Goal: Information Seeking & Learning: Learn about a topic

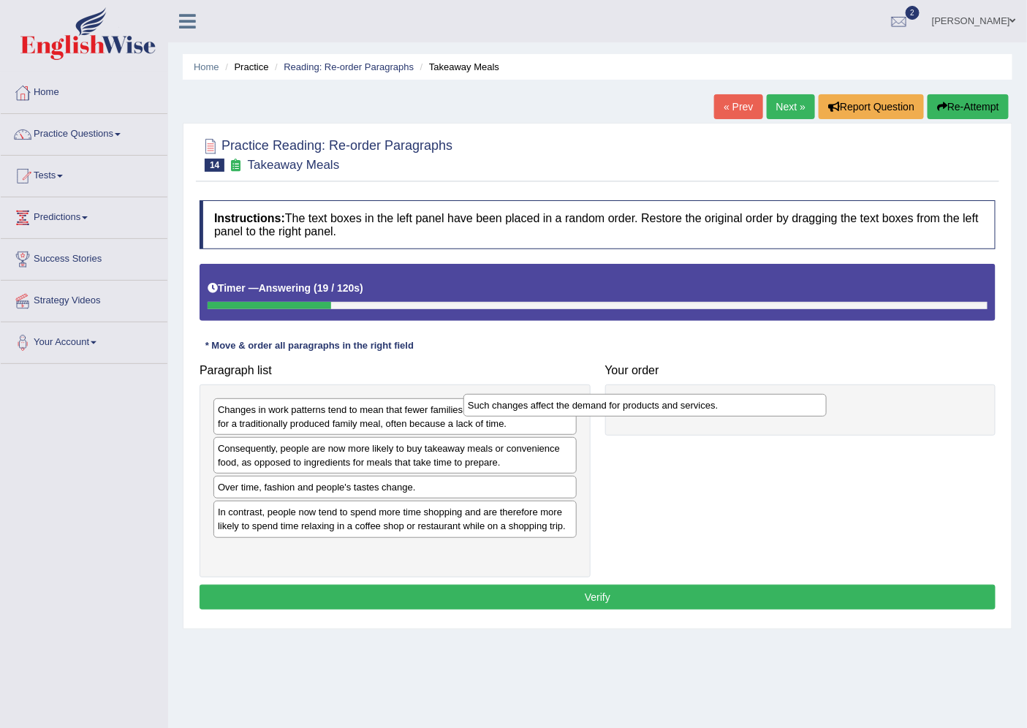
drag, startPoint x: 510, startPoint y: 521, endPoint x: 760, endPoint y: 414, distance: 272.1
click at [760, 414] on div "Such changes affect the demand for products and services." at bounding box center [644, 405] width 363 height 23
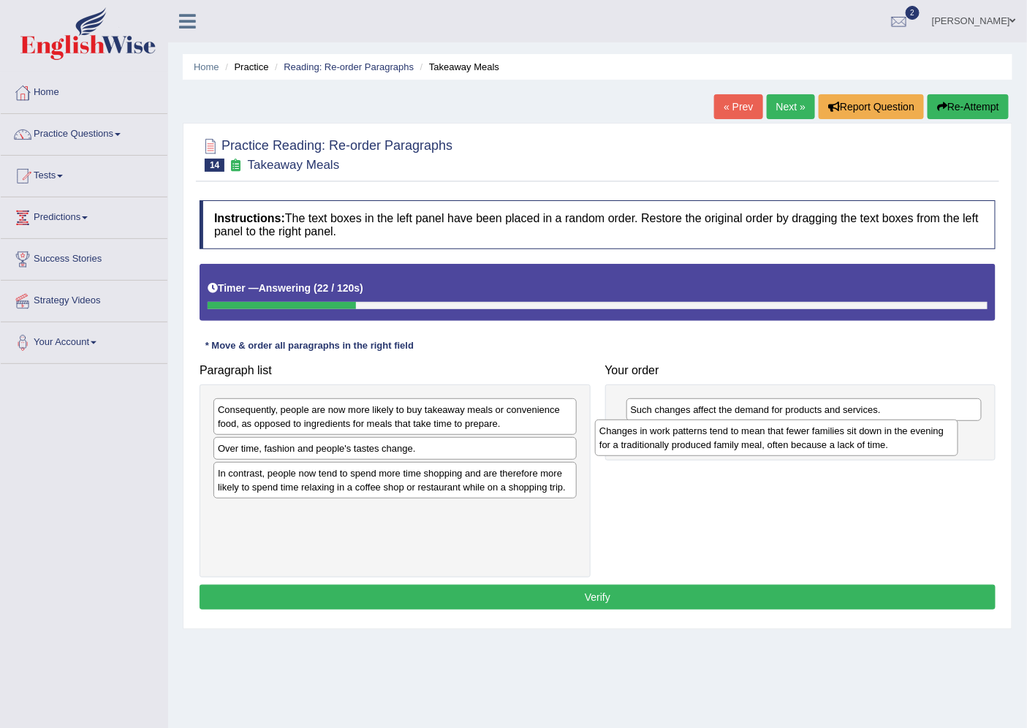
drag, startPoint x: 534, startPoint y: 407, endPoint x: 915, endPoint y: 428, distance: 382.2
click at [915, 428] on div "Changes in work patterns tend to mean that fewer families sit down in the eveni…" at bounding box center [776, 438] width 363 height 37
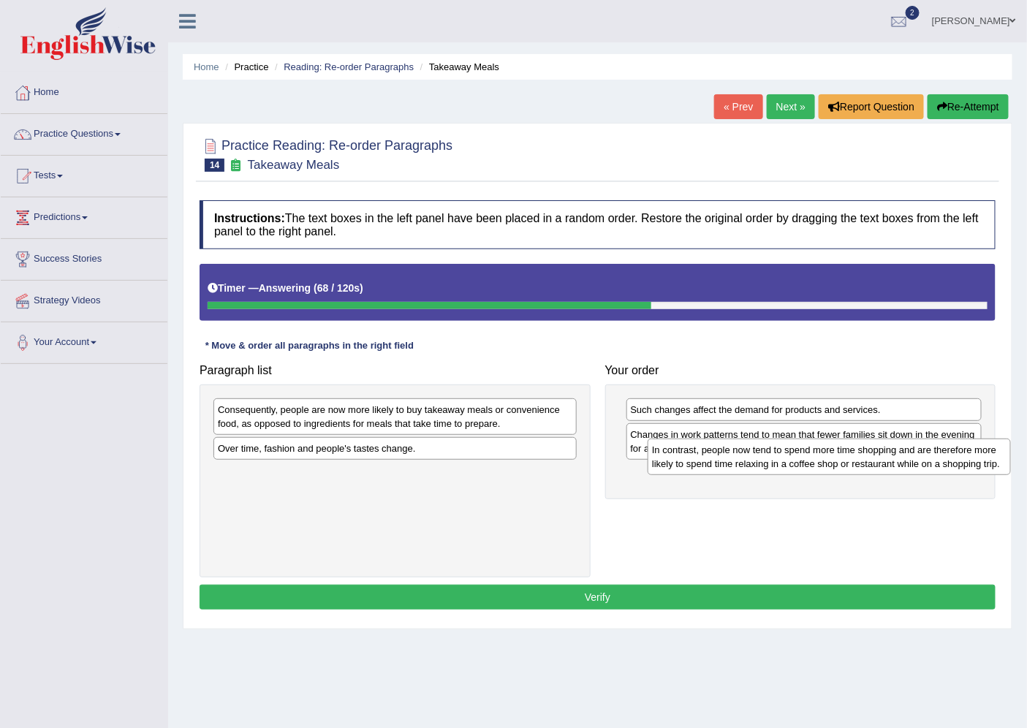
drag, startPoint x: 412, startPoint y: 485, endPoint x: 846, endPoint y: 461, distance: 434.9
click at [846, 461] on div "In contrast, people now tend to spend more time shopping and are therefore more…" at bounding box center [829, 457] width 363 height 37
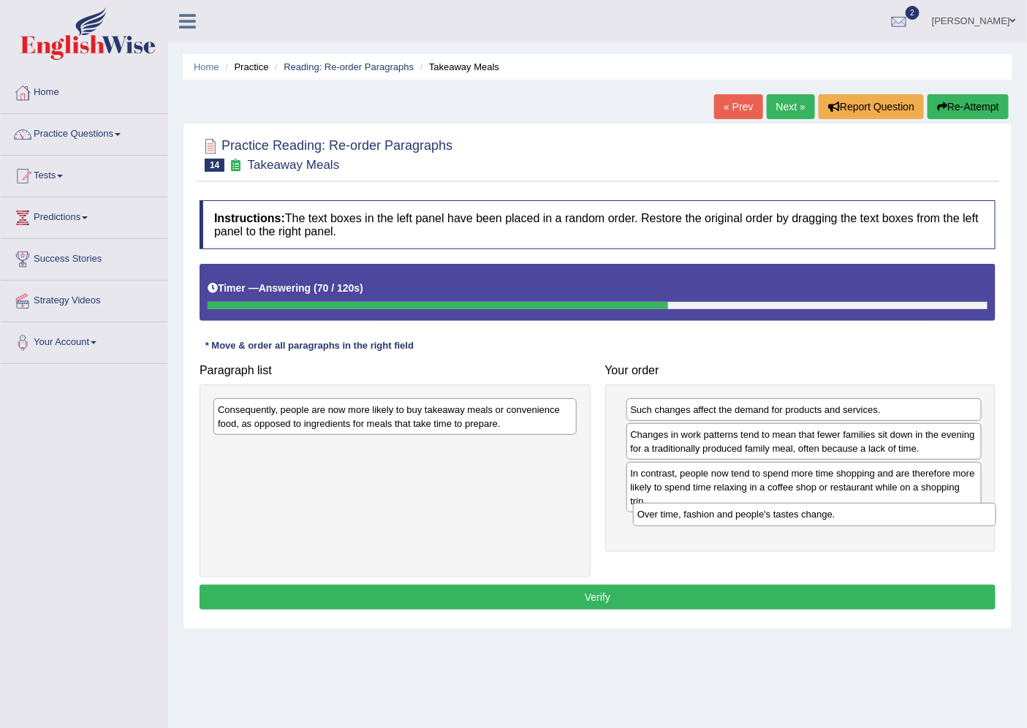
drag, startPoint x: 529, startPoint y: 449, endPoint x: 948, endPoint y: 515, distance: 424.7
click at [948, 515] on div "Over time, fashion and people's tastes change." at bounding box center [814, 514] width 363 height 23
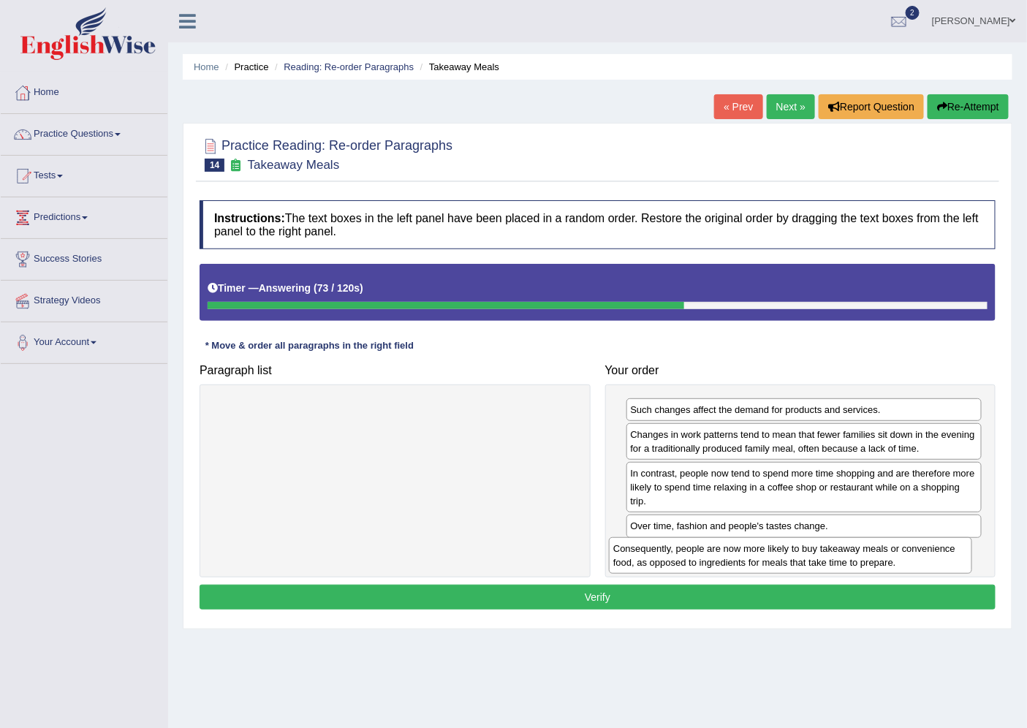
drag, startPoint x: 524, startPoint y: 420, endPoint x: 923, endPoint y: 554, distance: 421.2
click at [923, 554] on div "Consequently, people are now more likely to buy takeaway meals or convenience f…" at bounding box center [790, 555] width 363 height 37
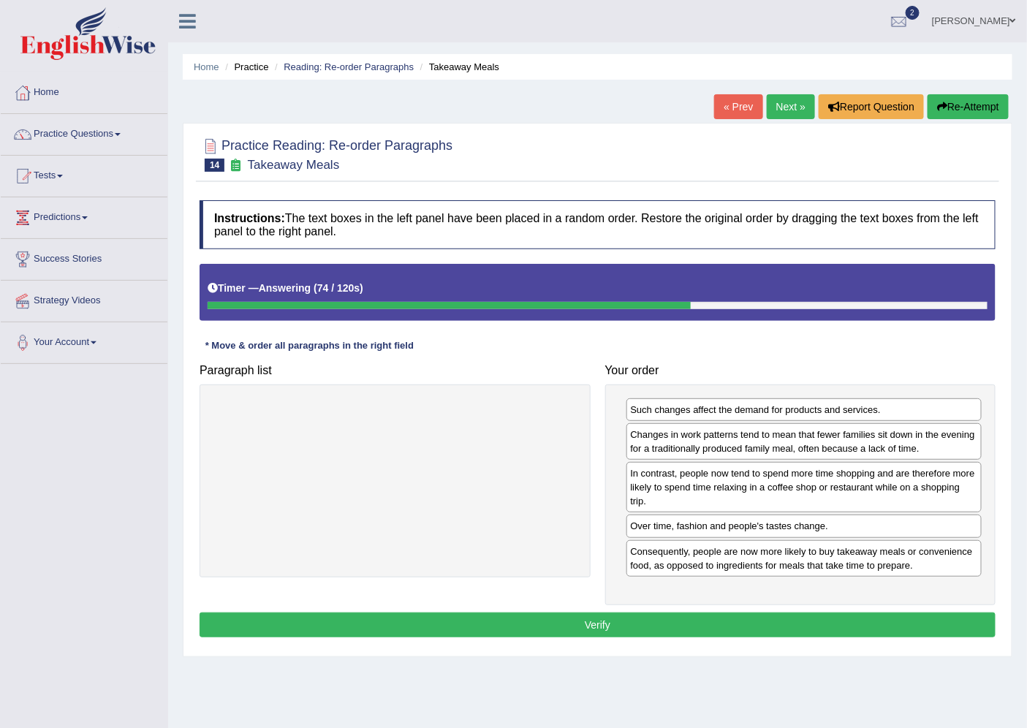
drag, startPoint x: 819, startPoint y: 607, endPoint x: 806, endPoint y: 618, distance: 17.1
click at [806, 618] on div "Instructions: The text boxes in the left panel have been placed in a random ord…" at bounding box center [597, 421] width 803 height 456
click at [805, 620] on button "Verify" at bounding box center [598, 625] width 796 height 25
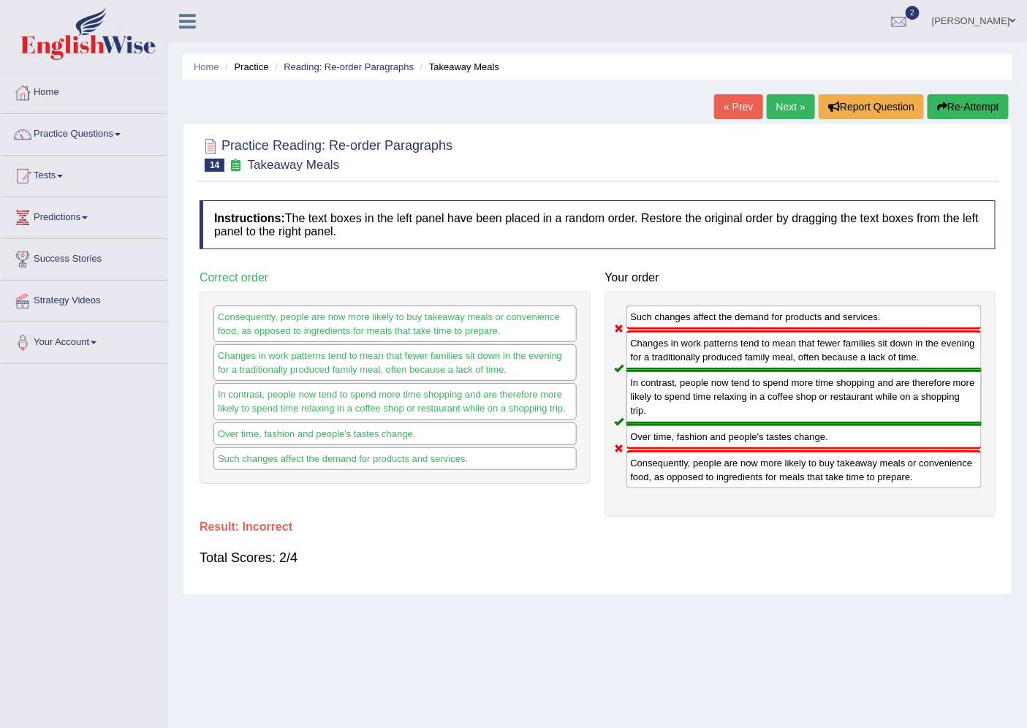
click at [779, 100] on link "Next »" at bounding box center [791, 106] width 48 height 25
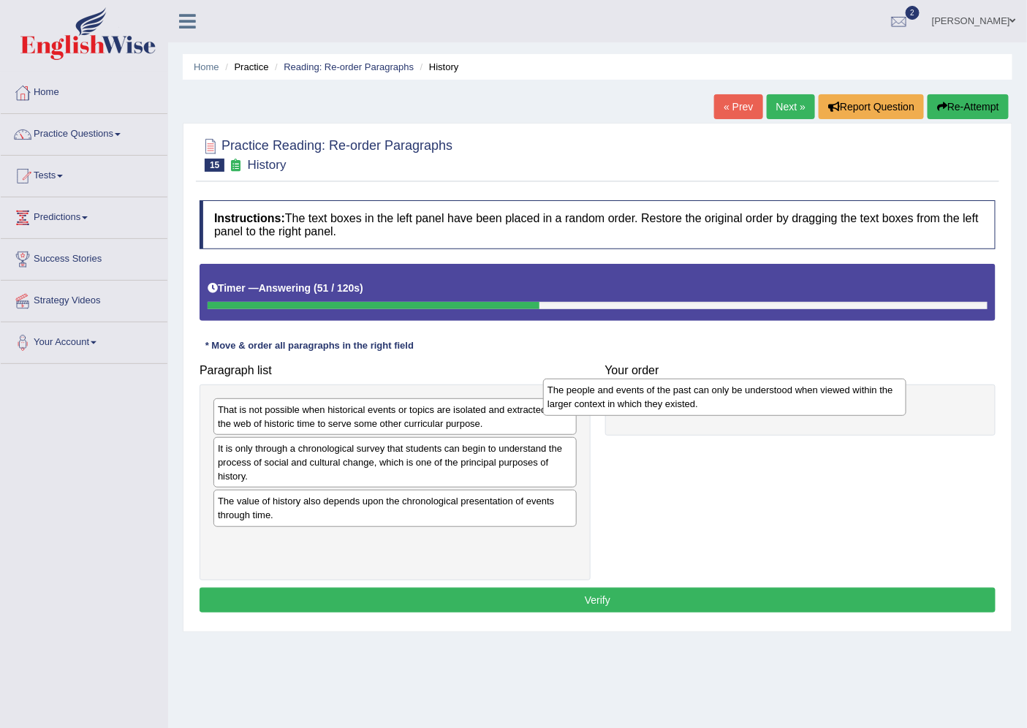
drag, startPoint x: 330, startPoint y: 468, endPoint x: 659, endPoint y: 409, distance: 334.8
click at [659, 409] on div "The people and events of the past can only be understood when viewed within the…" at bounding box center [724, 397] width 363 height 37
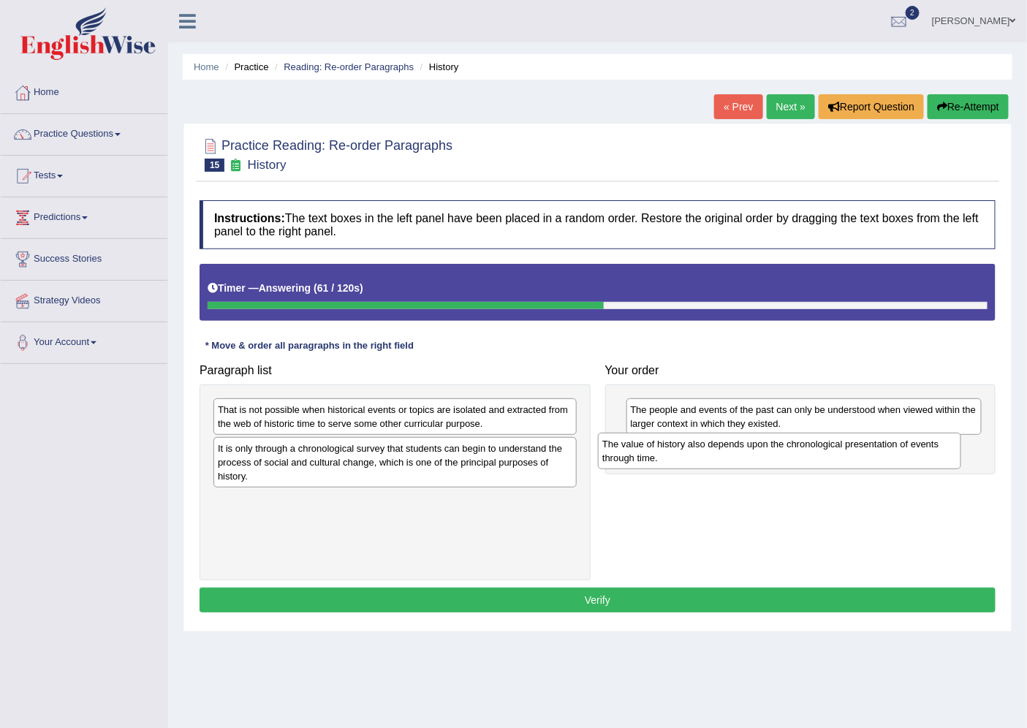
drag, startPoint x: 415, startPoint y: 516, endPoint x: 802, endPoint y: 458, distance: 391.1
click at [802, 458] on div "The value of history also depends upon the chronological presentation of events…" at bounding box center [779, 451] width 363 height 37
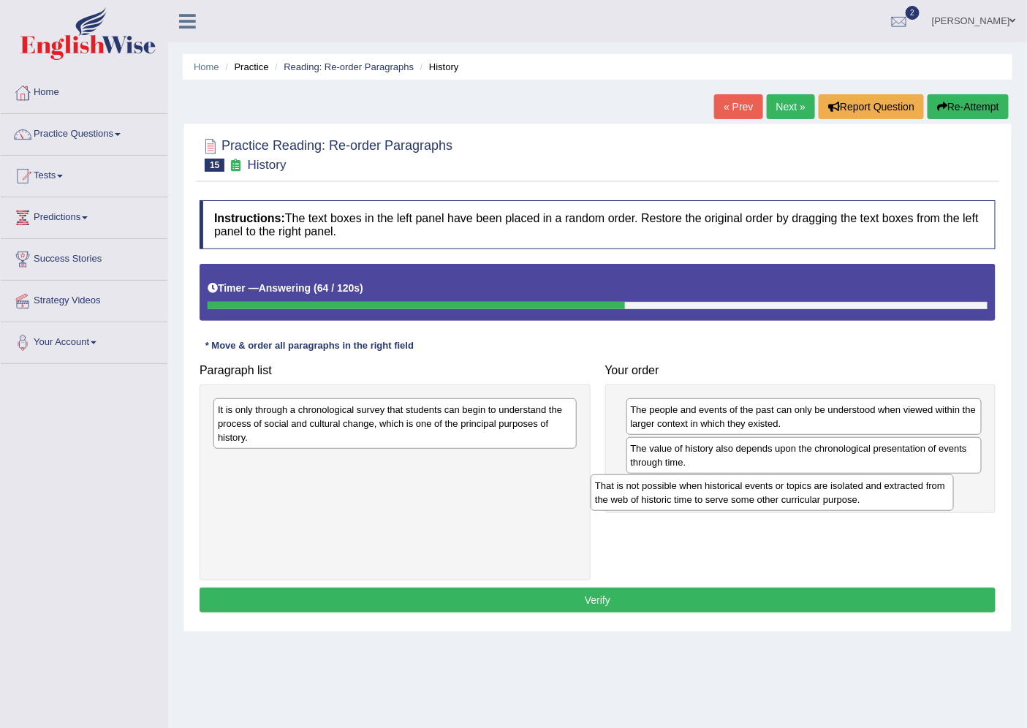
drag, startPoint x: 471, startPoint y: 418, endPoint x: 848, endPoint y: 494, distance: 384.8
click at [848, 494] on div "That is not possible when historical events or topics are isolated and extracte…" at bounding box center [772, 492] width 363 height 37
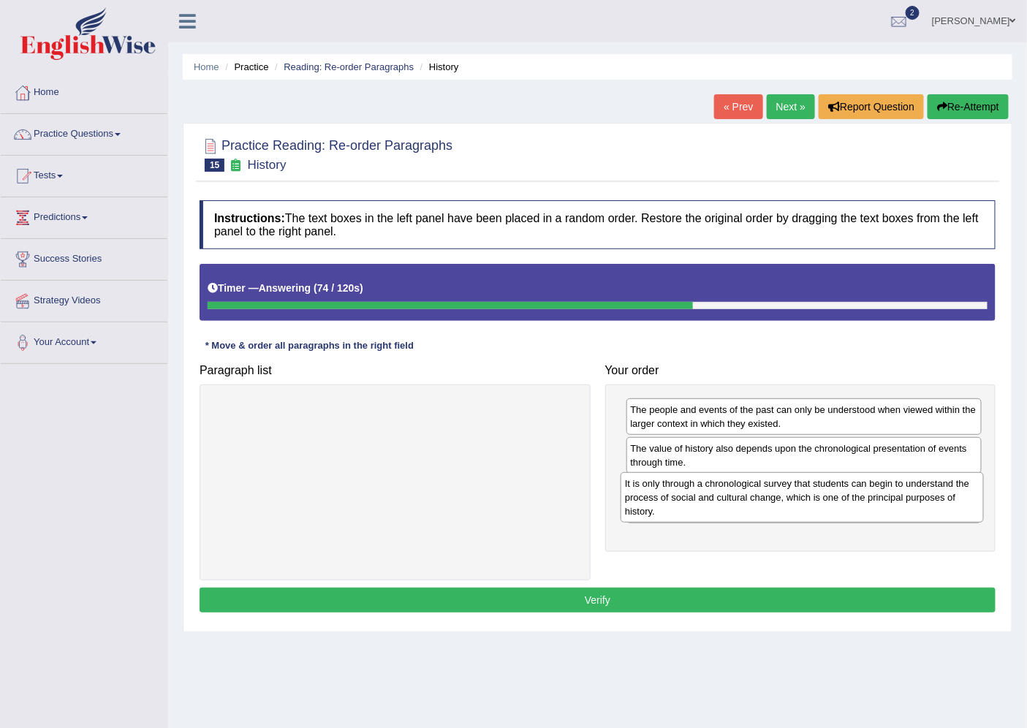
drag, startPoint x: 466, startPoint y: 431, endPoint x: 873, endPoint y: 505, distance: 413.8
click at [873, 505] on div "It is only through a chronological survey that students can begin to understand…" at bounding box center [802, 497] width 363 height 51
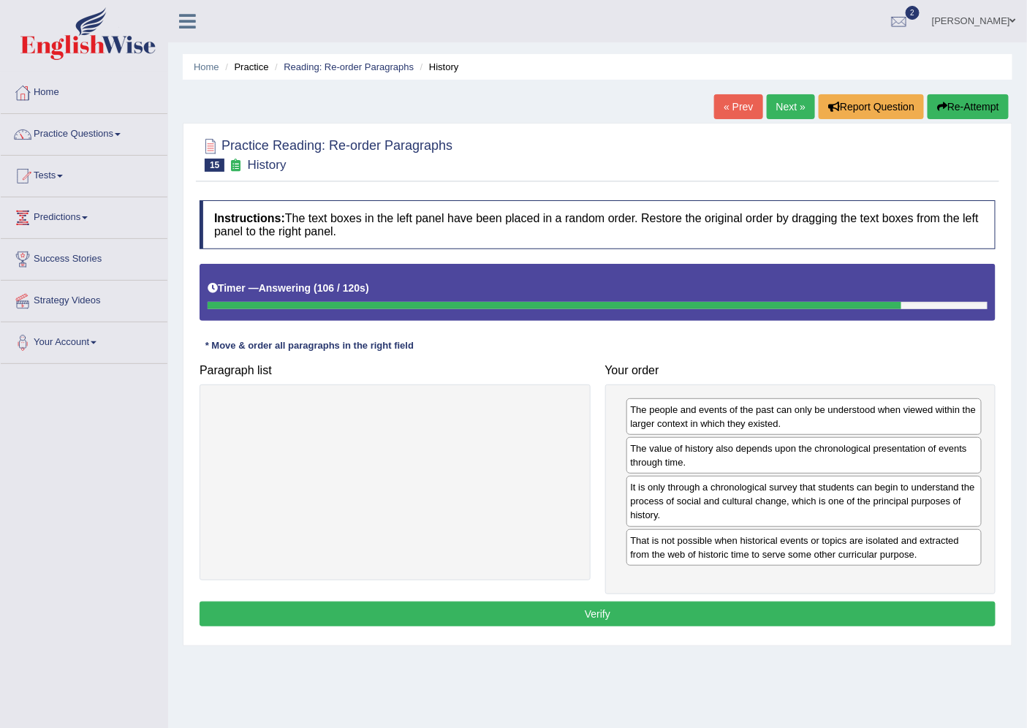
click at [727, 615] on button "Verify" at bounding box center [598, 614] width 796 height 25
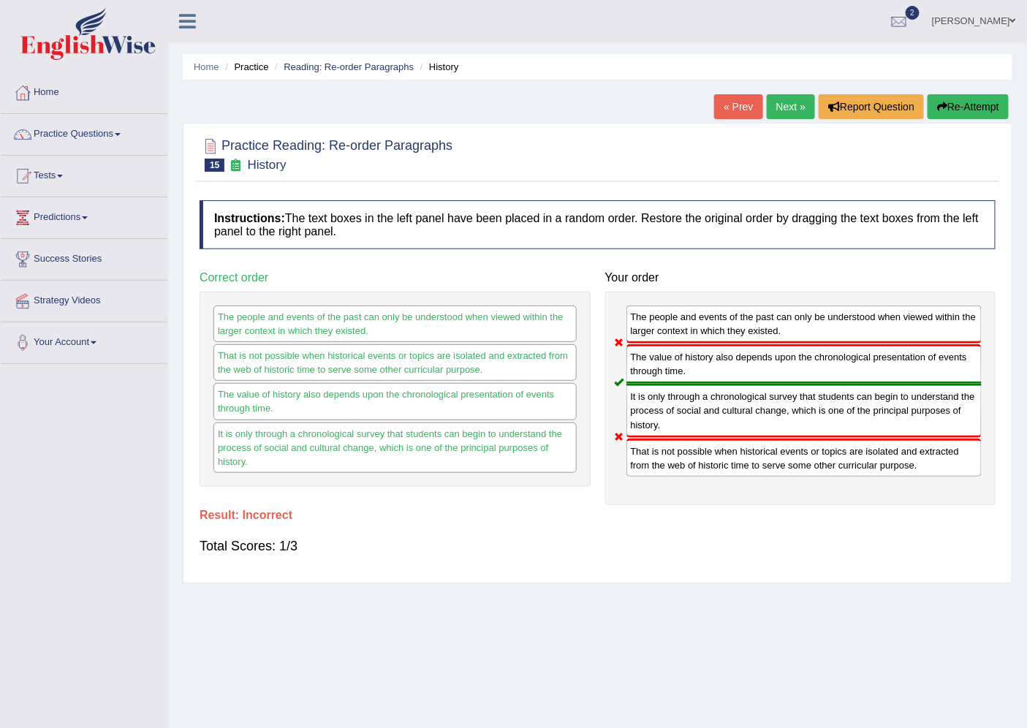
click at [787, 106] on link "Next »" at bounding box center [791, 106] width 48 height 25
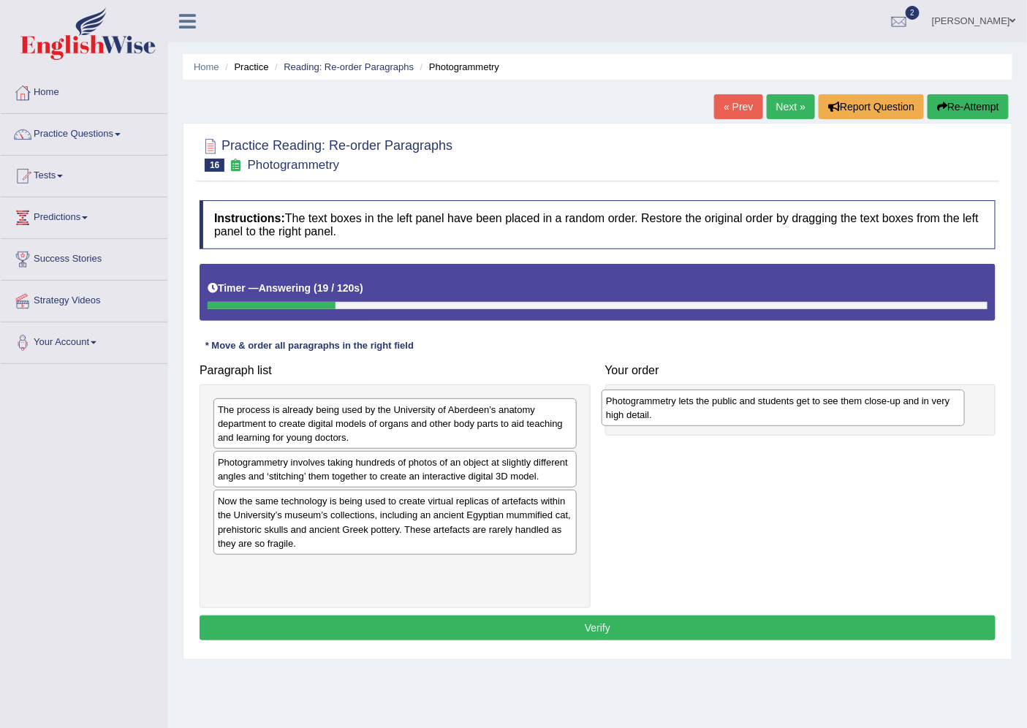
drag, startPoint x: 286, startPoint y: 586, endPoint x: 674, endPoint y: 417, distance: 423.0
click at [674, 417] on div "Photogrammetry lets the public and students get to see them close-up and in ver…" at bounding box center [783, 408] width 363 height 37
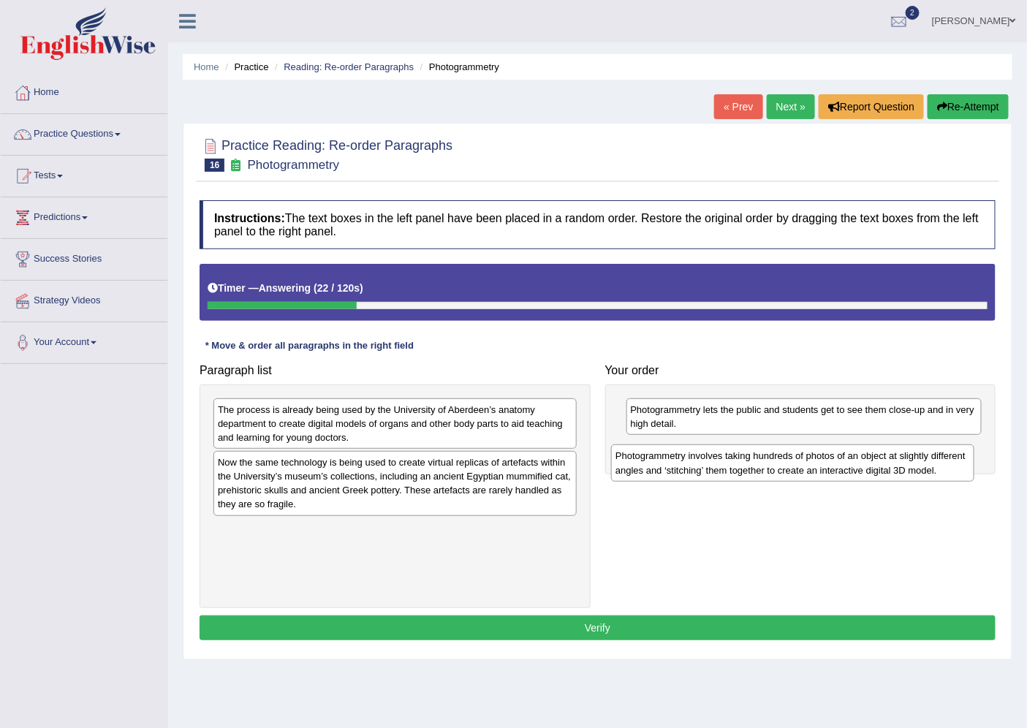
drag, startPoint x: 496, startPoint y: 461, endPoint x: 893, endPoint y: 455, distance: 397.7
click at [893, 455] on div "Photogrammetry involves taking hundreds of photos of an object at slightly diff…" at bounding box center [792, 462] width 363 height 37
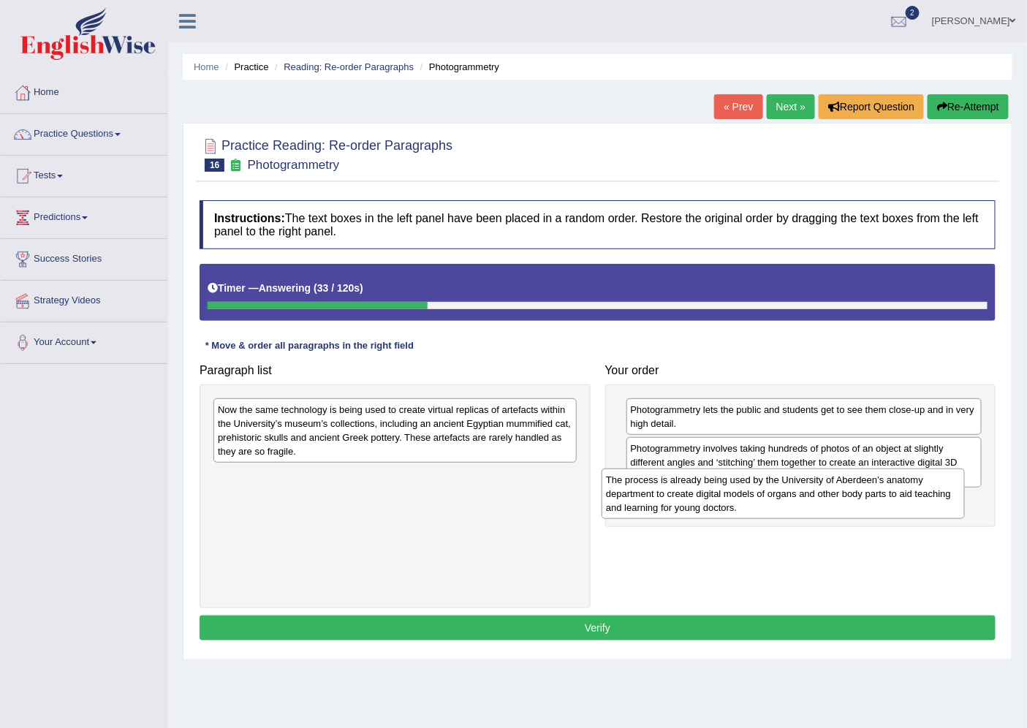
drag, startPoint x: 471, startPoint y: 412, endPoint x: 860, endPoint y: 482, distance: 395.2
click at [860, 482] on div "The process is already being used by the University of Aberdeen’s anatomy depar…" at bounding box center [783, 494] width 363 height 51
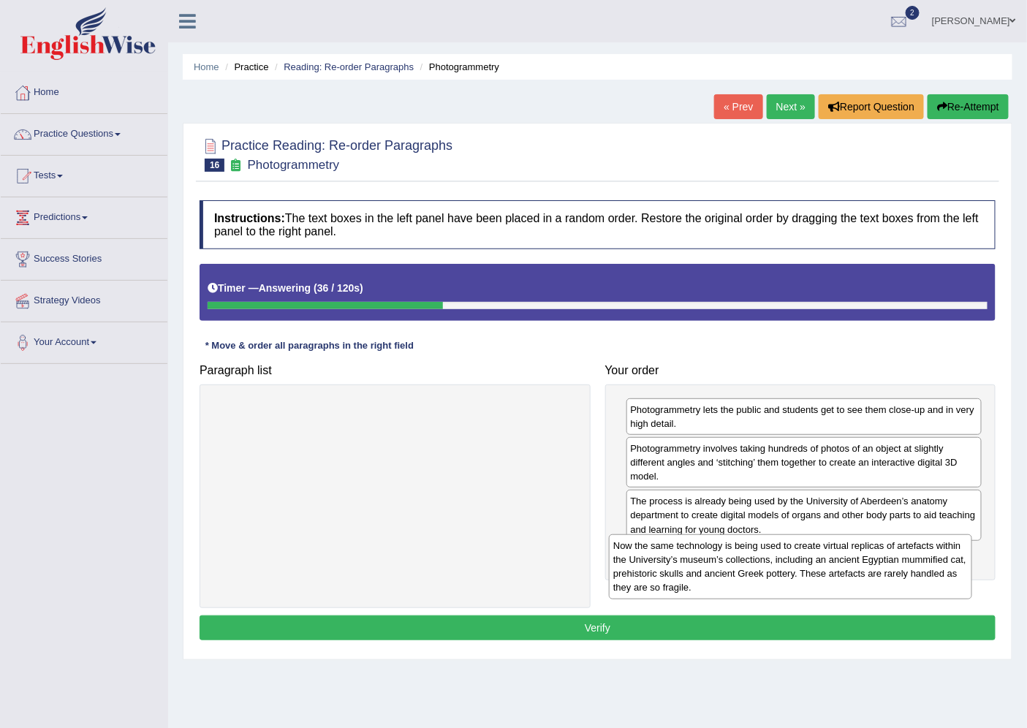
drag, startPoint x: 480, startPoint y: 439, endPoint x: 875, endPoint y: 575, distance: 418.2
click at [875, 575] on div "Now the same technology is being used to create virtual replicas of artefacts w…" at bounding box center [790, 566] width 363 height 65
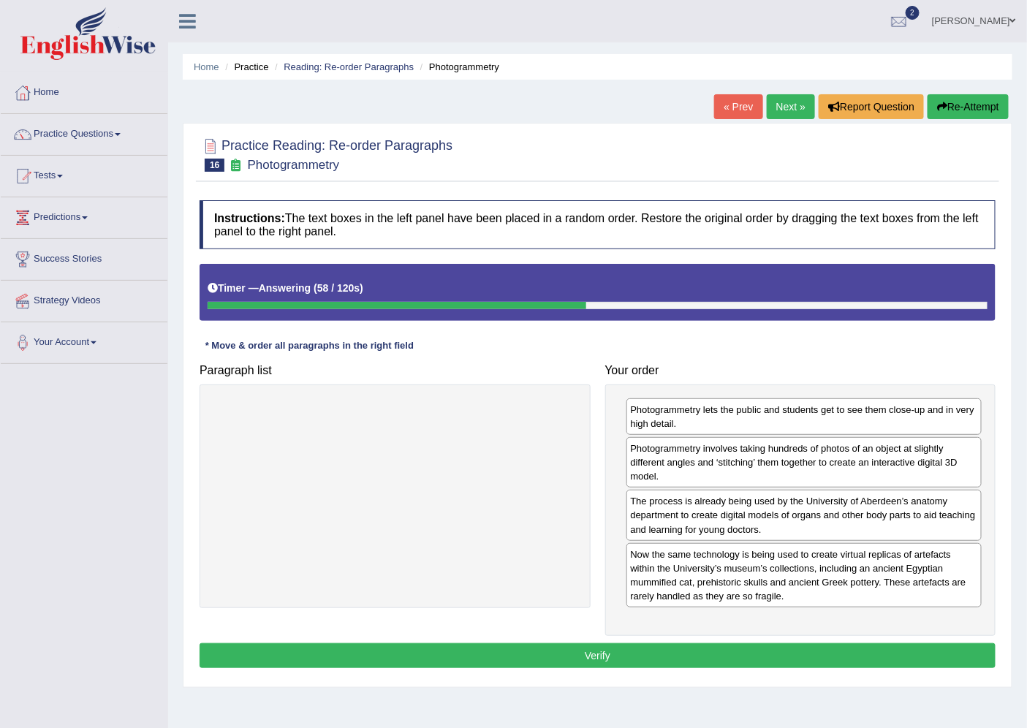
click at [614, 652] on button "Verify" at bounding box center [598, 655] width 796 height 25
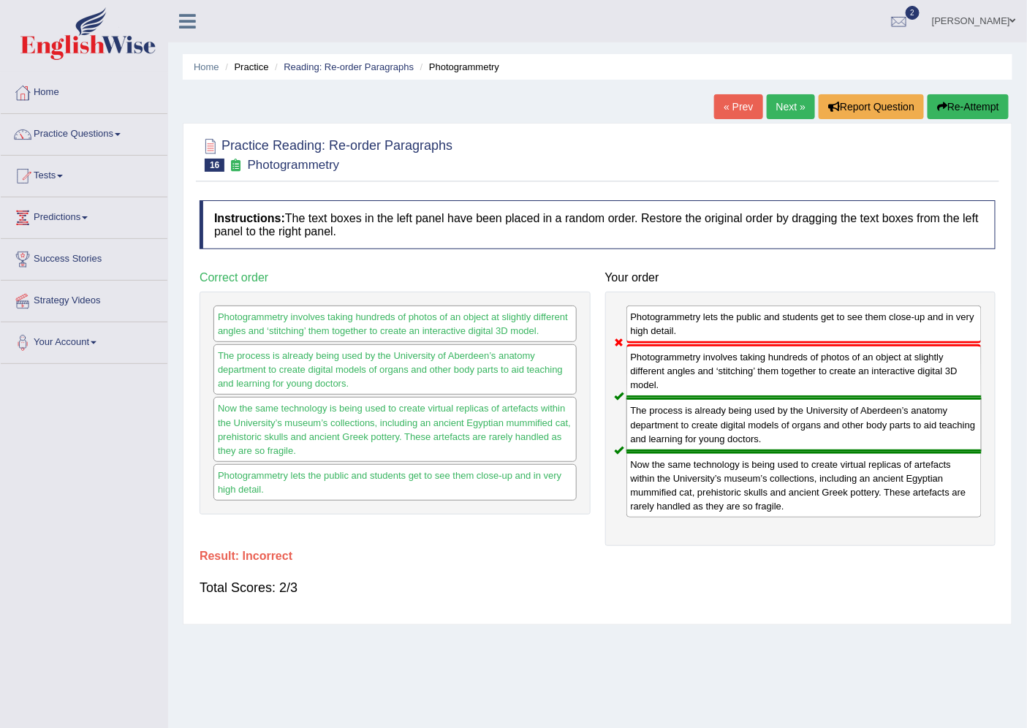
click at [798, 97] on link "Next »" at bounding box center [791, 106] width 48 height 25
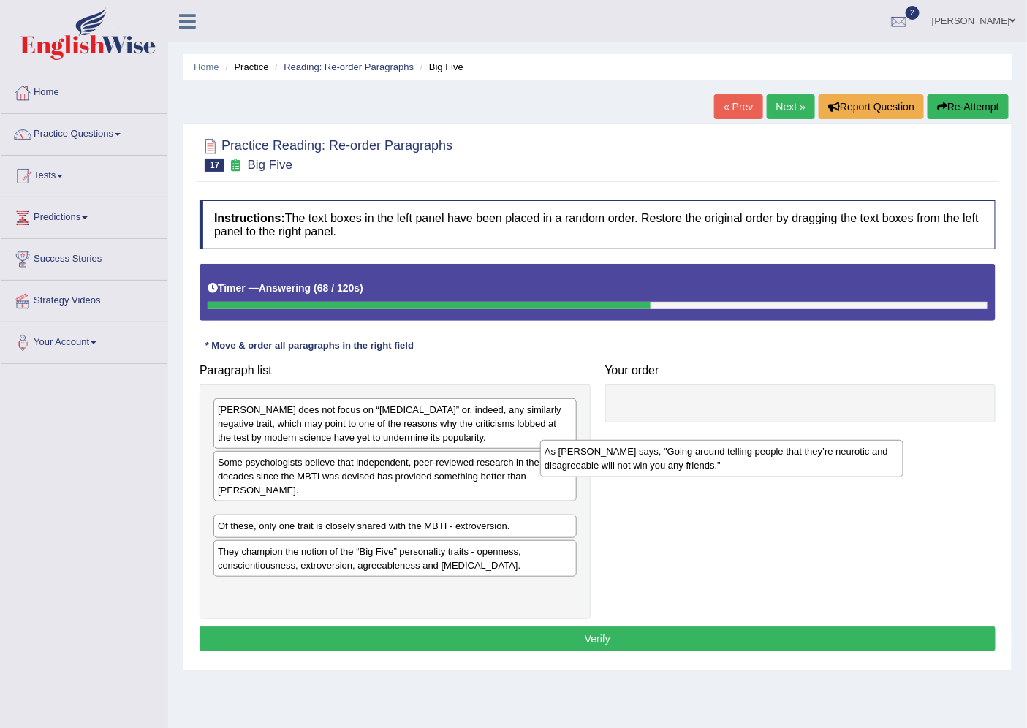
drag, startPoint x: 383, startPoint y: 551, endPoint x: 708, endPoint y: 462, distance: 336.6
click at [708, 462] on div "As Adam Grant says, "Going around telling people that they’re neurotic and disa…" at bounding box center [721, 458] width 363 height 37
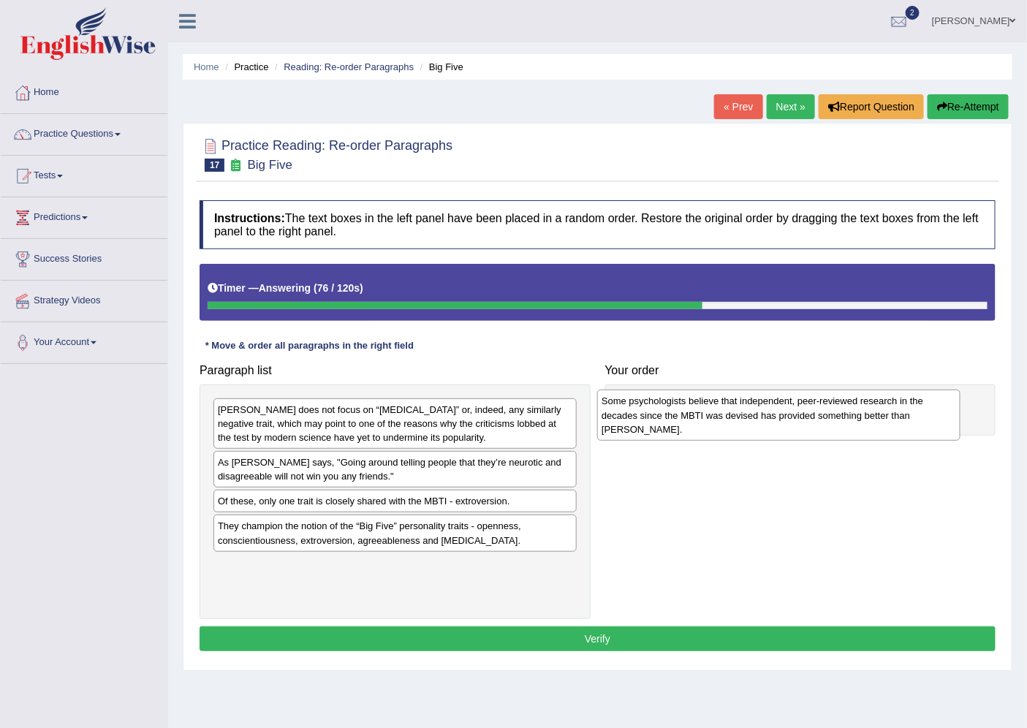
drag, startPoint x: 374, startPoint y: 483, endPoint x: 758, endPoint y: 422, distance: 388.7
click at [758, 422] on div "Some psychologists believe that independent, peer-reviewed research in the deca…" at bounding box center [778, 415] width 363 height 51
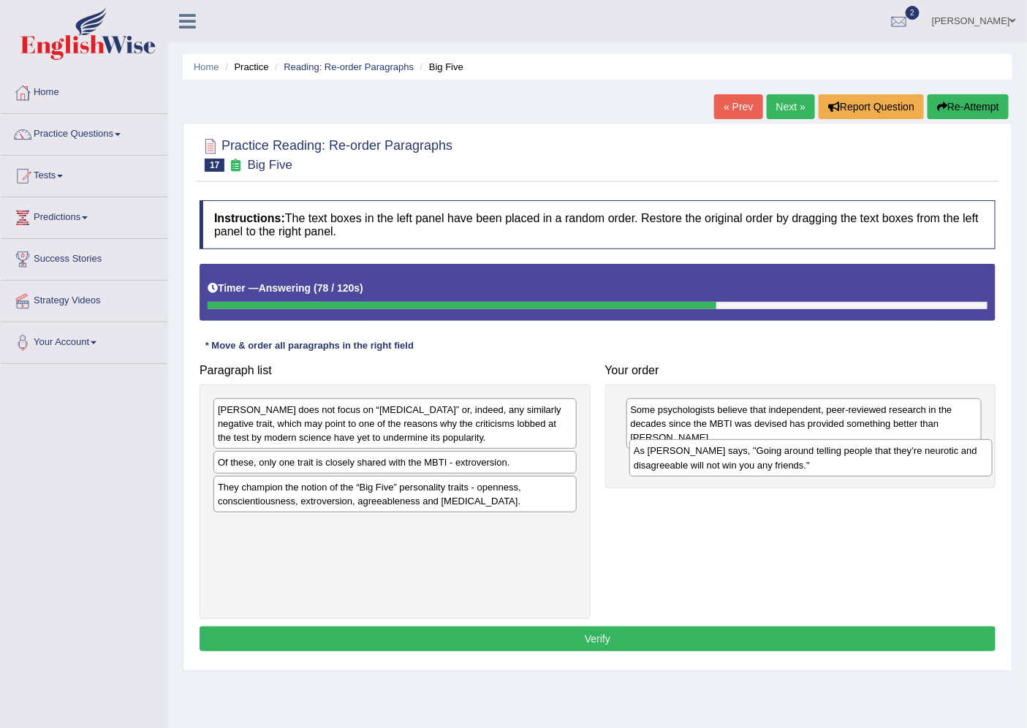
drag, startPoint x: 491, startPoint y: 472, endPoint x: 907, endPoint y: 461, distance: 416.1
click at [907, 461] on div "As Adam Grant says, "Going around telling people that they’re neurotic and disa…" at bounding box center [810, 457] width 363 height 37
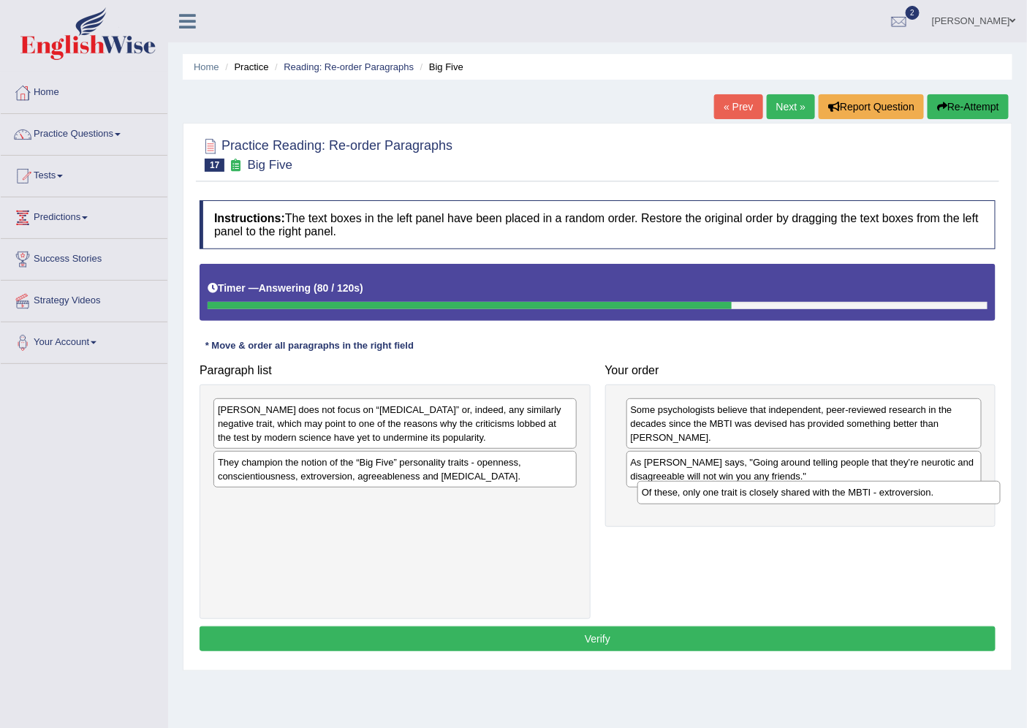
drag, startPoint x: 530, startPoint y: 458, endPoint x: 954, endPoint y: 488, distance: 425.1
click at [954, 488] on div "Of these, only one trait is closely shared with the MBTI - extroversion." at bounding box center [818, 492] width 363 height 23
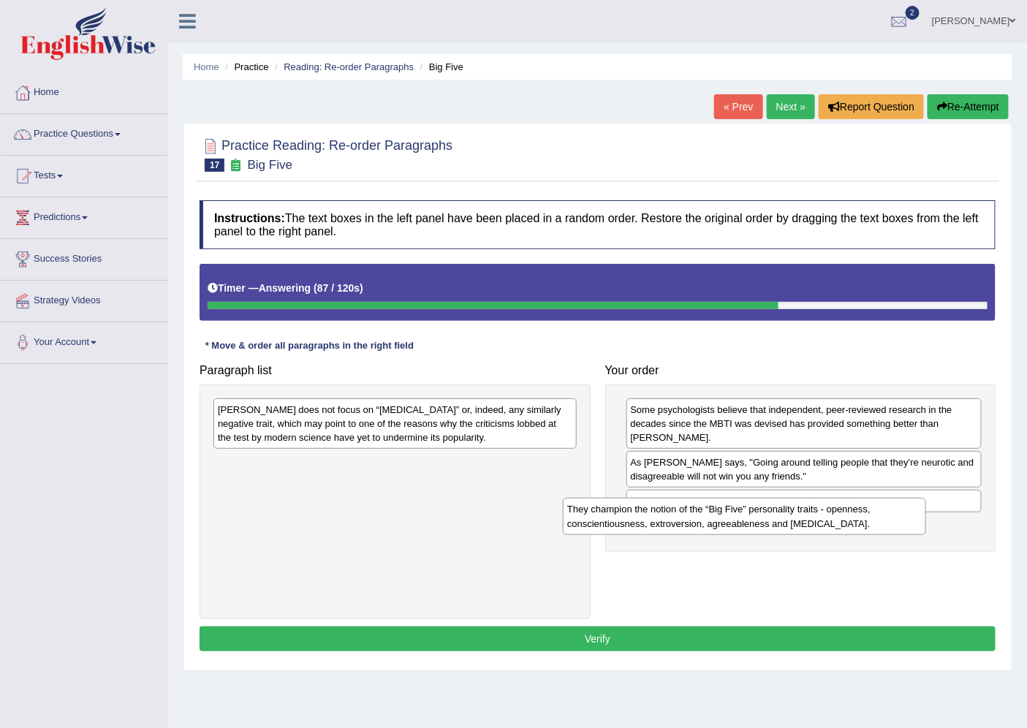
drag, startPoint x: 480, startPoint y: 473, endPoint x: 830, endPoint y: 520, distance: 352.6
click at [830, 520] on div "They champion the notion of the “Big Five” personality traits - openness, consc…" at bounding box center [744, 516] width 363 height 37
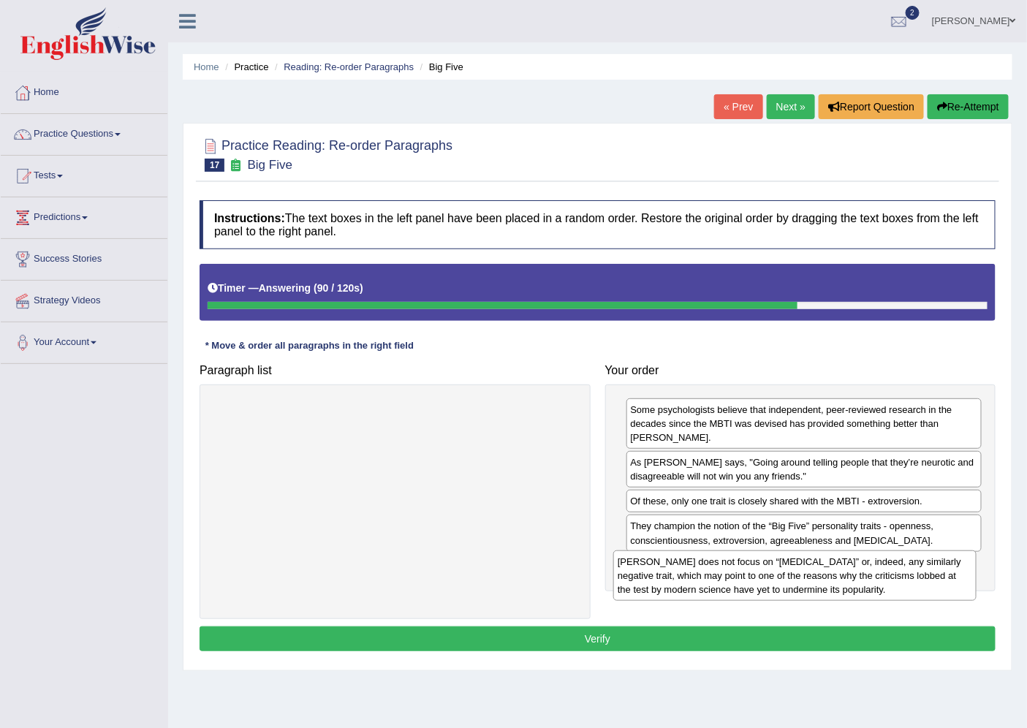
drag, startPoint x: 500, startPoint y: 422, endPoint x: 903, endPoint y: 567, distance: 428.3
click at [900, 572] on div "Myers-Briggs does not focus on “neuroticism” or, indeed, any similarly negative…" at bounding box center [794, 575] width 363 height 51
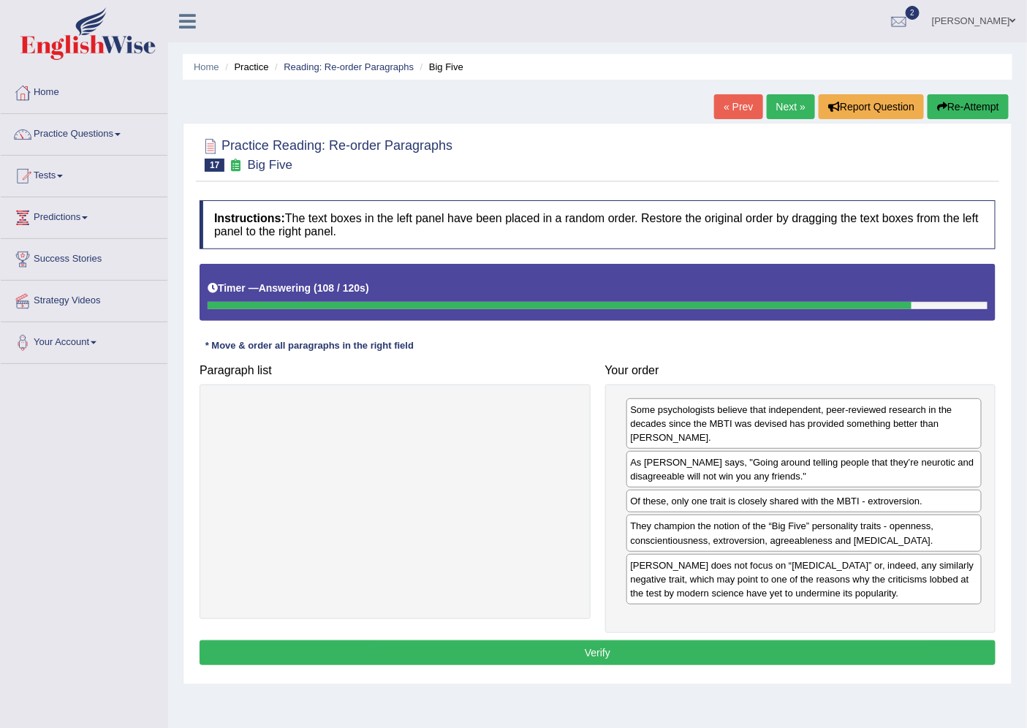
click at [737, 656] on button "Verify" at bounding box center [598, 652] width 796 height 25
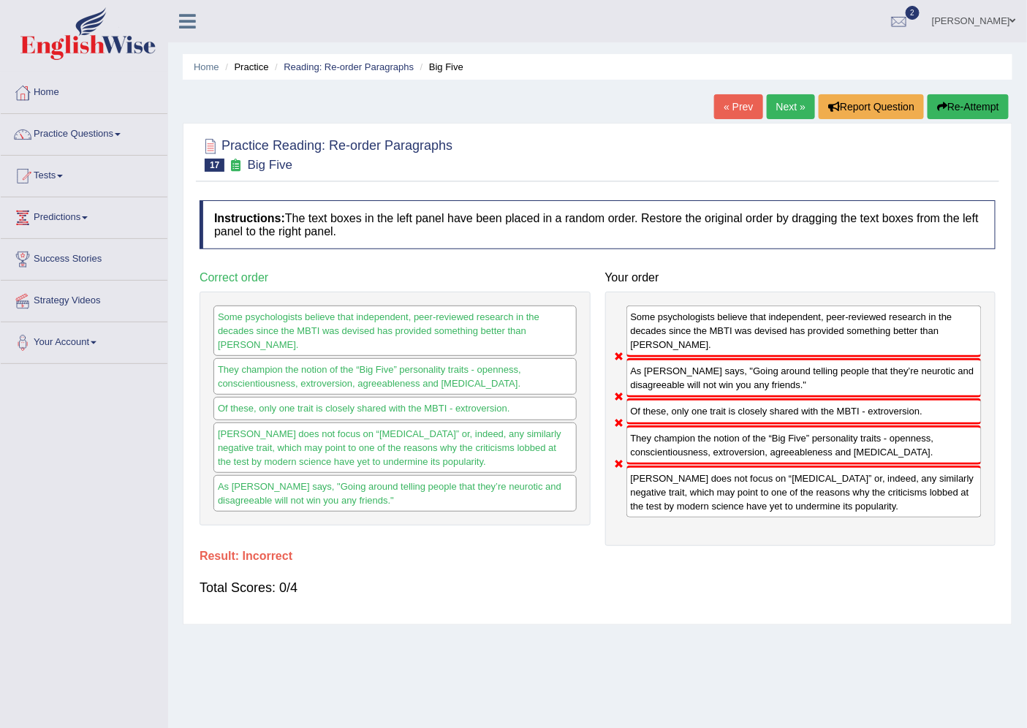
click at [782, 108] on link "Next »" at bounding box center [791, 106] width 48 height 25
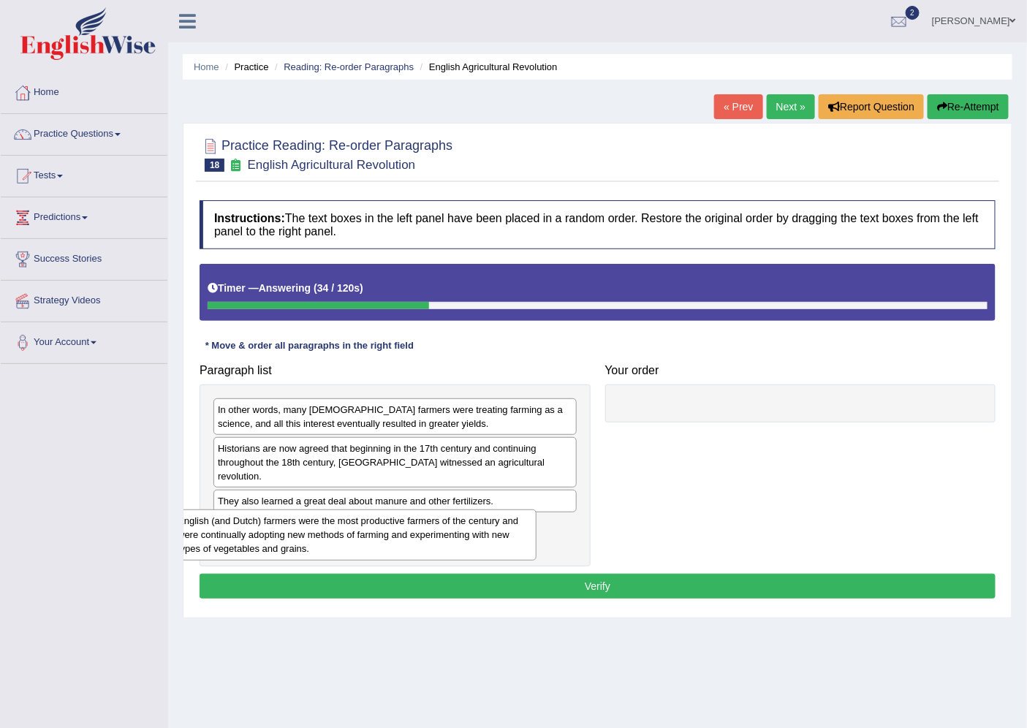
drag, startPoint x: 331, startPoint y: 517, endPoint x: 312, endPoint y: 515, distance: 19.1
click at [295, 528] on div "English (and Dutch) farmers were the most productive farmers of the century and…" at bounding box center [354, 535] width 363 height 51
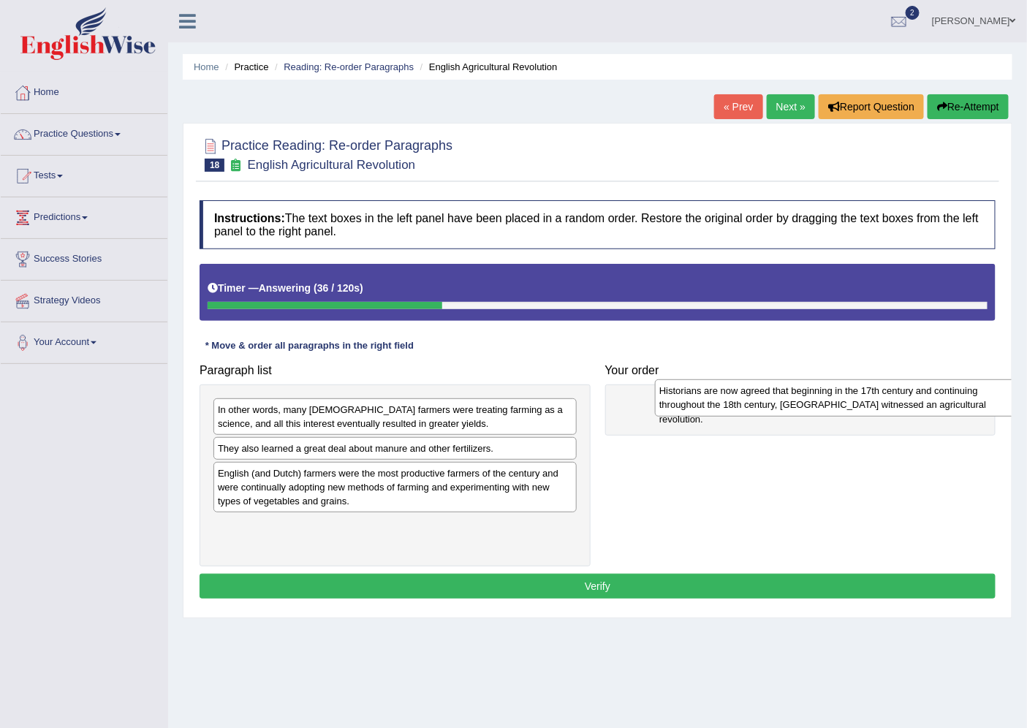
drag, startPoint x: 342, startPoint y: 458, endPoint x: 784, endPoint y: 400, distance: 445.3
click at [784, 400] on div "Historians are now agreed that beginning in the 17th century and continuing thr…" at bounding box center [836, 397] width 363 height 37
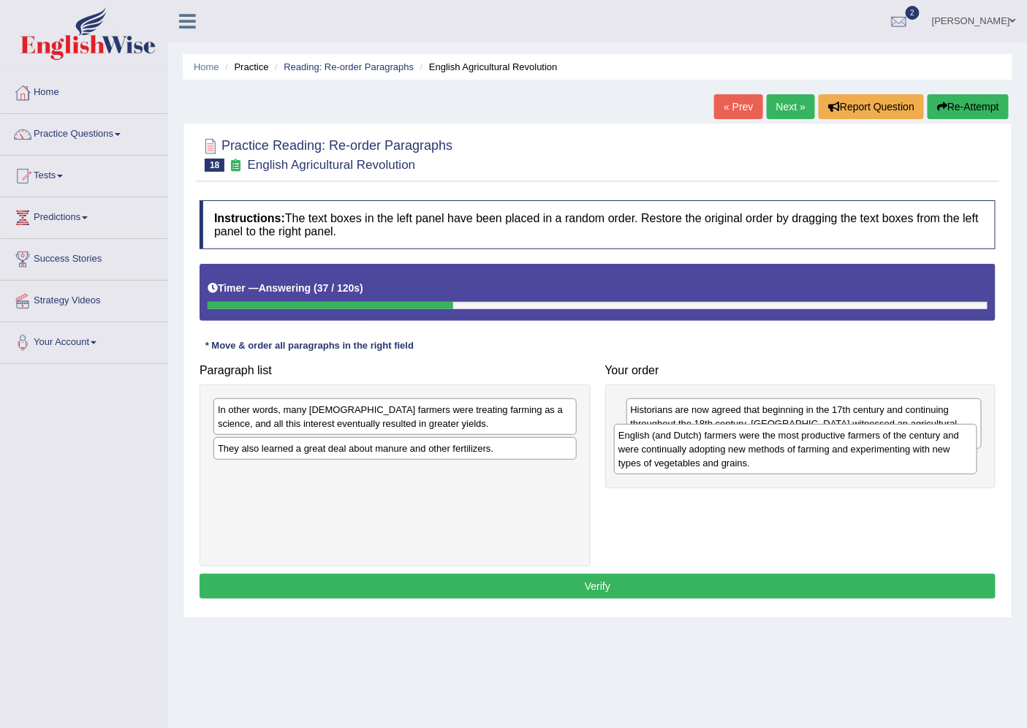
drag, startPoint x: 522, startPoint y: 499, endPoint x: 923, endPoint y: 461, distance: 402.5
click at [923, 461] on div "English (and Dutch) farmers were the most productive farmers of the century and…" at bounding box center [795, 449] width 363 height 51
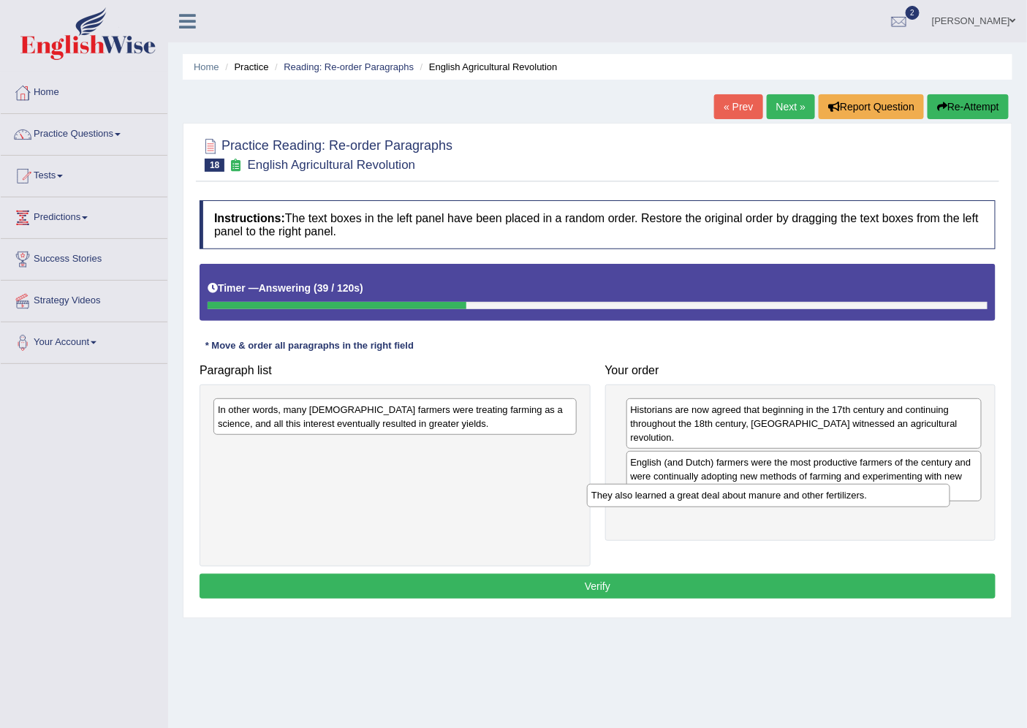
drag, startPoint x: 527, startPoint y: 471, endPoint x: 925, endPoint y: 498, distance: 398.6
click at [925, 498] on div "They also learned a great deal about manure and other fertilizers." at bounding box center [768, 495] width 363 height 23
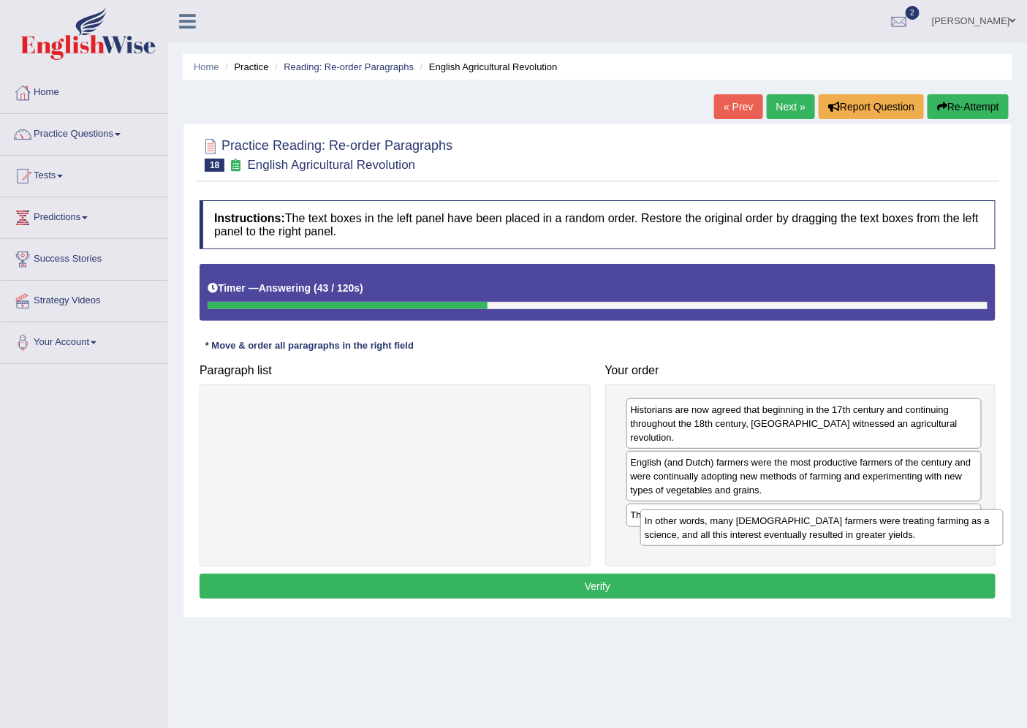
drag, startPoint x: 536, startPoint y: 406, endPoint x: 963, endPoint y: 518, distance: 441.2
click at [963, 518] on div "In other words, many English farmers were treating farming as a science, and al…" at bounding box center [821, 528] width 363 height 37
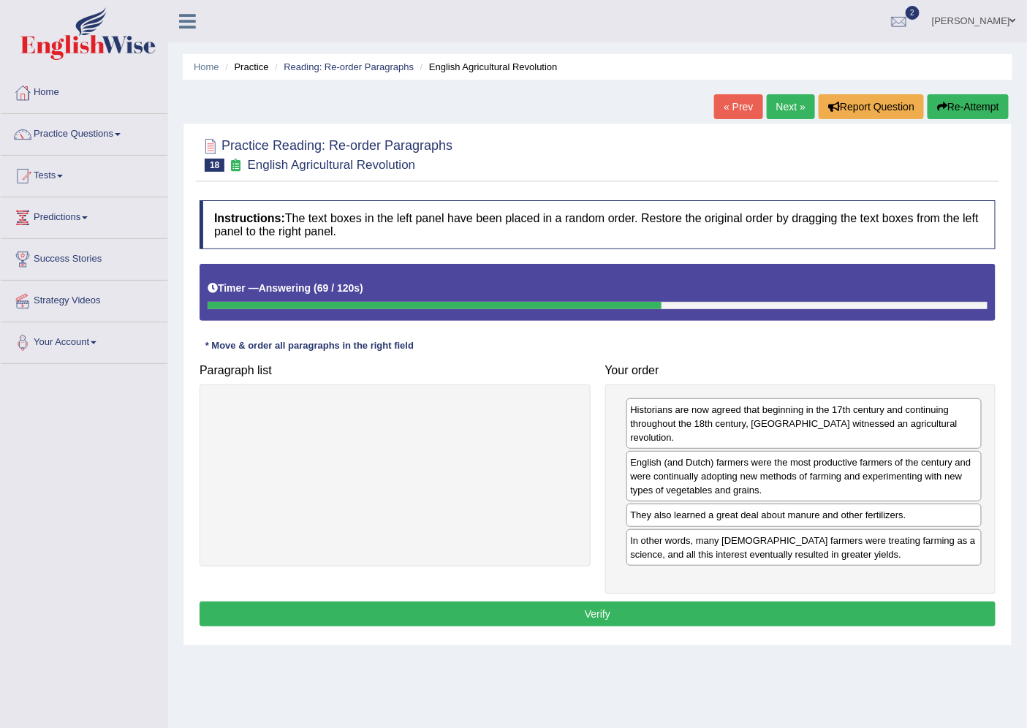
click at [465, 602] on button "Verify" at bounding box center [598, 614] width 796 height 25
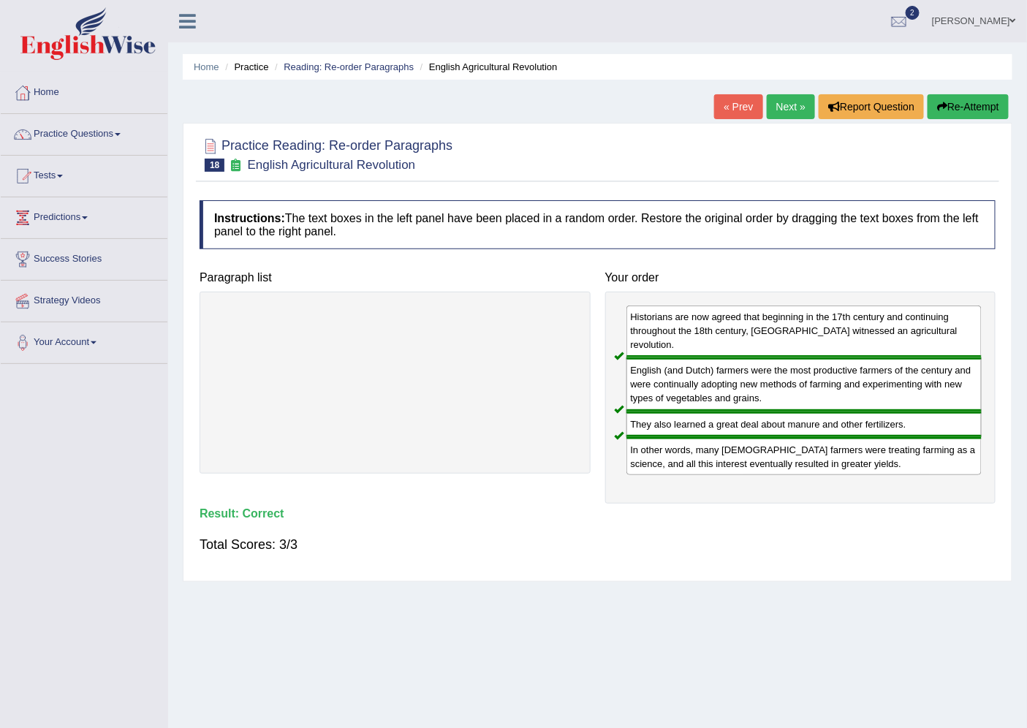
click at [785, 99] on link "Next »" at bounding box center [791, 106] width 48 height 25
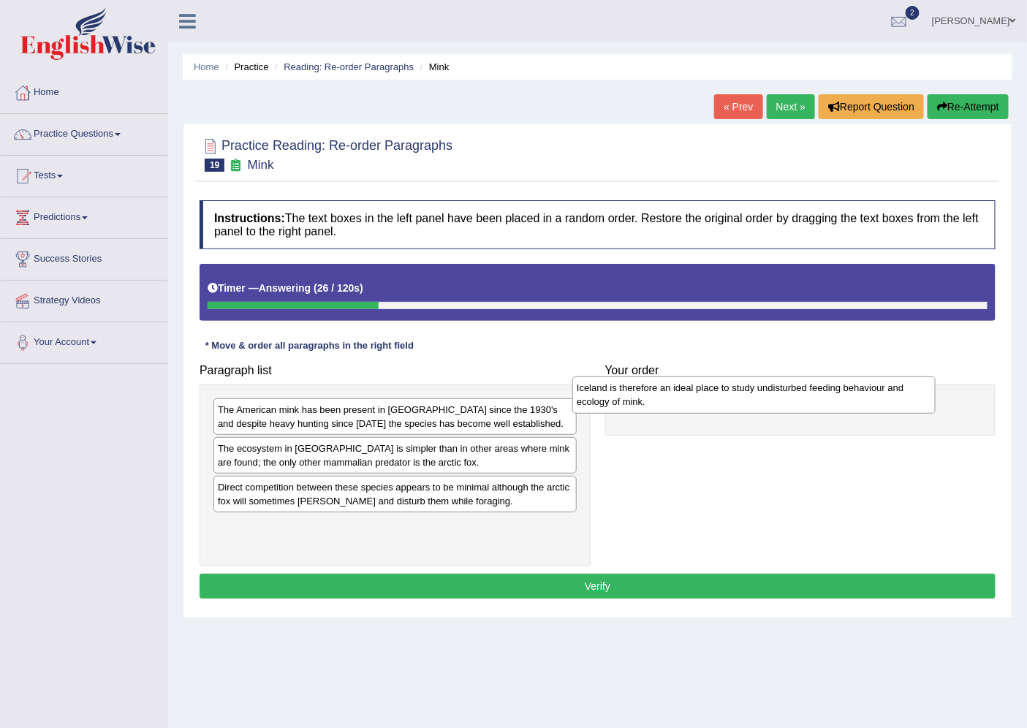
drag, startPoint x: 500, startPoint y: 468, endPoint x: 863, endPoint y: 411, distance: 367.1
click at [863, 411] on div "Iceland is therefore an ideal place to study undisturbed feeding behaviour and …" at bounding box center [753, 394] width 363 height 37
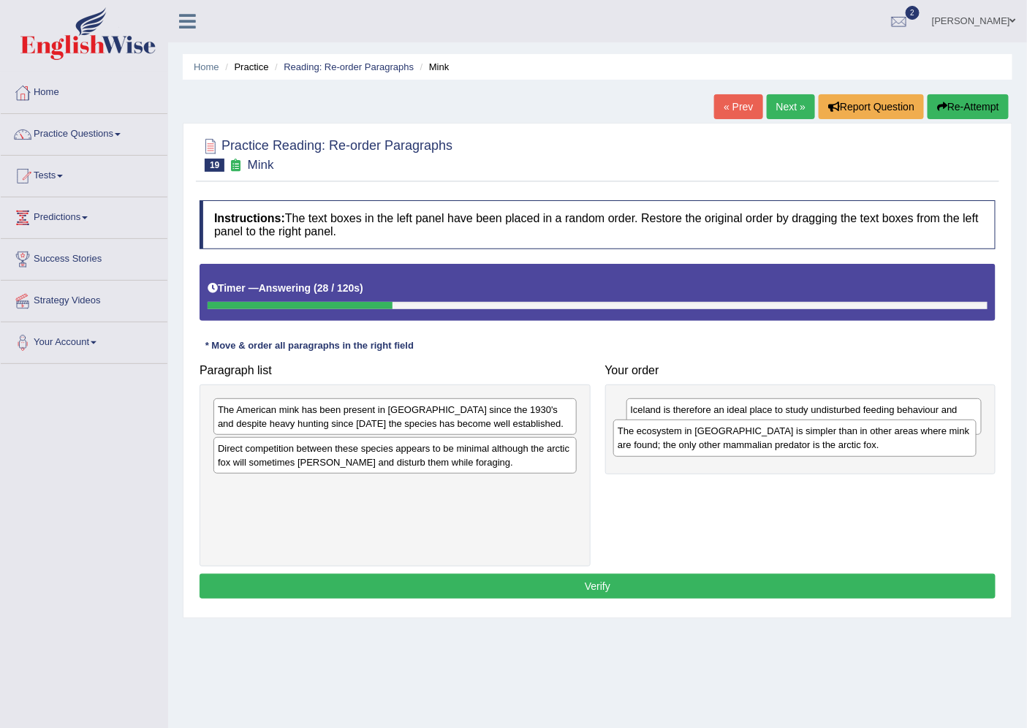
drag, startPoint x: 519, startPoint y: 450, endPoint x: 919, endPoint y: 432, distance: 400.3
click at [919, 432] on div "The ecosystem in Iceland is simpler than in other areas where mink are found; t…" at bounding box center [794, 438] width 363 height 37
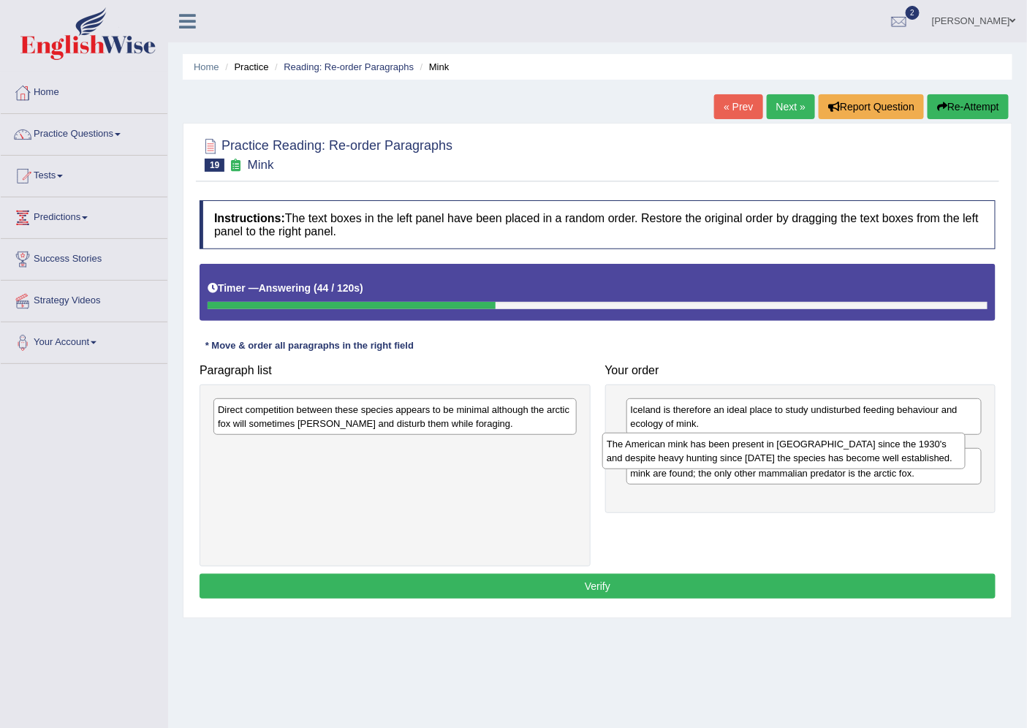
drag, startPoint x: 475, startPoint y: 421, endPoint x: 864, endPoint y: 455, distance: 390.4
click at [864, 455] on div "The American mink has been present in Iceland since the 1930's and despite heav…" at bounding box center [783, 451] width 363 height 37
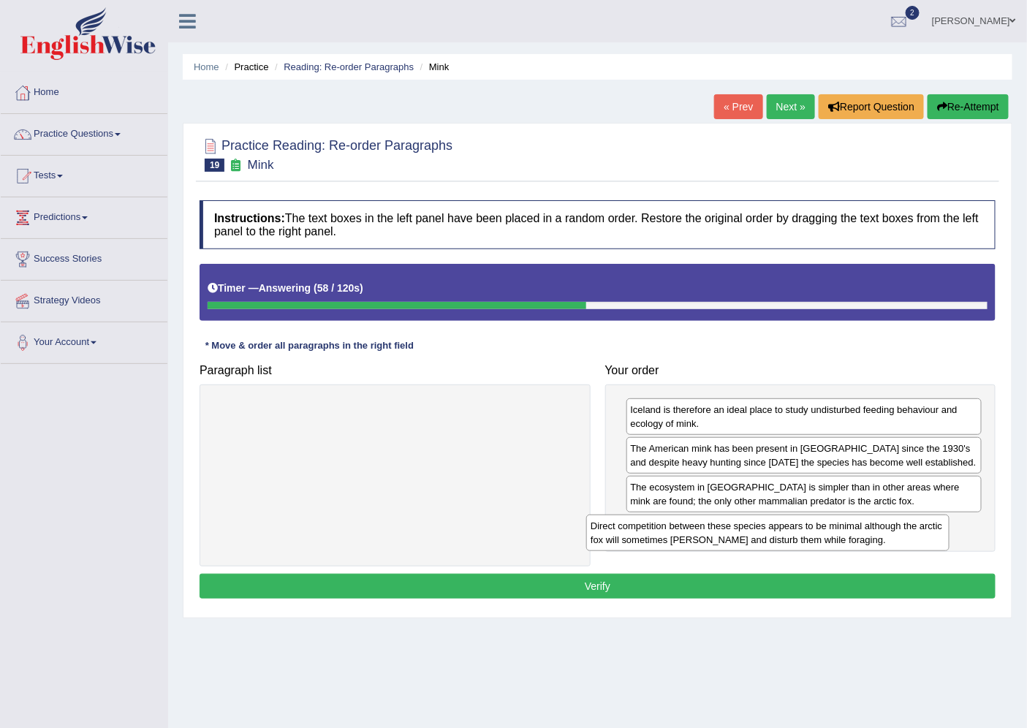
drag, startPoint x: 558, startPoint y: 423, endPoint x: 931, endPoint y: 539, distance: 390.5
click at [931, 539] on div "Direct competition between these species appears to be minimal although the arc…" at bounding box center [767, 533] width 363 height 37
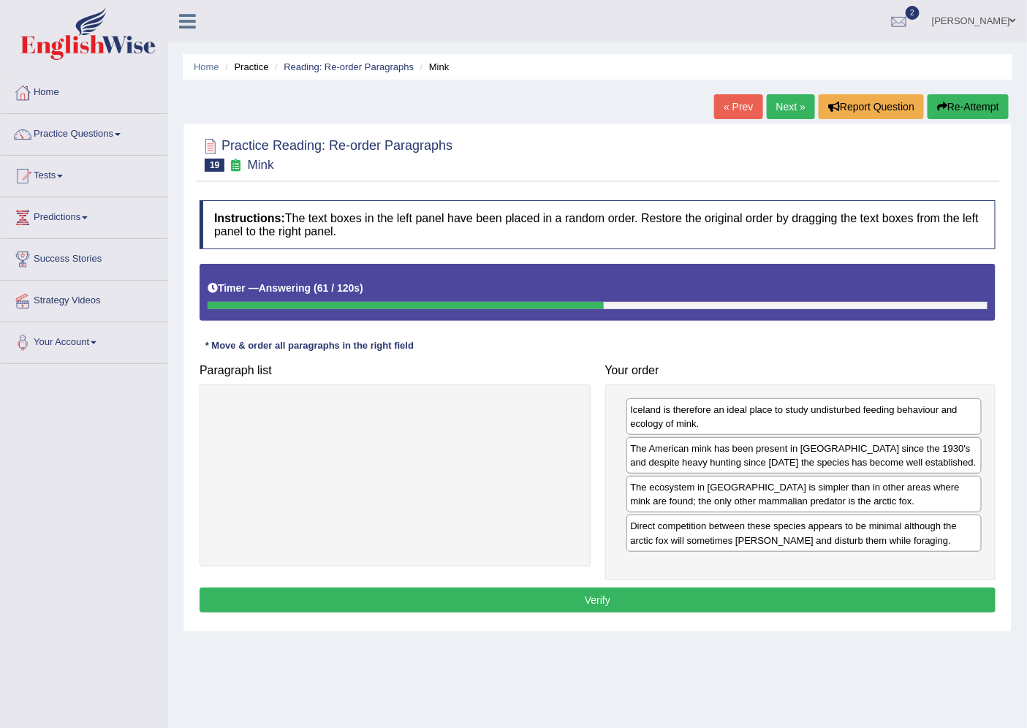
drag, startPoint x: 895, startPoint y: 602, endPoint x: 893, endPoint y: 610, distance: 8.2
click at [893, 610] on button "Verify" at bounding box center [598, 600] width 796 height 25
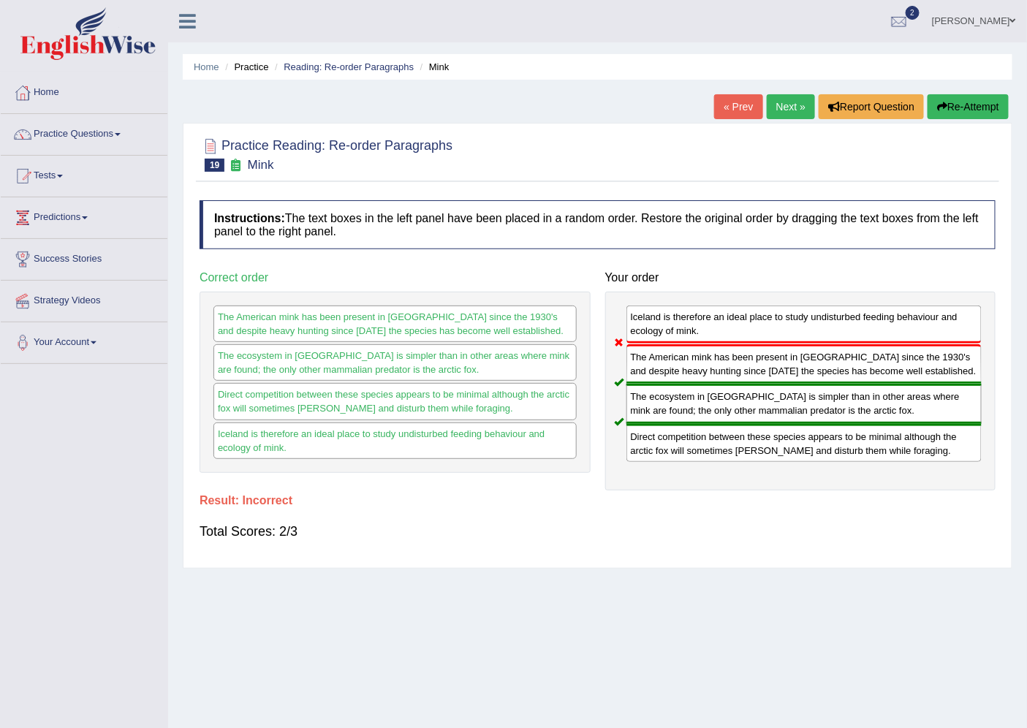
click at [787, 98] on link "Next »" at bounding box center [791, 106] width 48 height 25
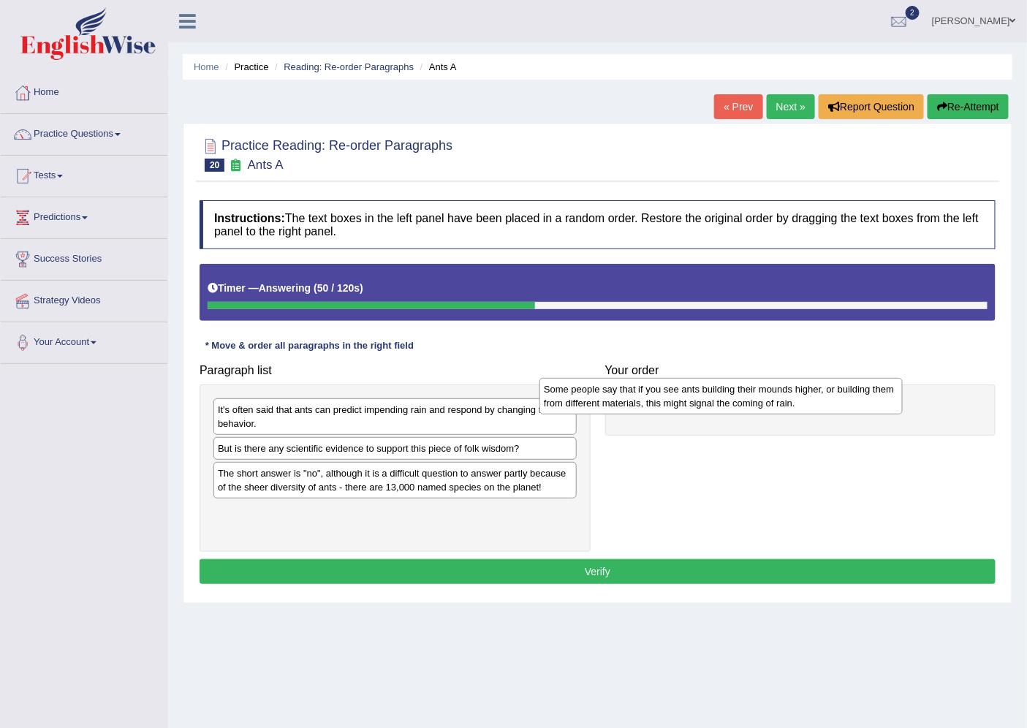
drag, startPoint x: 446, startPoint y: 494, endPoint x: 803, endPoint y: 404, distance: 368.1
click at [803, 404] on div "Some people say that if you see ants building their mounds higher, or building …" at bounding box center [721, 396] width 363 height 37
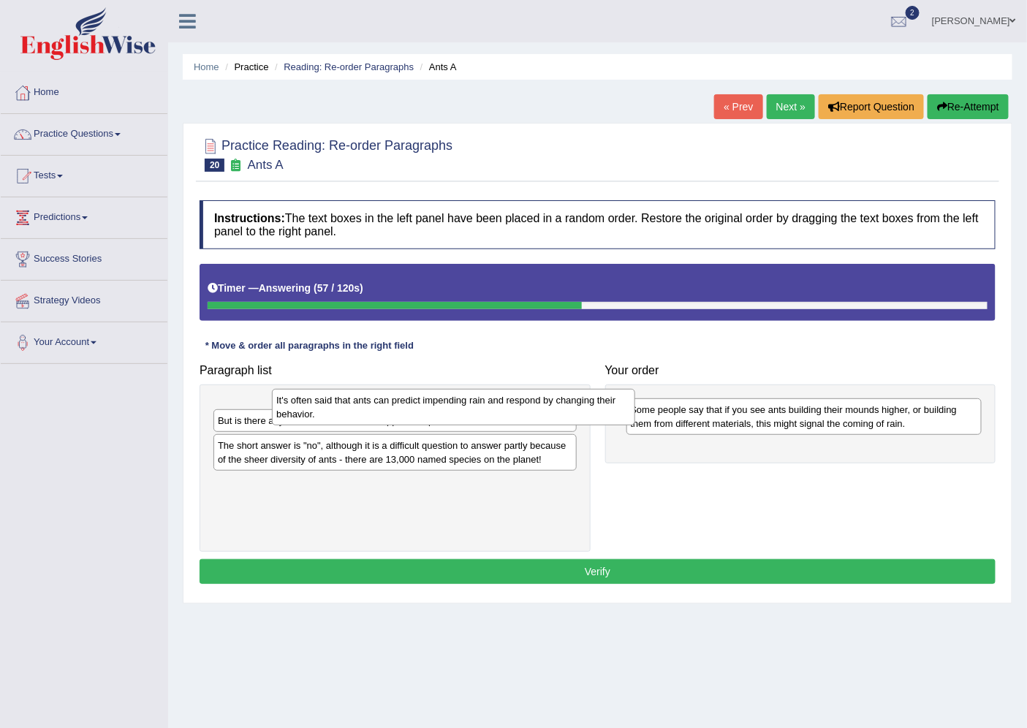
drag, startPoint x: 521, startPoint y: 417, endPoint x: 579, endPoint y: 407, distance: 59.3
click at [579, 407] on div "It's often said that ants can predict impending rain and respond by changing th…" at bounding box center [453, 407] width 363 height 37
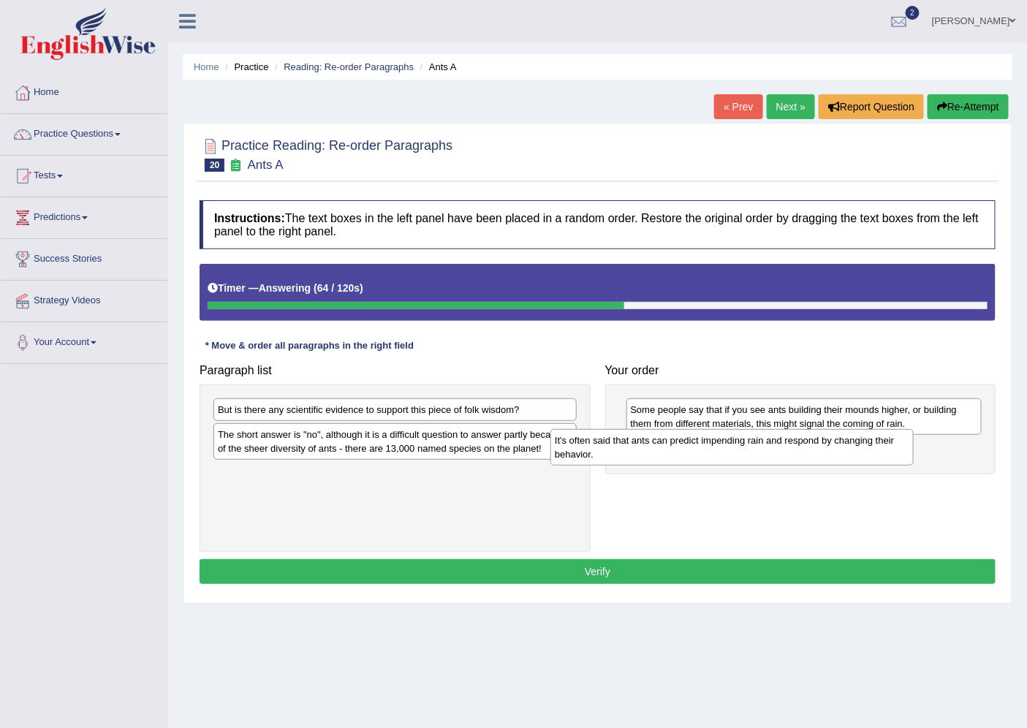
drag, startPoint x: 432, startPoint y: 398, endPoint x: 769, endPoint y: 429, distance: 338.4
click at [769, 429] on div "It's often said that ants can predict impending rain and respond by changing th…" at bounding box center [731, 447] width 363 height 37
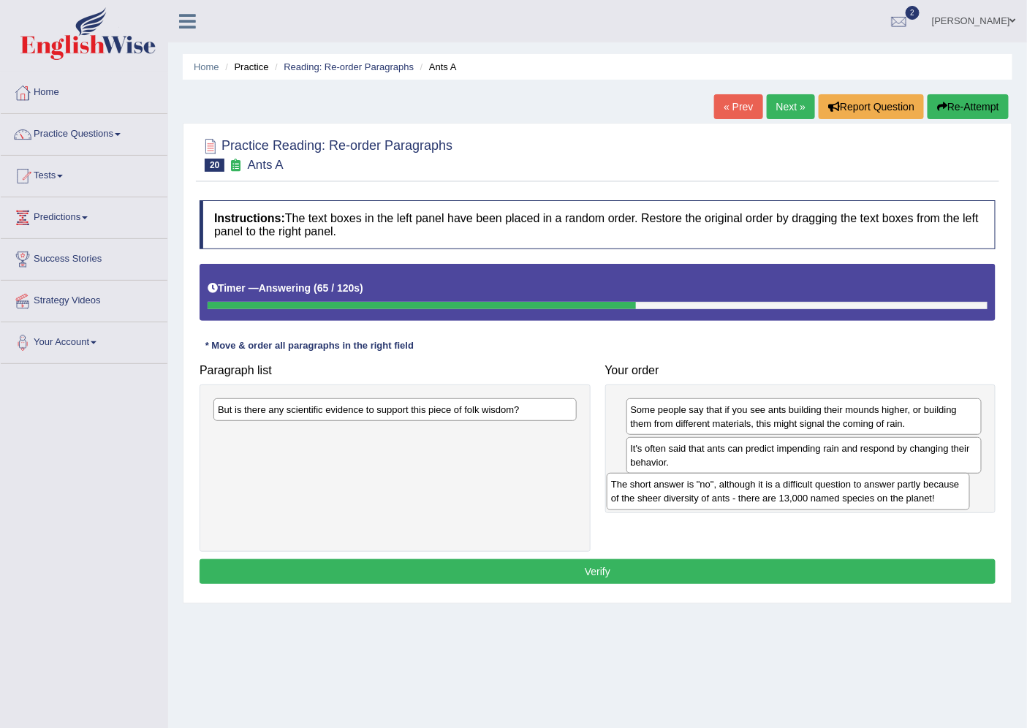
drag, startPoint x: 531, startPoint y: 440, endPoint x: 924, endPoint y: 490, distance: 396.4
click at [924, 490] on div "The short answer is "no", although it is a difficult question to answer partly …" at bounding box center [788, 491] width 363 height 37
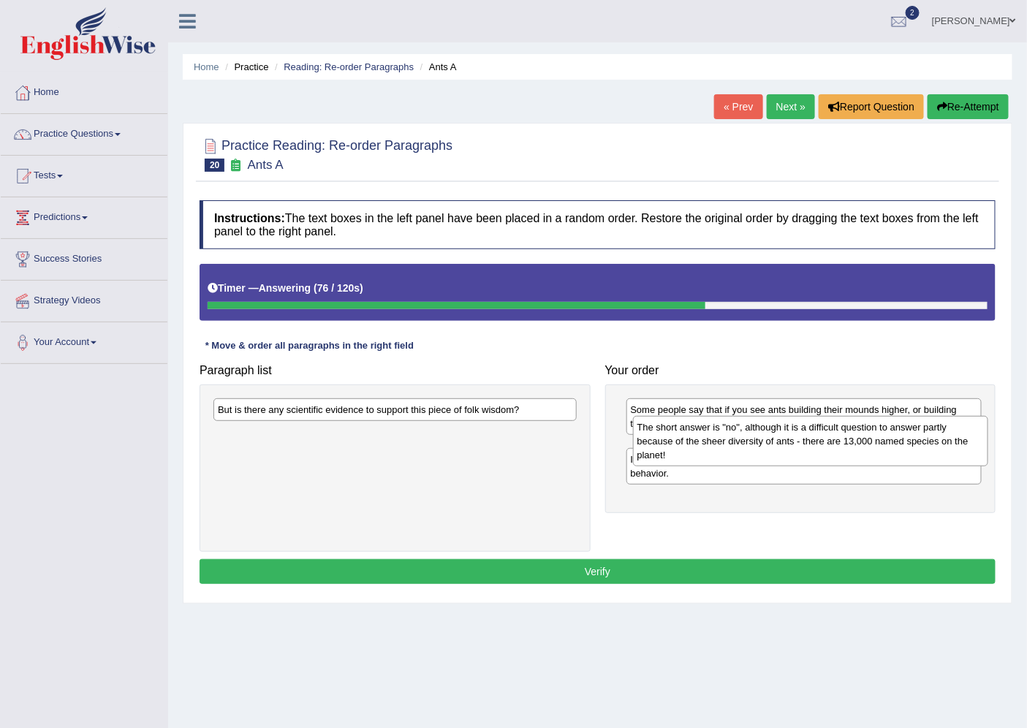
drag, startPoint x: 659, startPoint y: 497, endPoint x: 665, endPoint y: 436, distance: 61.0
click at [665, 436] on div "The short answer is "no", although it is a difficult question to answer partly …" at bounding box center [810, 441] width 355 height 51
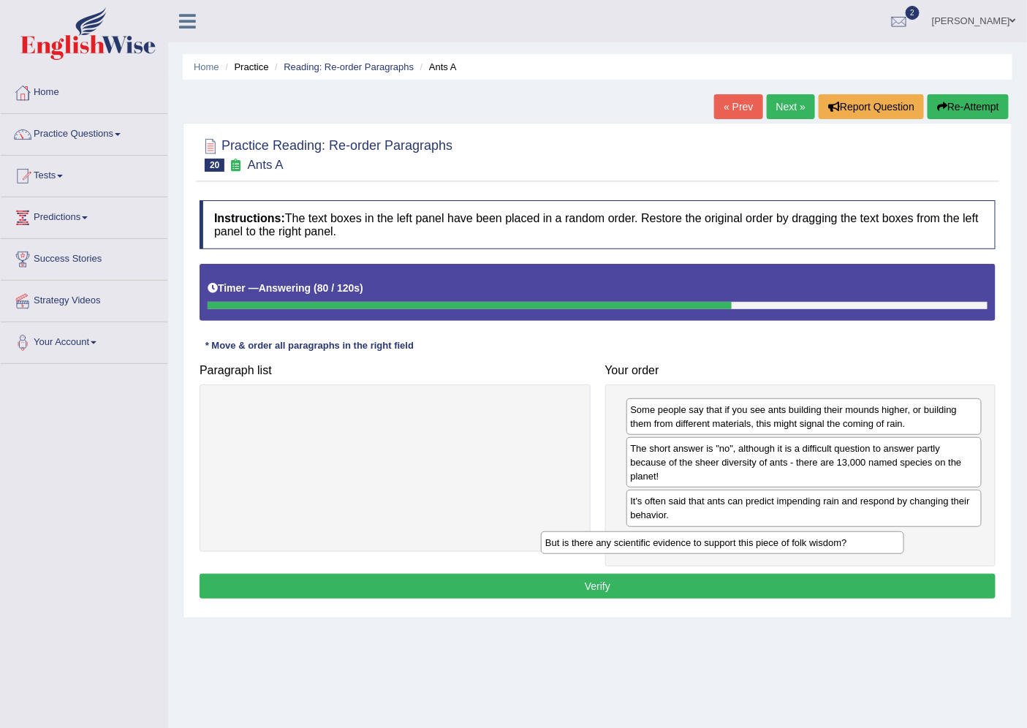
drag, startPoint x: 534, startPoint y: 408, endPoint x: 871, endPoint y: 527, distance: 358.1
click at [874, 531] on div "But is there any scientific evidence to support this piece of folk wisdom?" at bounding box center [722, 542] width 363 height 23
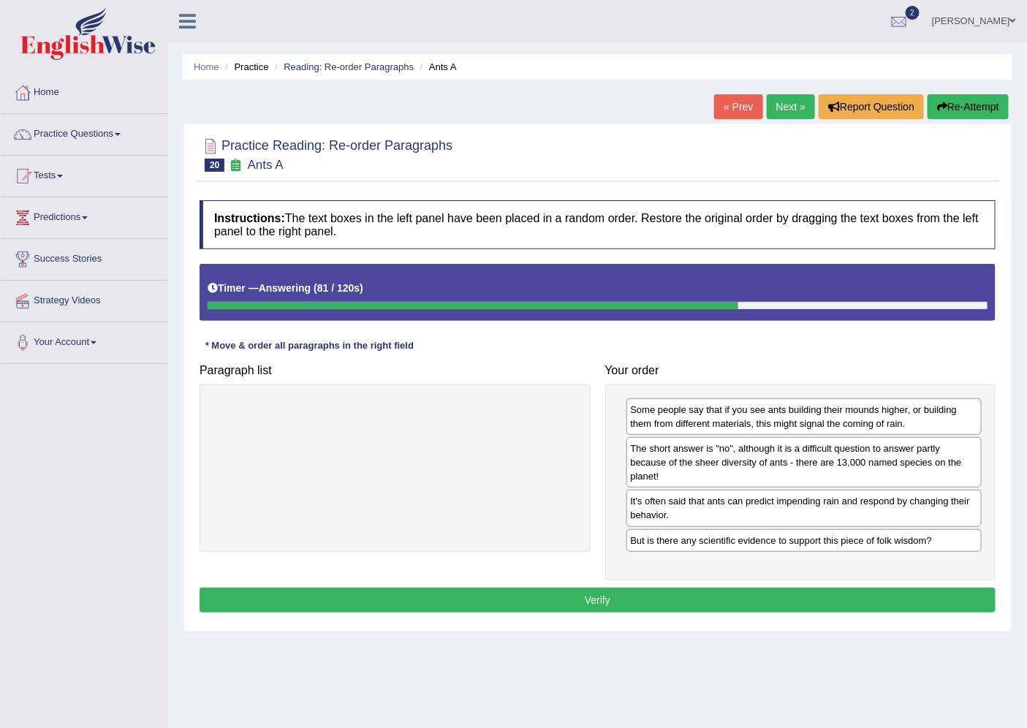
click at [798, 597] on button "Verify" at bounding box center [598, 600] width 796 height 25
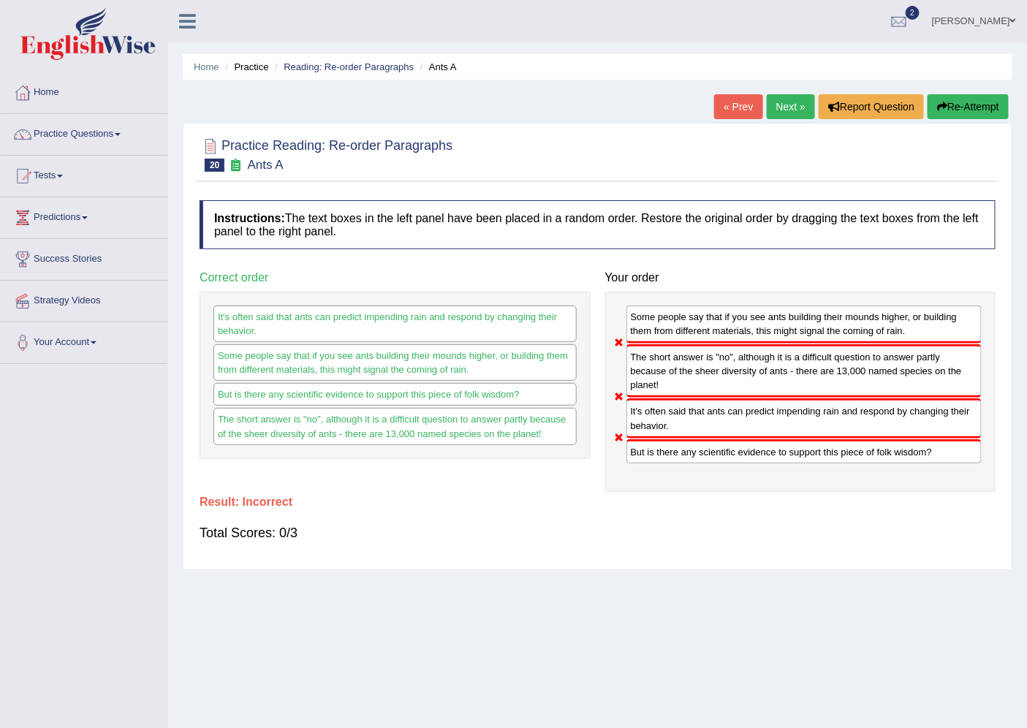
click at [771, 99] on link "Next »" at bounding box center [791, 106] width 48 height 25
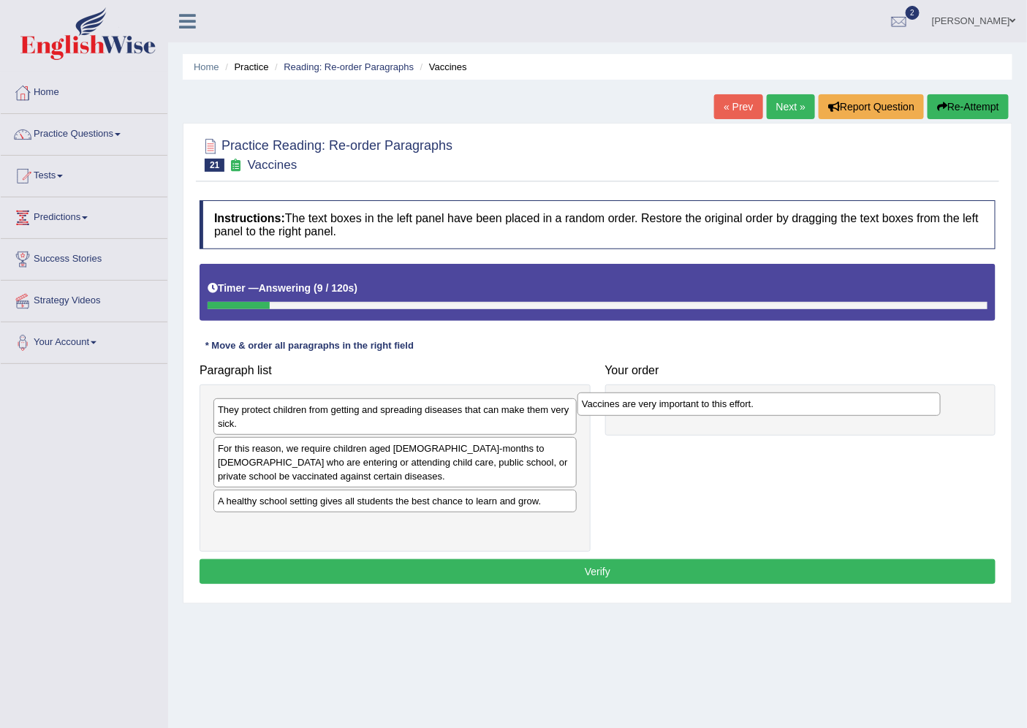
drag, startPoint x: 391, startPoint y: 529, endPoint x: 755, endPoint y: 406, distance: 384.2
click at [755, 406] on div "Vaccines are very important to this effort." at bounding box center [759, 404] width 363 height 23
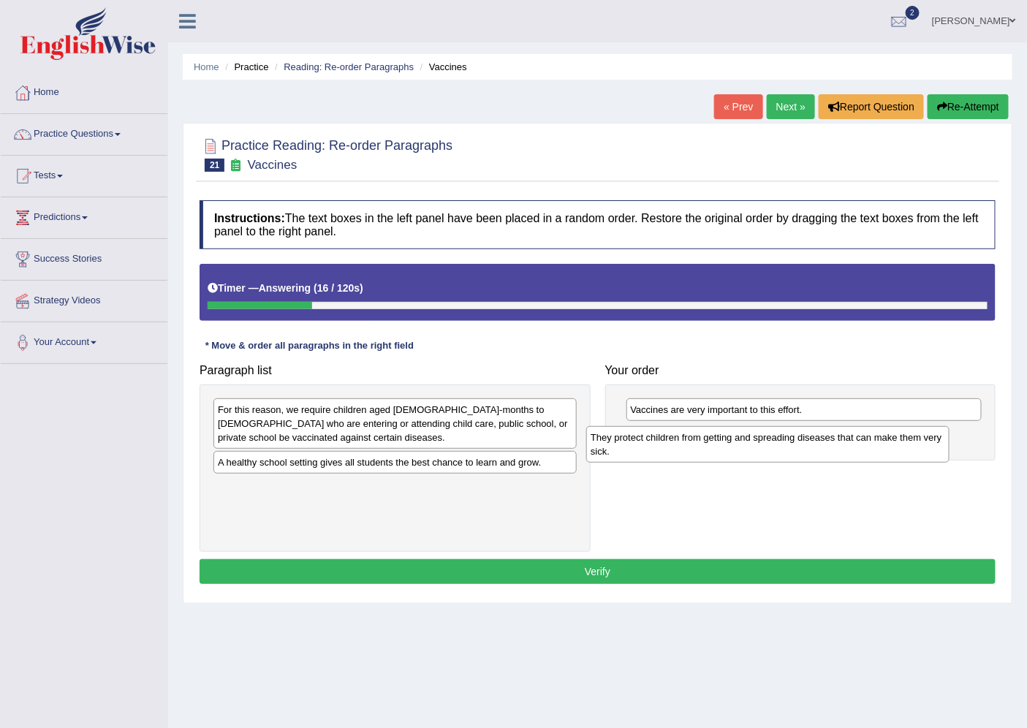
drag, startPoint x: 319, startPoint y: 423, endPoint x: 692, endPoint y: 450, distance: 373.9
click at [692, 450] on div "They protect children from getting and spreading diseases that can make them ve…" at bounding box center [767, 444] width 363 height 37
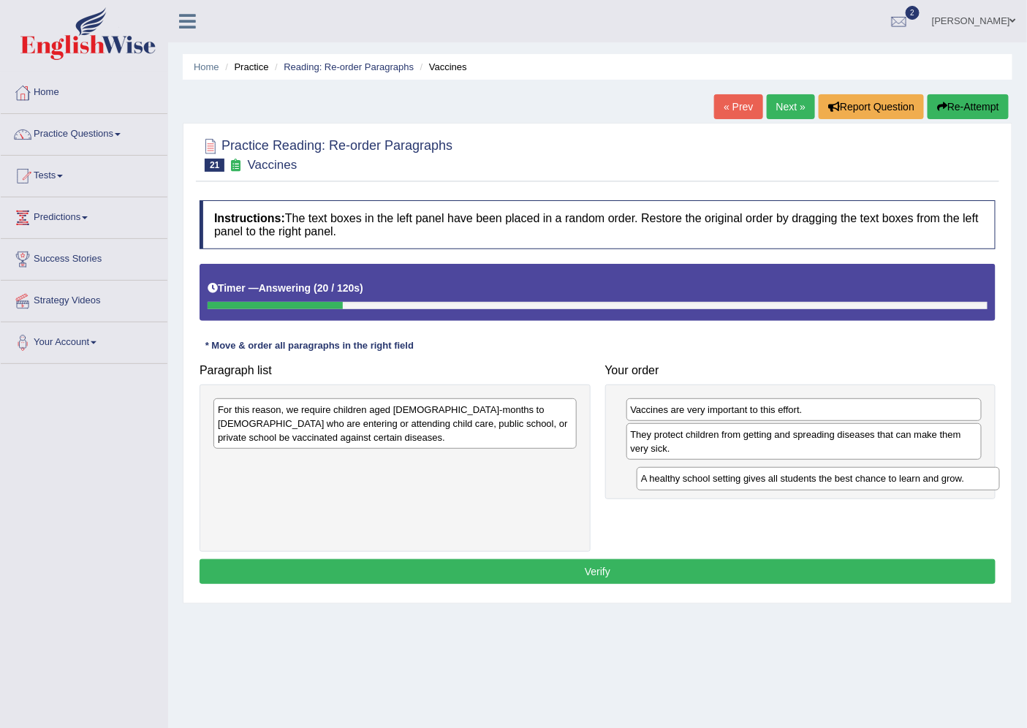
drag, startPoint x: 417, startPoint y: 468, endPoint x: 841, endPoint y: 484, distance: 423.6
click at [841, 484] on div "A healthy school setting gives all students the best chance to learn and grow." at bounding box center [818, 478] width 363 height 23
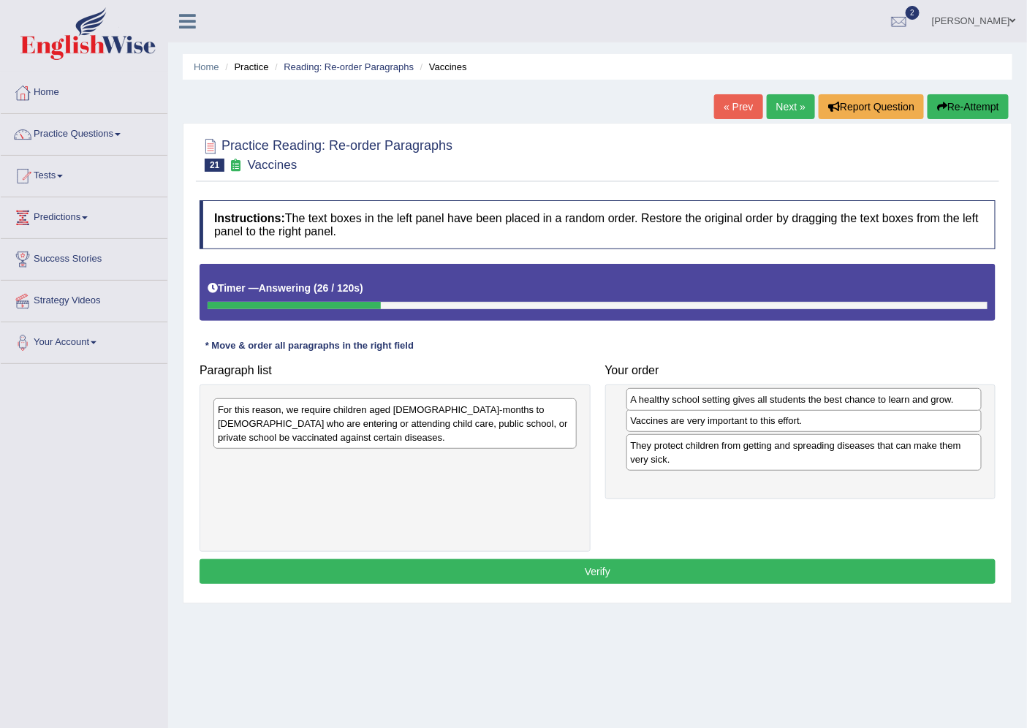
drag, startPoint x: 737, startPoint y: 477, endPoint x: 737, endPoint y: 402, distance: 74.6
click at [737, 402] on div "A healthy school setting gives all students the best chance to learn and grow." at bounding box center [804, 399] width 355 height 23
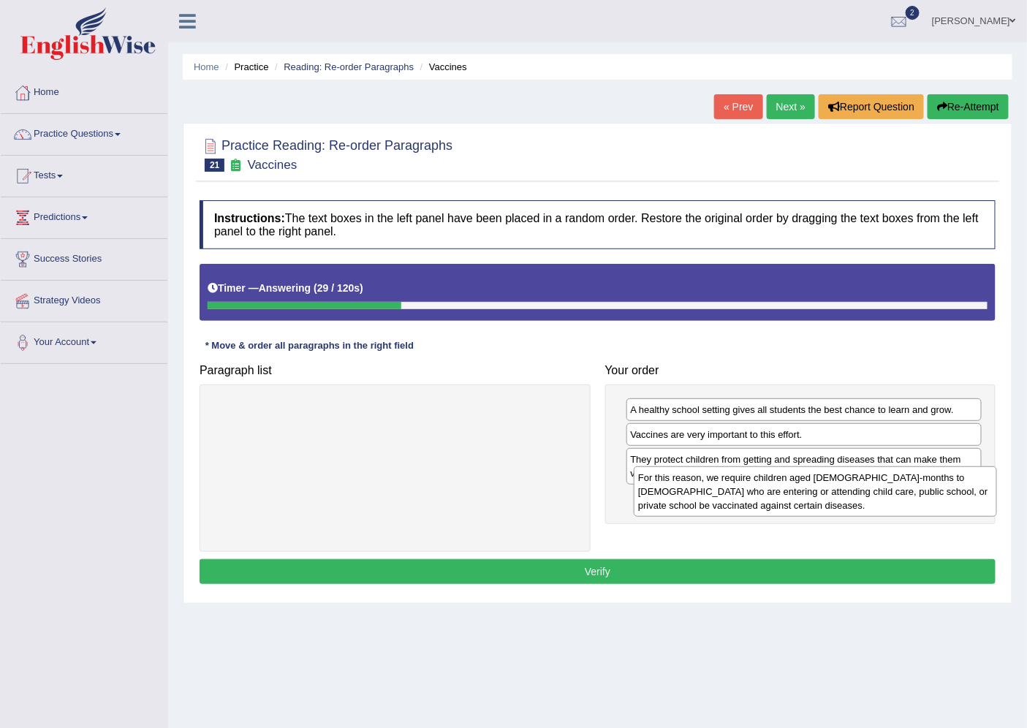
drag, startPoint x: 539, startPoint y: 422, endPoint x: 959, endPoint y: 490, distance: 425.8
click at [959, 490] on div "For this reason, we require children aged 2-months to 18-years old who are ente…" at bounding box center [815, 491] width 363 height 51
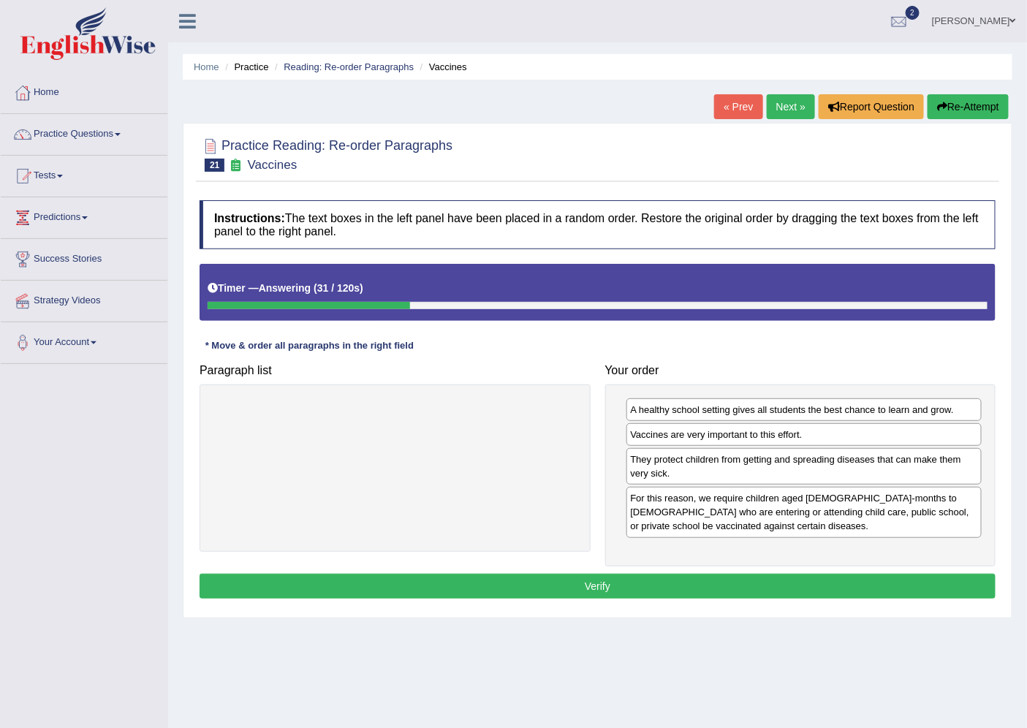
click at [810, 580] on button "Verify" at bounding box center [598, 586] width 796 height 25
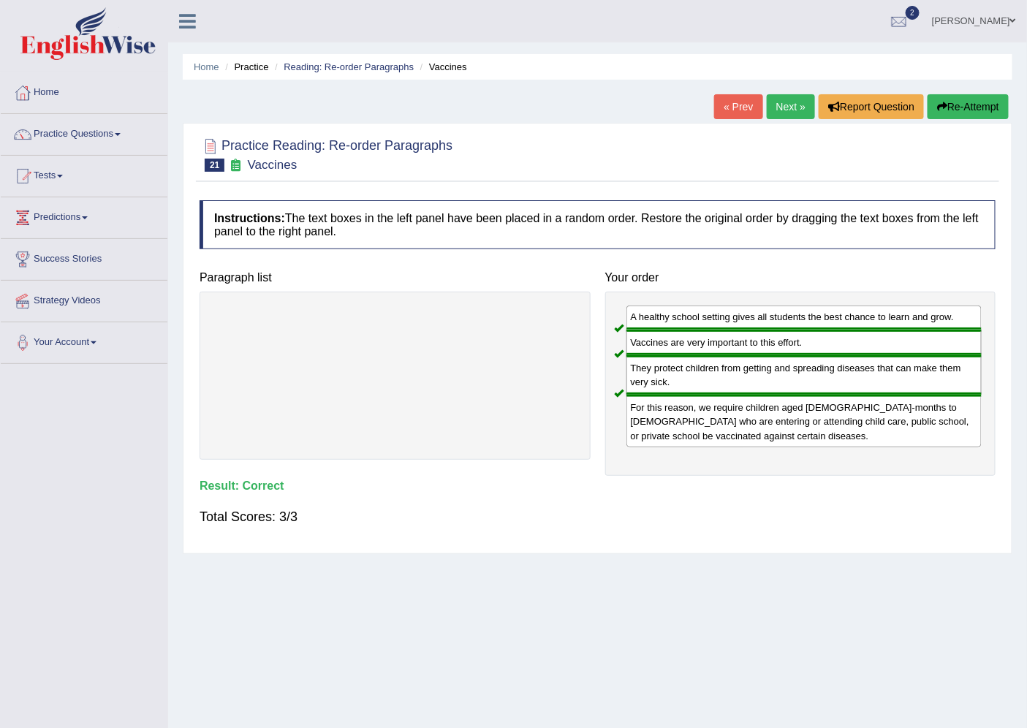
click at [776, 94] on link "Next »" at bounding box center [791, 106] width 48 height 25
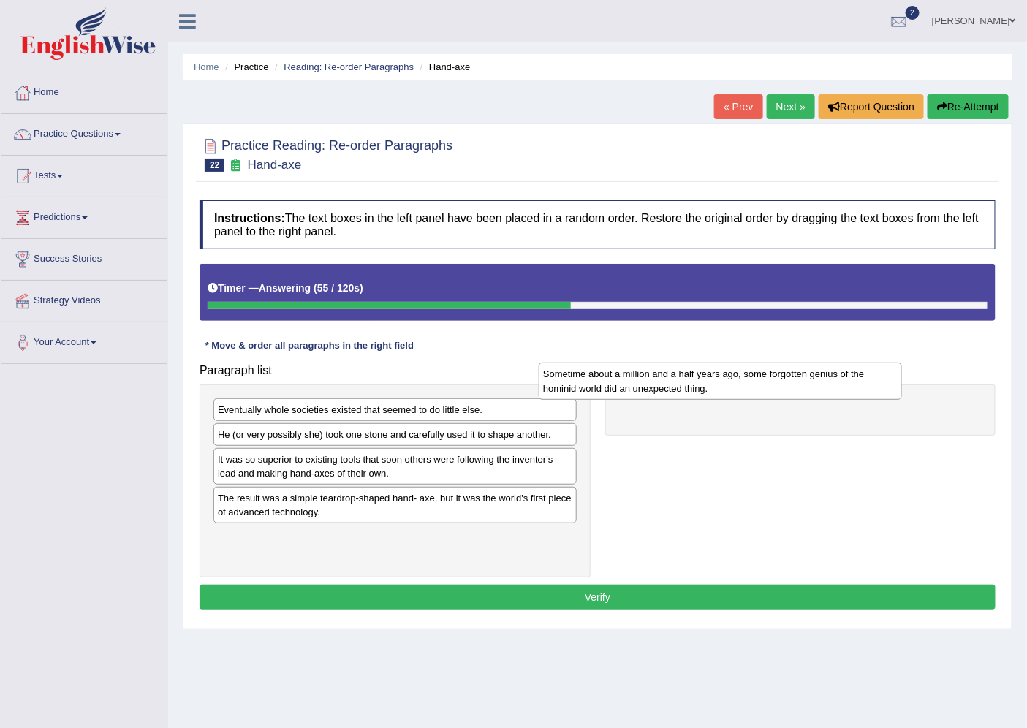
drag, startPoint x: 366, startPoint y: 547, endPoint x: 691, endPoint y: 383, distance: 364.2
click at [691, 383] on div "Sometime about a million and a half years ago, some forgotten genius of the hom…" at bounding box center [720, 381] width 363 height 37
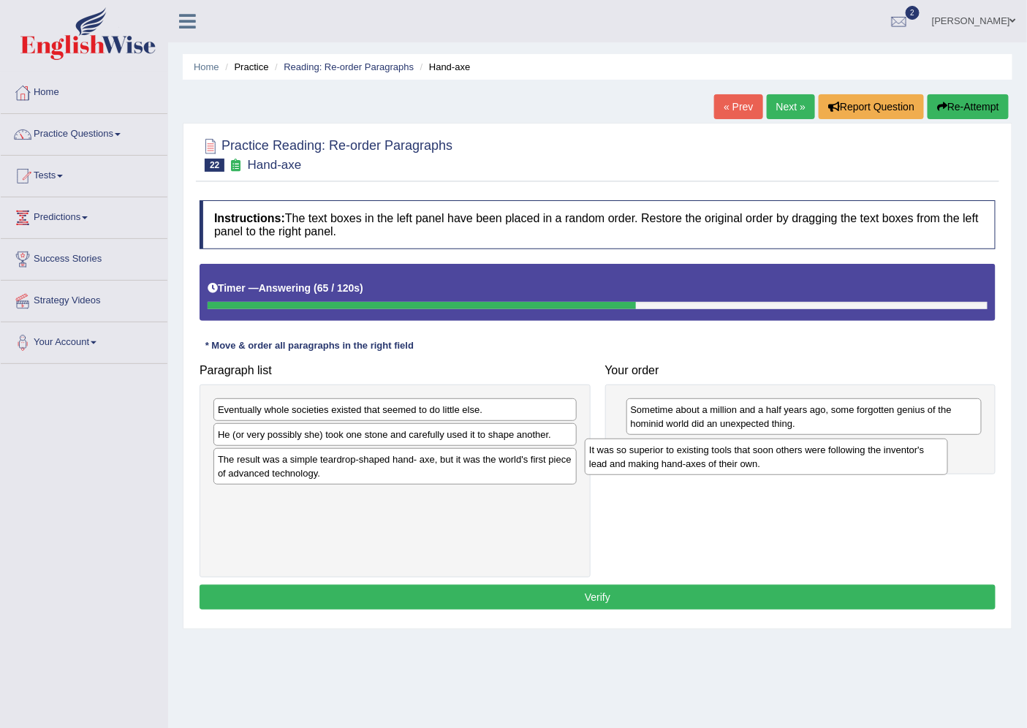
drag, startPoint x: 428, startPoint y: 479, endPoint x: 799, endPoint y: 469, distance: 371.5
click at [799, 469] on div "It was so superior to existing tools that soon others were following the invent…" at bounding box center [766, 457] width 363 height 37
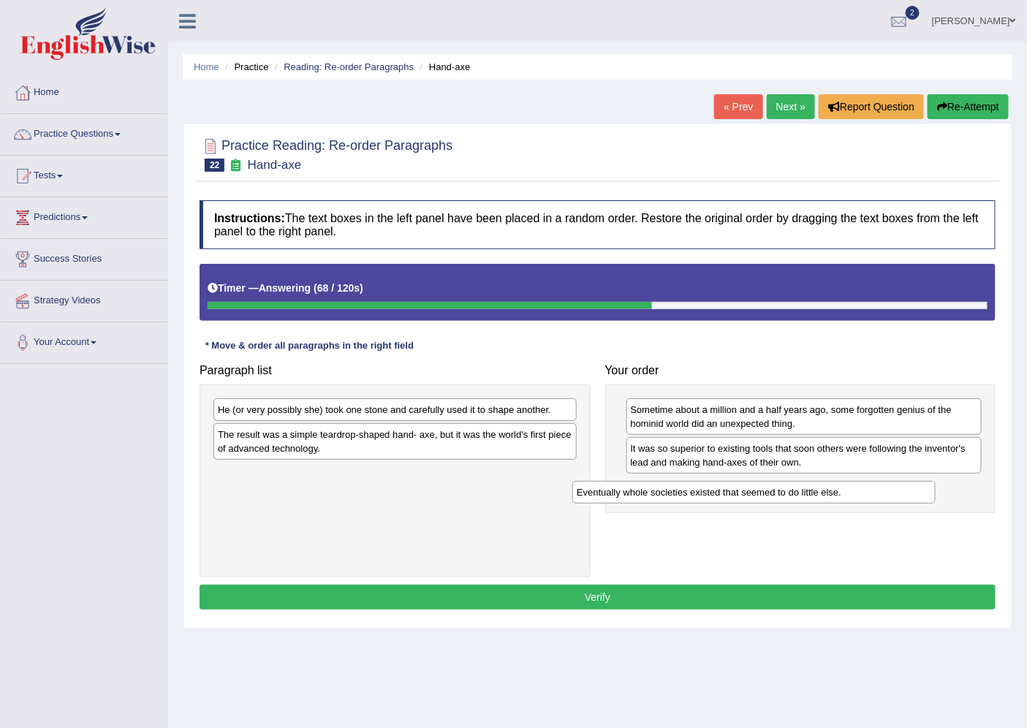
drag, startPoint x: 466, startPoint y: 415, endPoint x: 826, endPoint y: 497, distance: 369.8
click at [826, 497] on div "Eventually whole societies existed that seemed to do little else." at bounding box center [753, 492] width 363 height 23
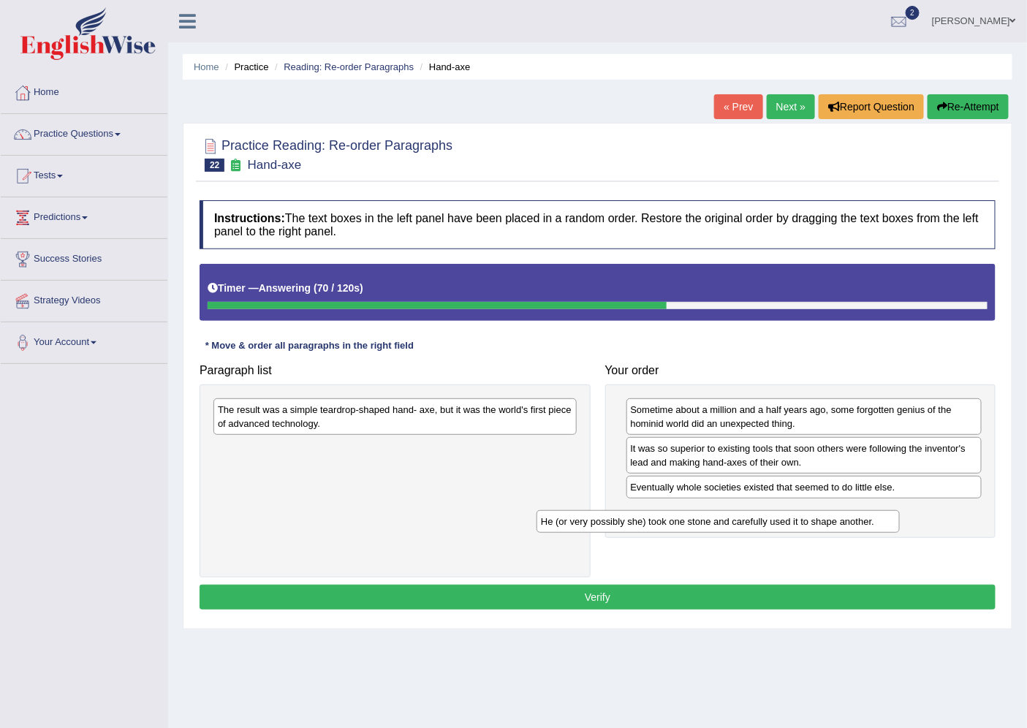
drag, startPoint x: 468, startPoint y: 408, endPoint x: 800, endPoint y: 518, distance: 350.2
click at [800, 518] on div "He (or very possibly she) took one stone and carefully used it to shape another." at bounding box center [718, 521] width 363 height 23
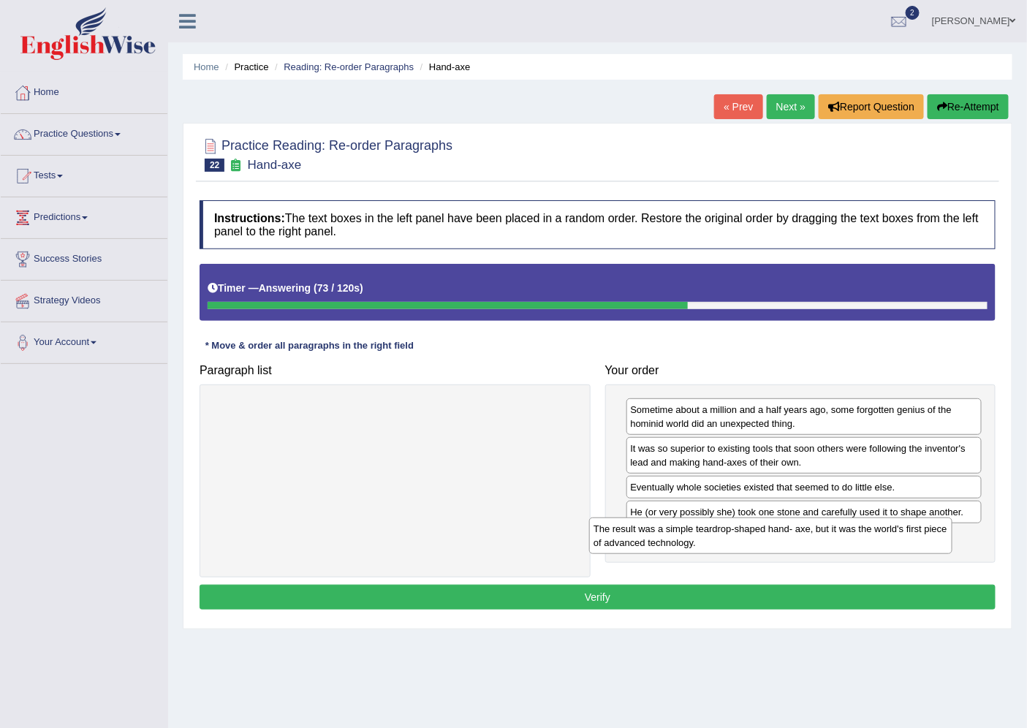
drag, startPoint x: 466, startPoint y: 419, endPoint x: 844, endPoint y: 538, distance: 396.3
click at [844, 538] on div "The result was a simple teardrop-shaped hand- axe, but it was the world's first…" at bounding box center [770, 536] width 363 height 37
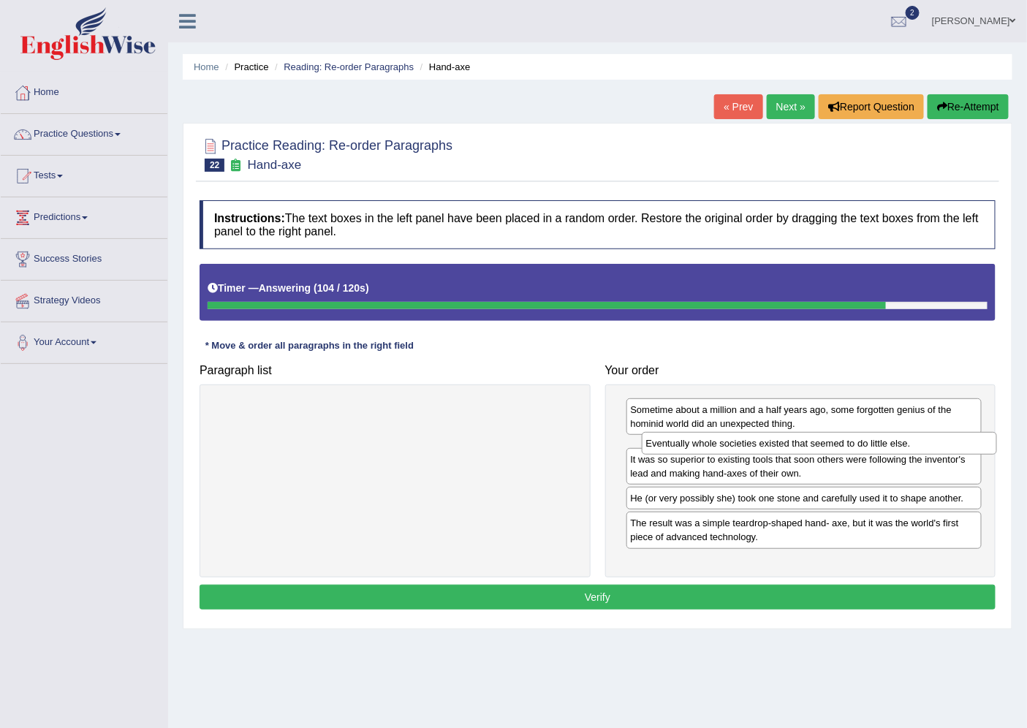
drag, startPoint x: 778, startPoint y: 488, endPoint x: 793, endPoint y: 444, distance: 47.2
click at [793, 444] on div "Eventually whole societies existed that seemed to do little else." at bounding box center [819, 443] width 355 height 23
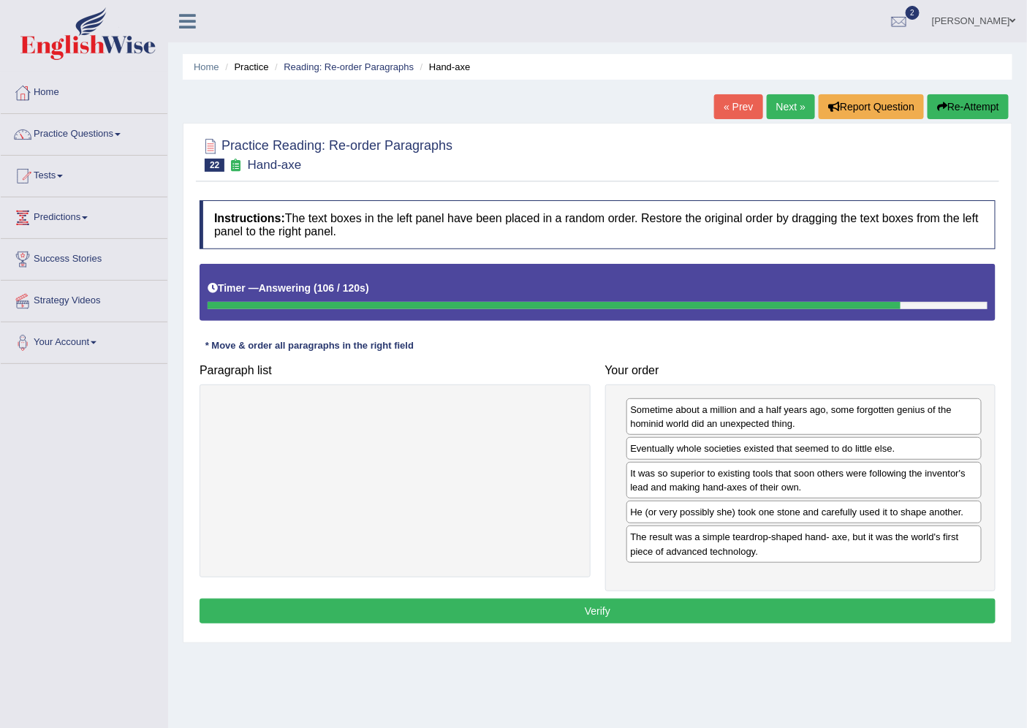
click at [775, 608] on button "Verify" at bounding box center [598, 611] width 796 height 25
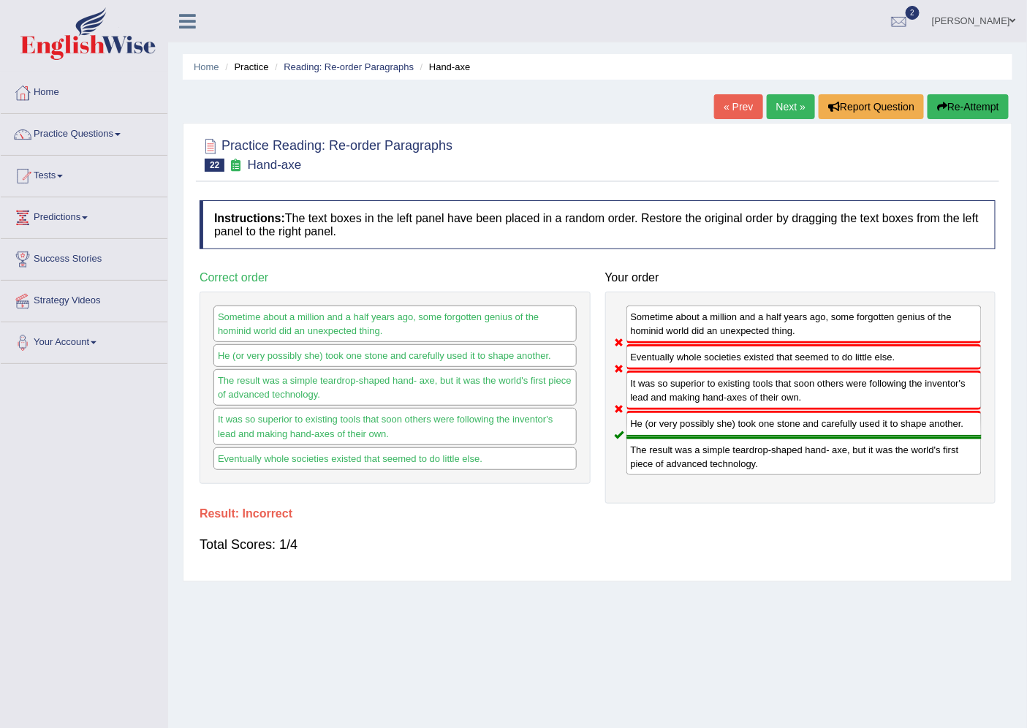
drag, startPoint x: 656, startPoint y: 430, endPoint x: 677, endPoint y: 371, distance: 62.7
click at [677, 371] on div "Sometime about a million and a half years ago, some forgotten genius of the hom…" at bounding box center [800, 398] width 391 height 212
drag, startPoint x: 689, startPoint y: 368, endPoint x: 670, endPoint y: 421, distance: 56.6
click at [671, 421] on div "Sometime about a million and a half years ago, some forgotten genius of the hom…" at bounding box center [800, 398] width 391 height 212
click at [785, 99] on link "Next »" at bounding box center [791, 106] width 48 height 25
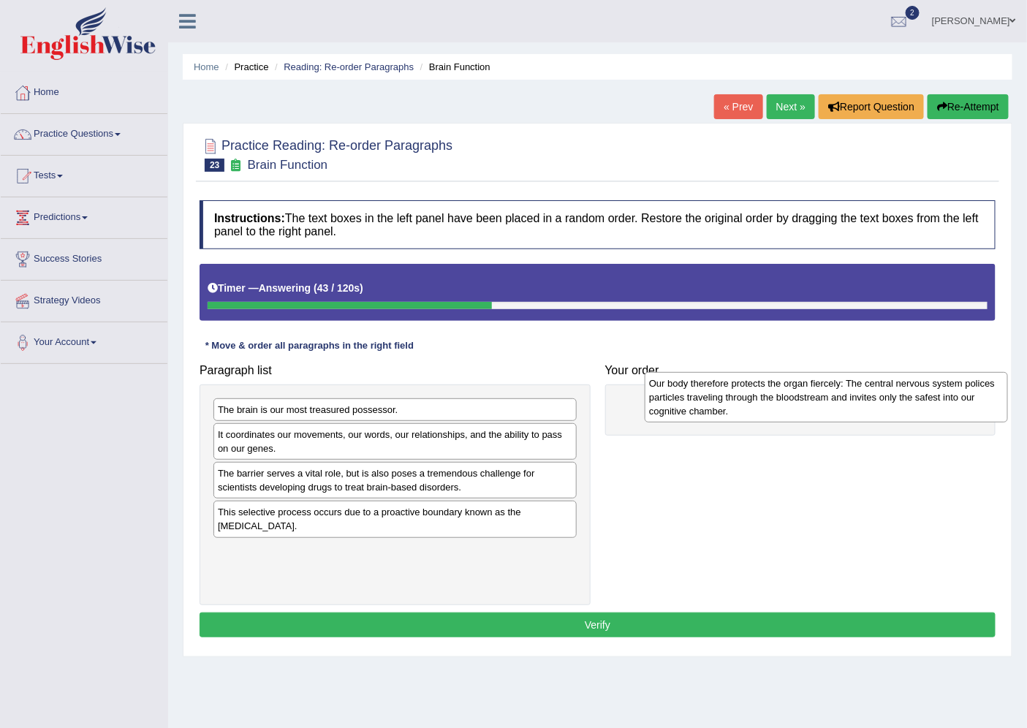
drag, startPoint x: 309, startPoint y: 559, endPoint x: 741, endPoint y: 390, distance: 463.2
click at [741, 390] on div "Our body therefore protects the organ fiercely: The central nervous system poli…" at bounding box center [826, 397] width 363 height 51
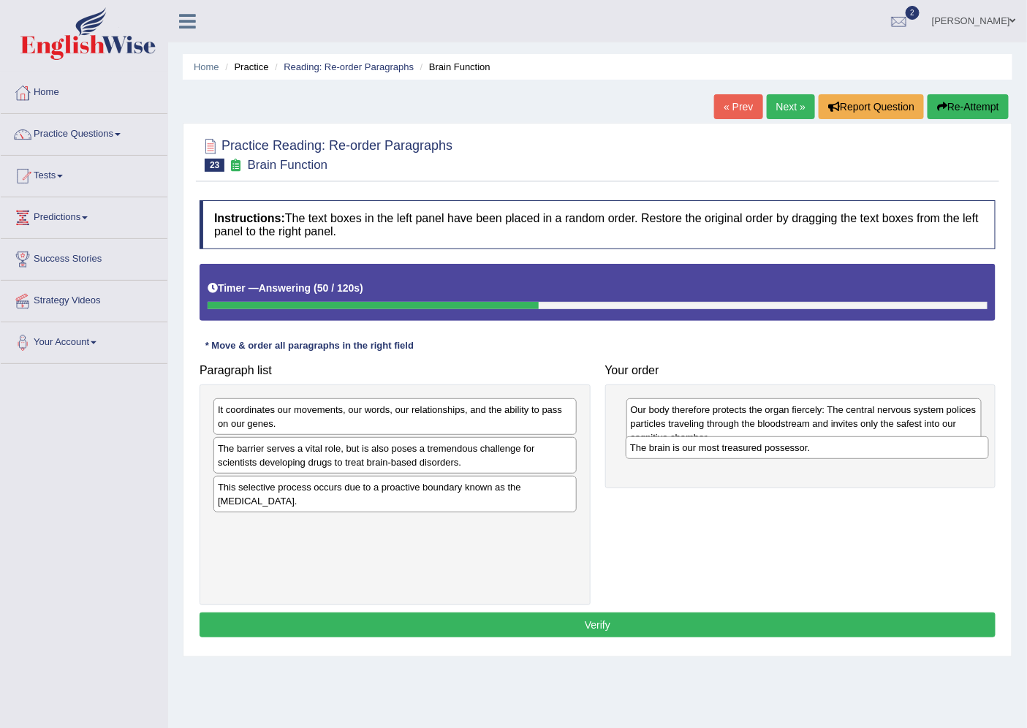
drag, startPoint x: 405, startPoint y: 420, endPoint x: 817, endPoint y: 458, distance: 414.1
click at [817, 458] on div "The brain is our most treasured possessor." at bounding box center [807, 447] width 363 height 23
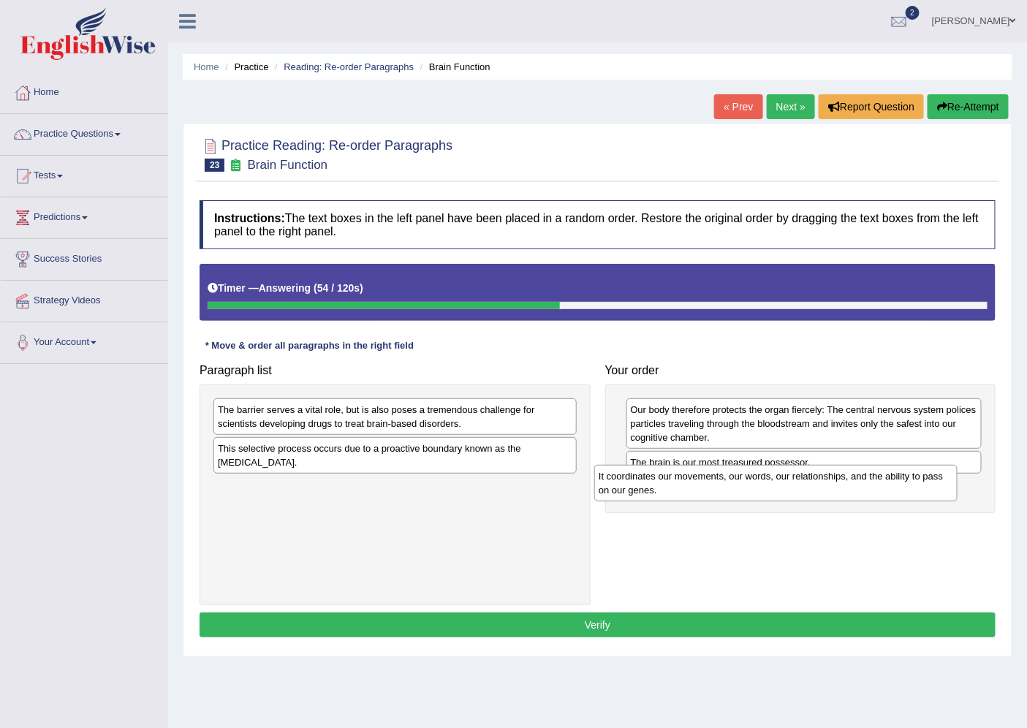
drag, startPoint x: 530, startPoint y: 404, endPoint x: 911, endPoint y: 470, distance: 386.6
click at [911, 470] on div "It coordinates our movements, our words, our relationships, and the ability to …" at bounding box center [775, 483] width 363 height 37
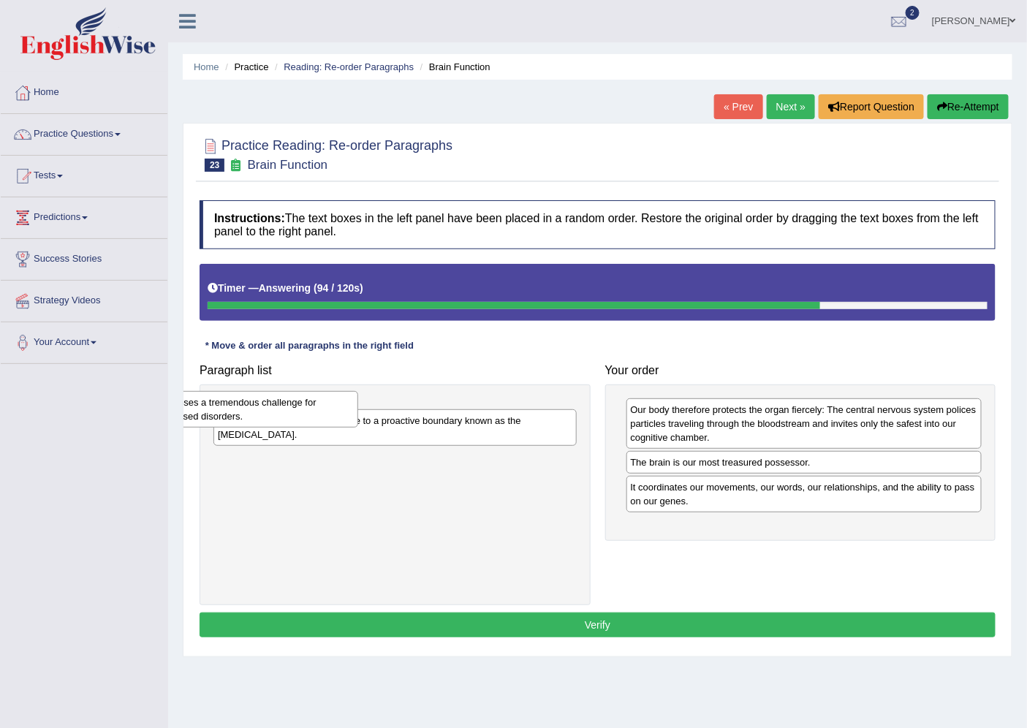
drag, startPoint x: 469, startPoint y: 414, endPoint x: 253, endPoint y: 406, distance: 215.8
click at [253, 406] on div "The barrier serves a vital role, but is also poses a tremendous challenge for s…" at bounding box center [176, 409] width 363 height 37
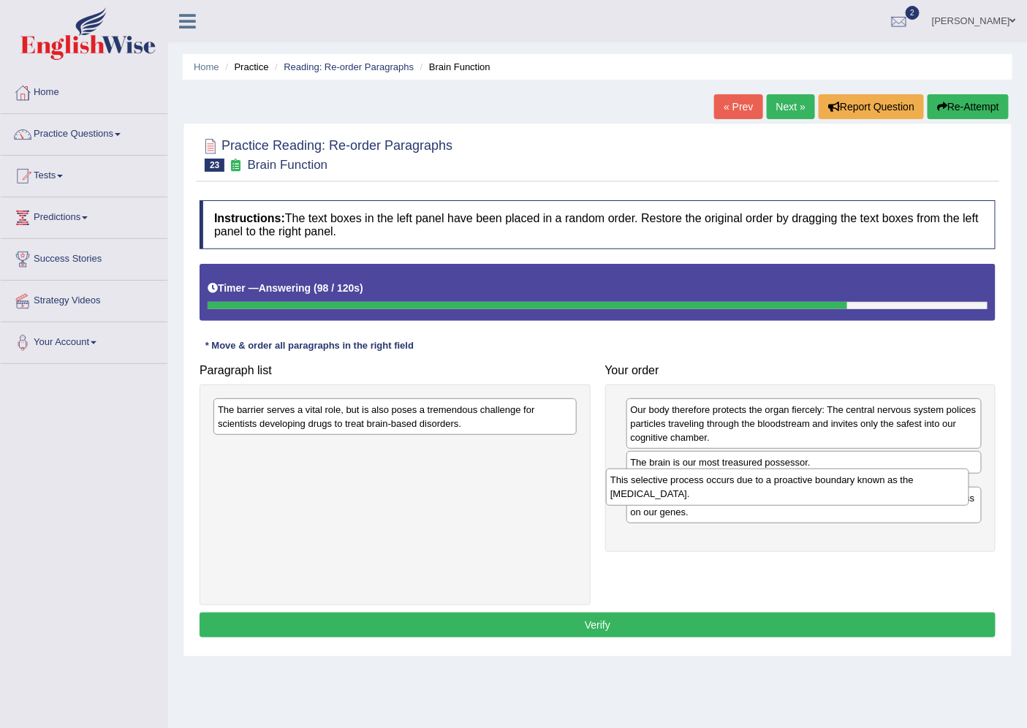
drag, startPoint x: 292, startPoint y: 451, endPoint x: 685, endPoint y: 482, distance: 393.8
click at [685, 482] on div "This selective process occurs due to a proactive boundary known as the [MEDICAL…" at bounding box center [787, 487] width 363 height 37
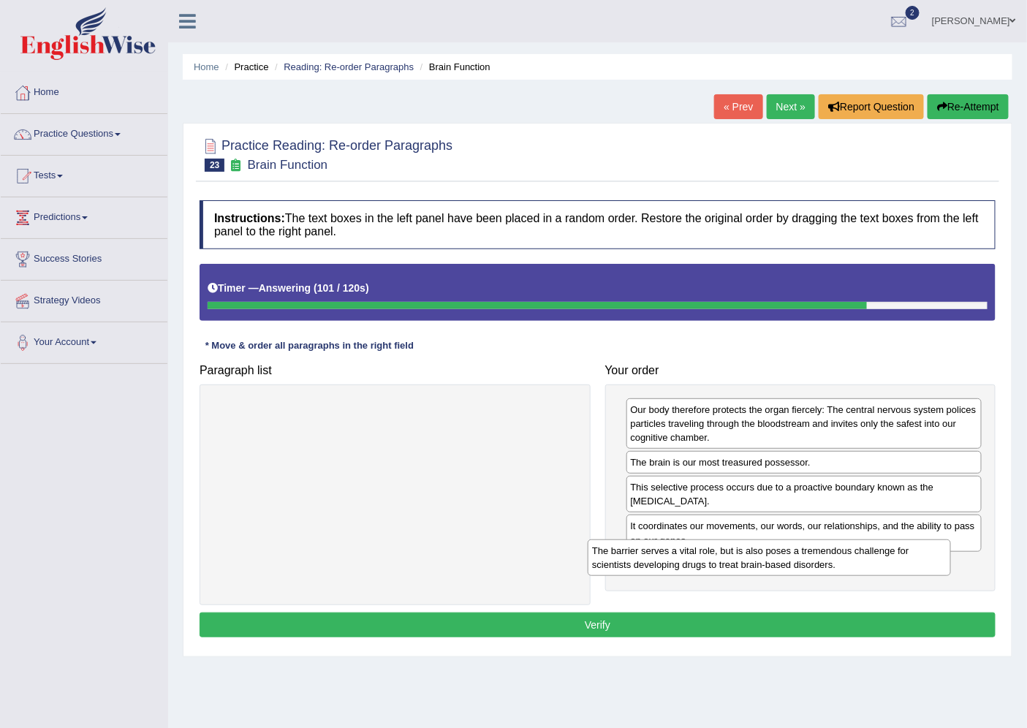
drag, startPoint x: 493, startPoint y: 417, endPoint x: 871, endPoint y: 558, distance: 403.4
click at [871, 558] on div "The barrier serves a vital role, but is also poses a tremendous challenge for s…" at bounding box center [769, 558] width 363 height 37
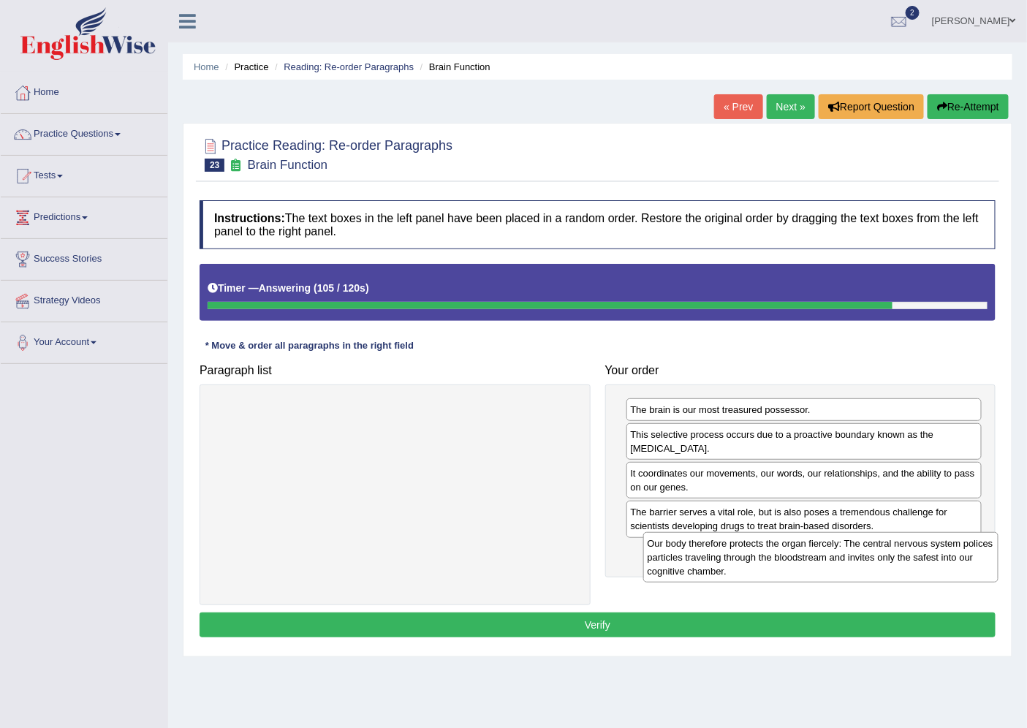
drag, startPoint x: 726, startPoint y: 420, endPoint x: 743, endPoint y: 553, distance: 134.1
click at [743, 553] on div "Our body therefore protects the organ fiercely: The central nervous system poli…" at bounding box center [820, 557] width 355 height 51
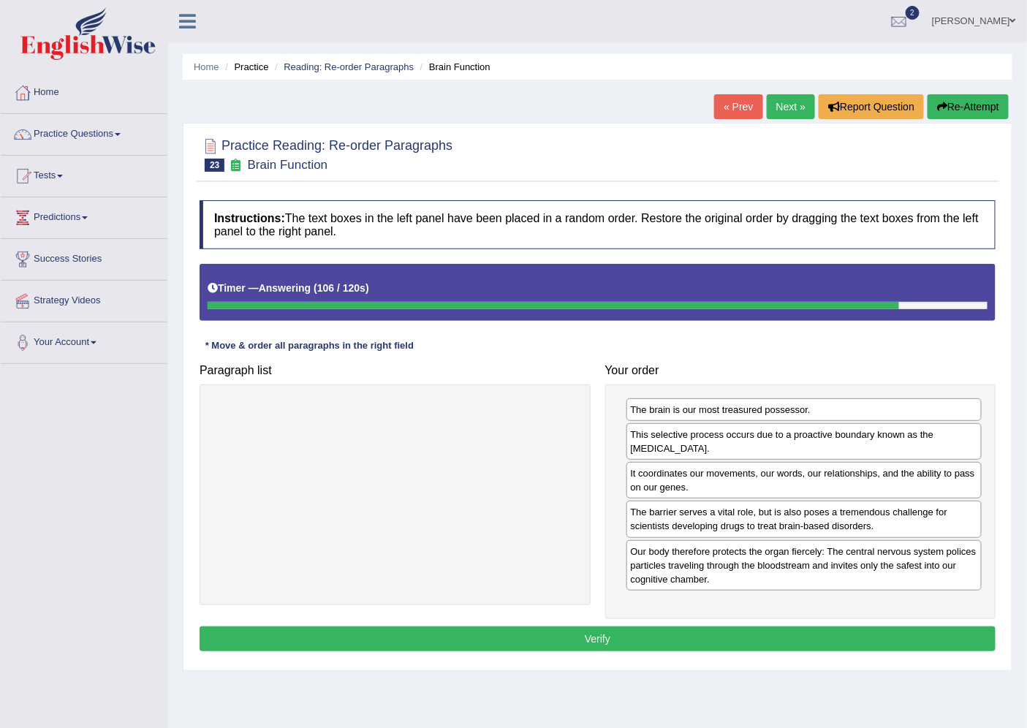
click at [622, 645] on button "Verify" at bounding box center [598, 639] width 796 height 25
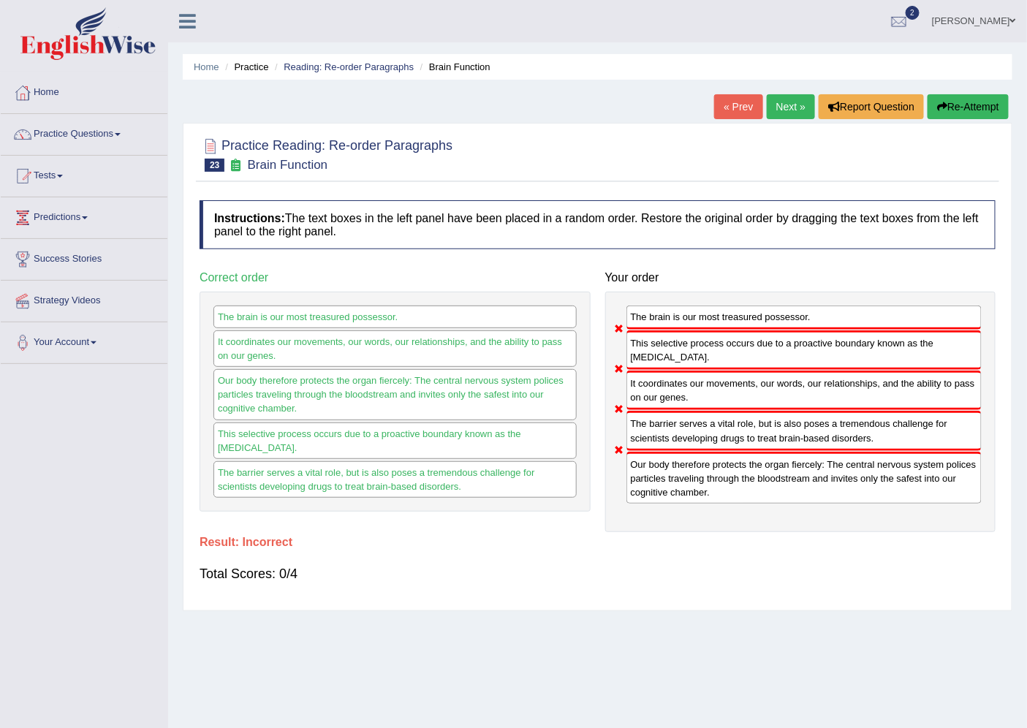
click at [767, 108] on link "Next »" at bounding box center [791, 106] width 48 height 25
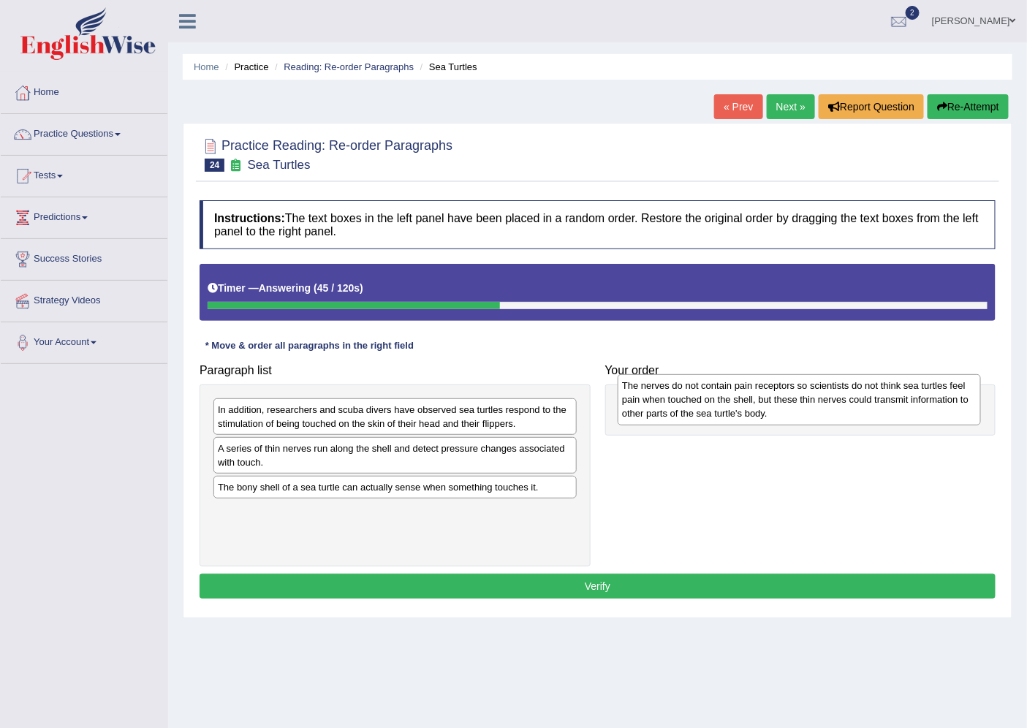
drag, startPoint x: 317, startPoint y: 526, endPoint x: 722, endPoint y: 399, distance: 423.8
click at [722, 399] on div "The nerves do not contain pain receptors so scientists do not think sea turtles…" at bounding box center [799, 399] width 363 height 51
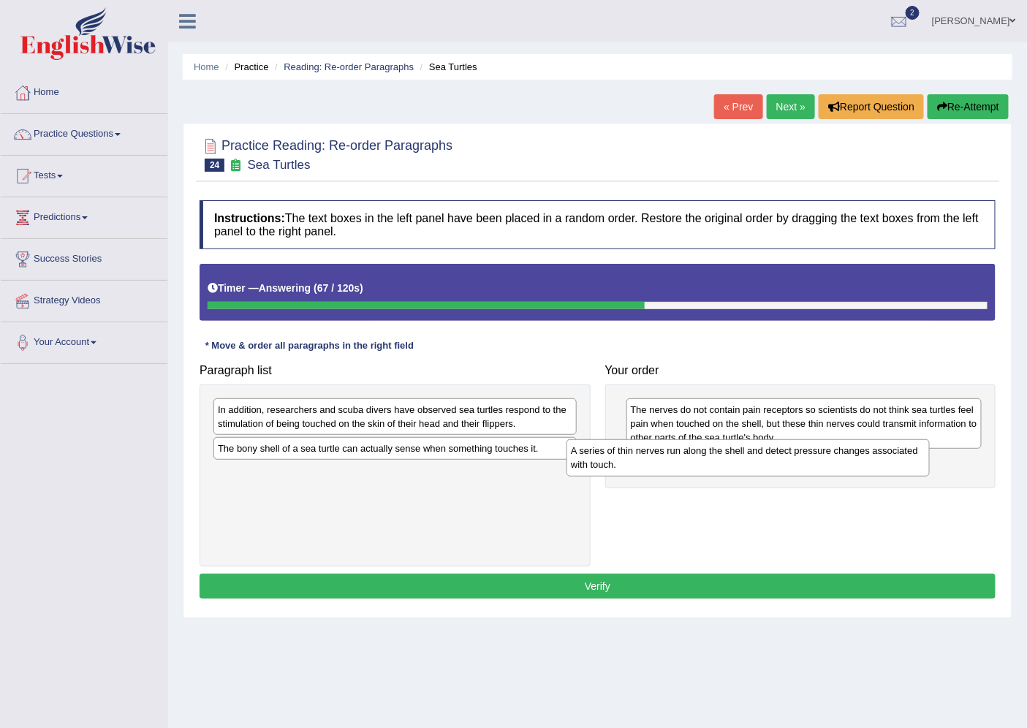
drag, startPoint x: 477, startPoint y: 449, endPoint x: 866, endPoint y: 442, distance: 389.0
click at [866, 442] on div "A series of thin nerves run along the shell and detect pressure changes associa…" at bounding box center [748, 457] width 363 height 37
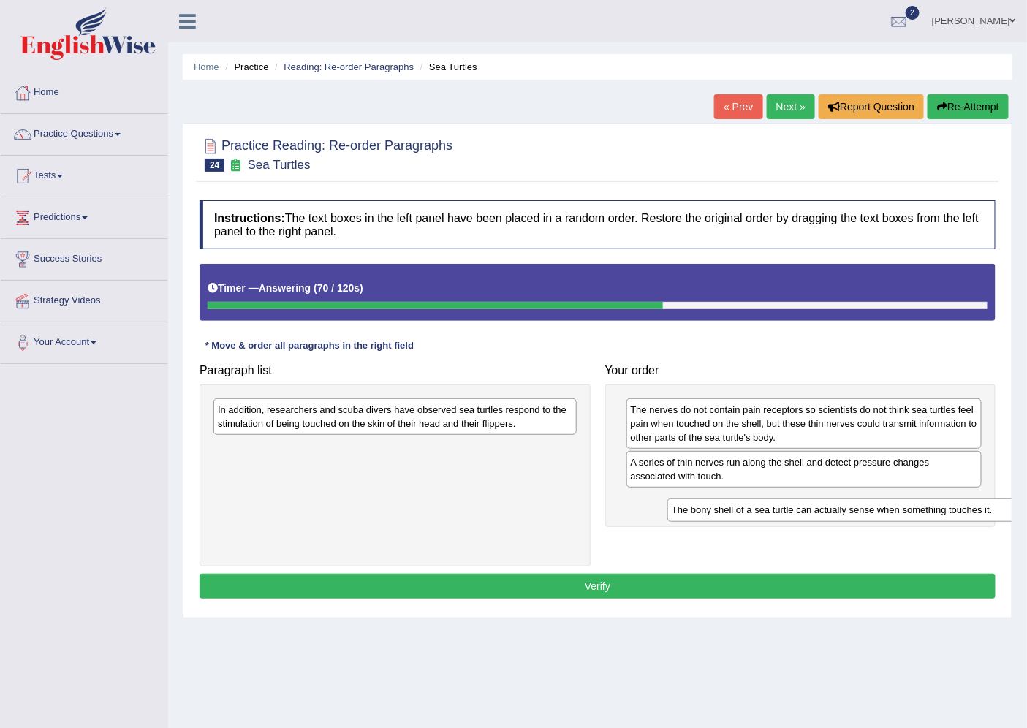
drag, startPoint x: 556, startPoint y: 451, endPoint x: 954, endPoint y: 496, distance: 400.9
click at [954, 499] on div "The bony shell of a sea turtle can actually sense when something touches it." at bounding box center [848, 510] width 363 height 23
drag, startPoint x: 444, startPoint y: 379, endPoint x: 668, endPoint y: 466, distance: 240.7
click at [668, 466] on div "Paragraph list In addition, researchers and scuba divers have observed sea turt…" at bounding box center [597, 461] width 811 height 209
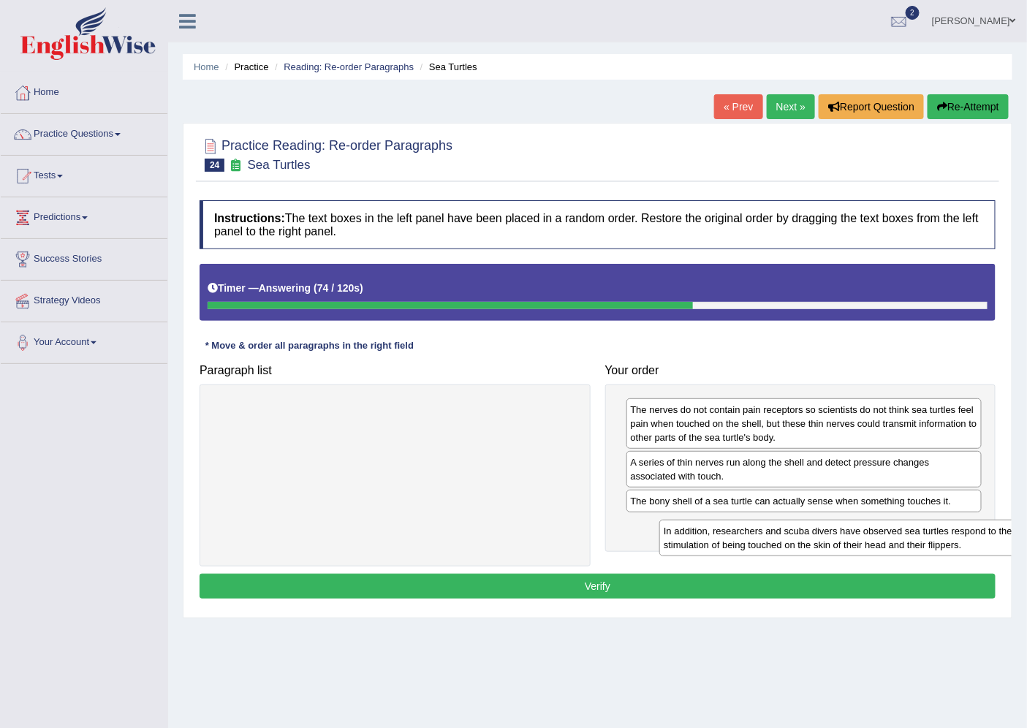
drag, startPoint x: 537, startPoint y: 431, endPoint x: 983, endPoint y: 553, distance: 462.2
click at [983, 553] on div "In addition, researchers and scuba divers have observed sea turtles respond to …" at bounding box center [840, 538] width 363 height 37
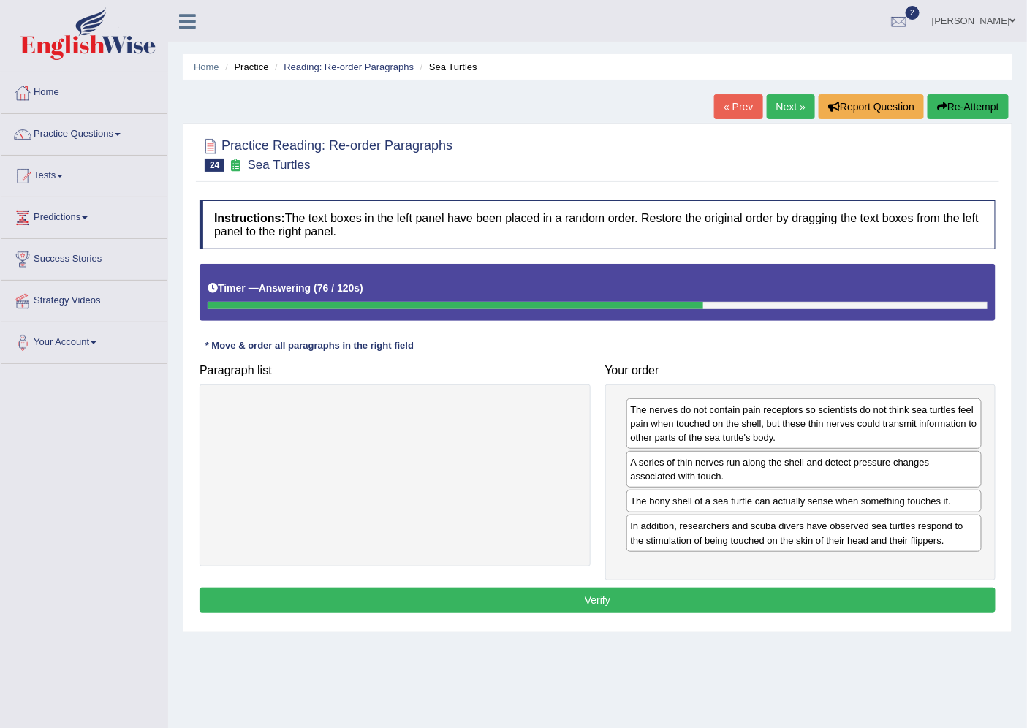
click at [900, 597] on button "Verify" at bounding box center [598, 600] width 796 height 25
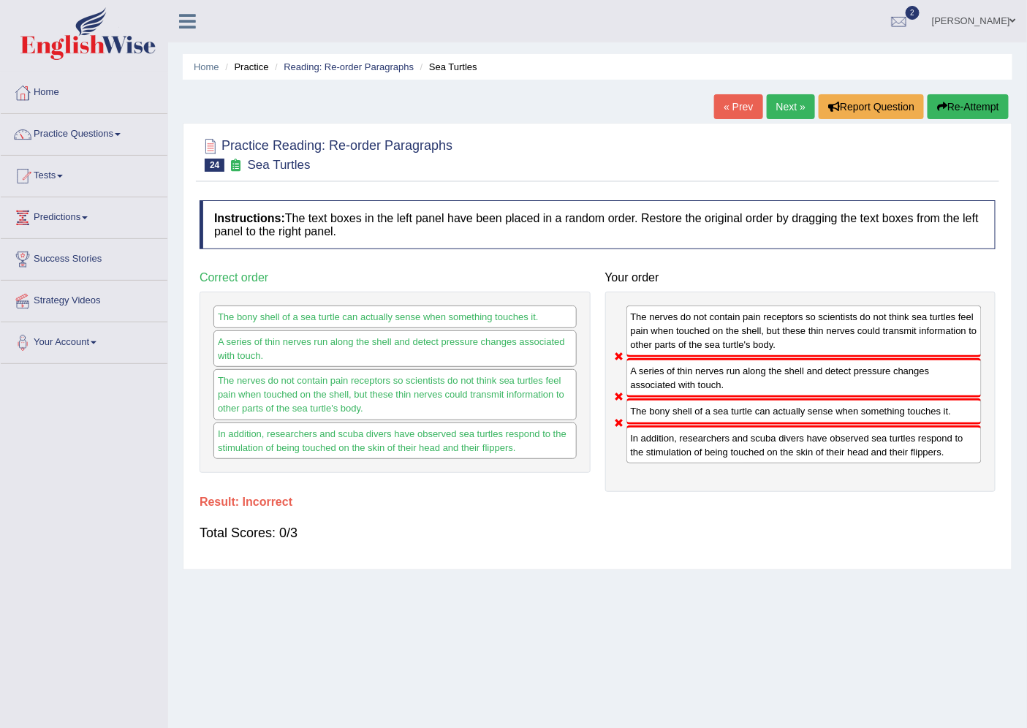
click at [985, 105] on button "Re-Attempt" at bounding box center [968, 106] width 81 height 25
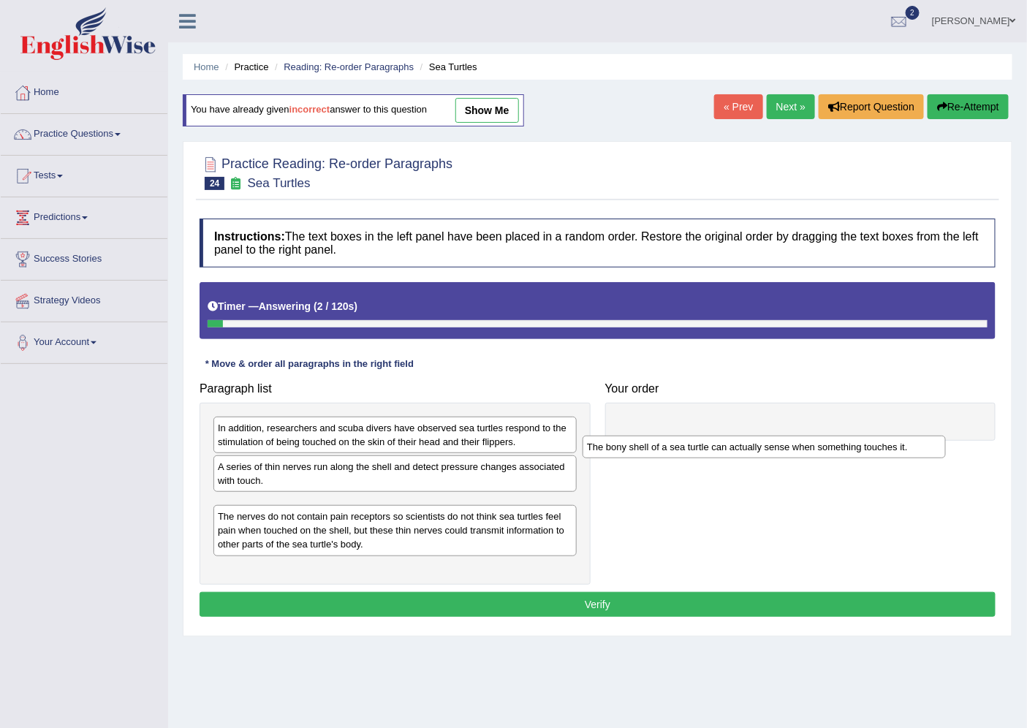
drag, startPoint x: 424, startPoint y: 505, endPoint x: 793, endPoint y: 446, distance: 373.9
click at [793, 446] on div "The bony shell of a sea turtle can actually sense when something touches it." at bounding box center [764, 447] width 363 height 23
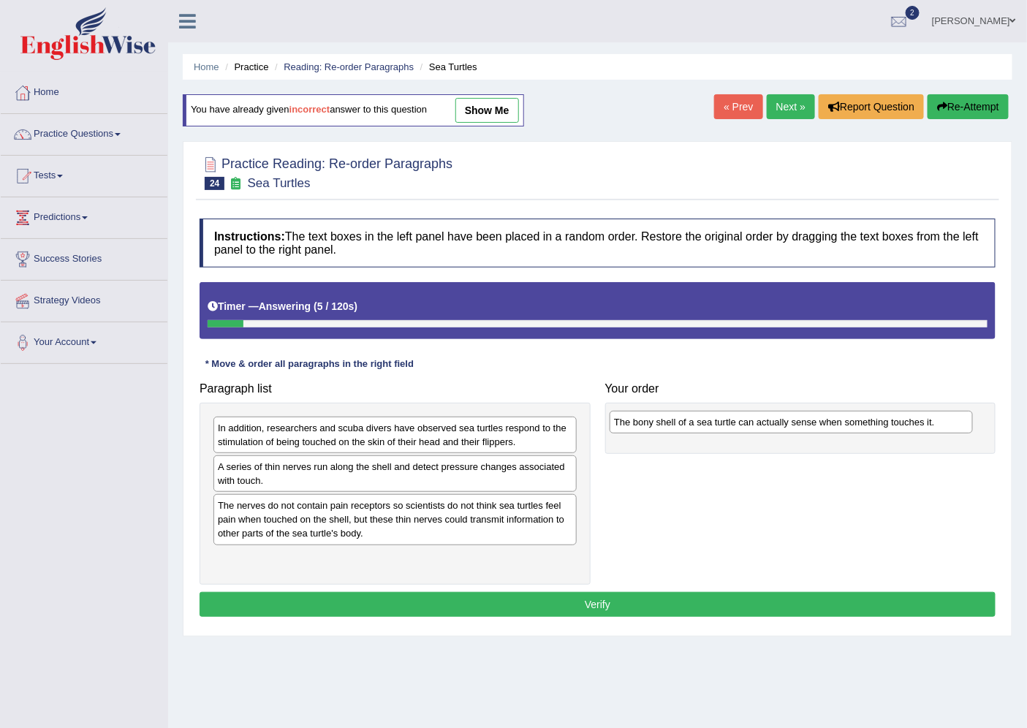
drag, startPoint x: 373, startPoint y: 501, endPoint x: 769, endPoint y: 417, distance: 405.0
click at [769, 417] on div "The bony shell of a sea turtle can actually sense when something touches it." at bounding box center [791, 422] width 363 height 23
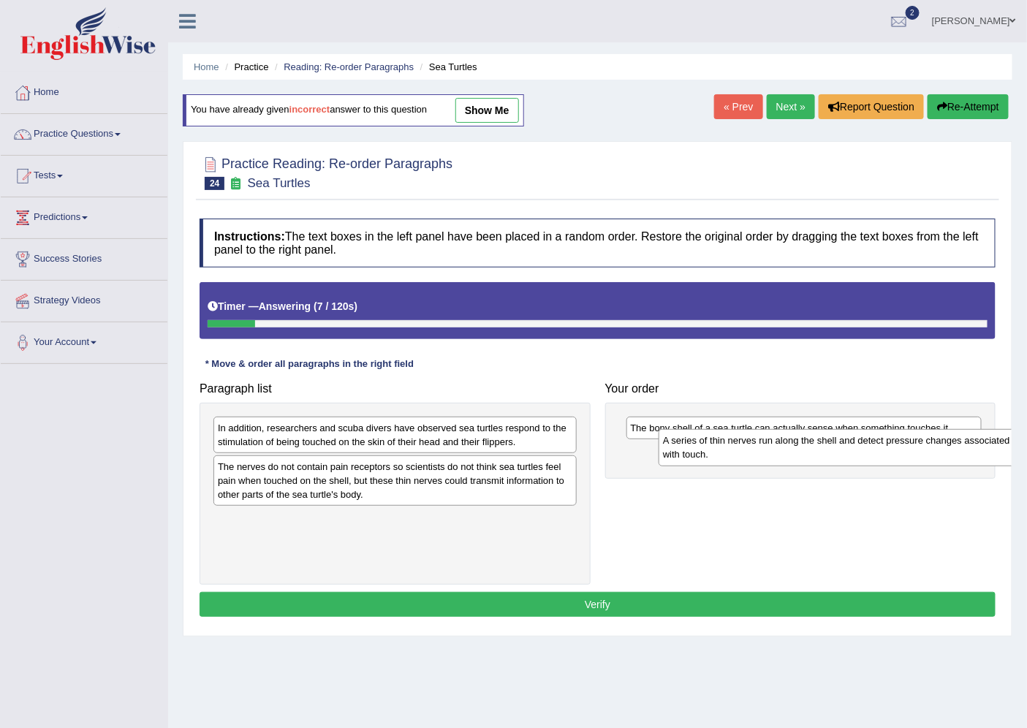
drag, startPoint x: 539, startPoint y: 469, endPoint x: 996, endPoint y: 442, distance: 458.4
click at [996, 442] on div "A series of thin nerves run along the shell and detect pressure changes associa…" at bounding box center [840, 447] width 363 height 37
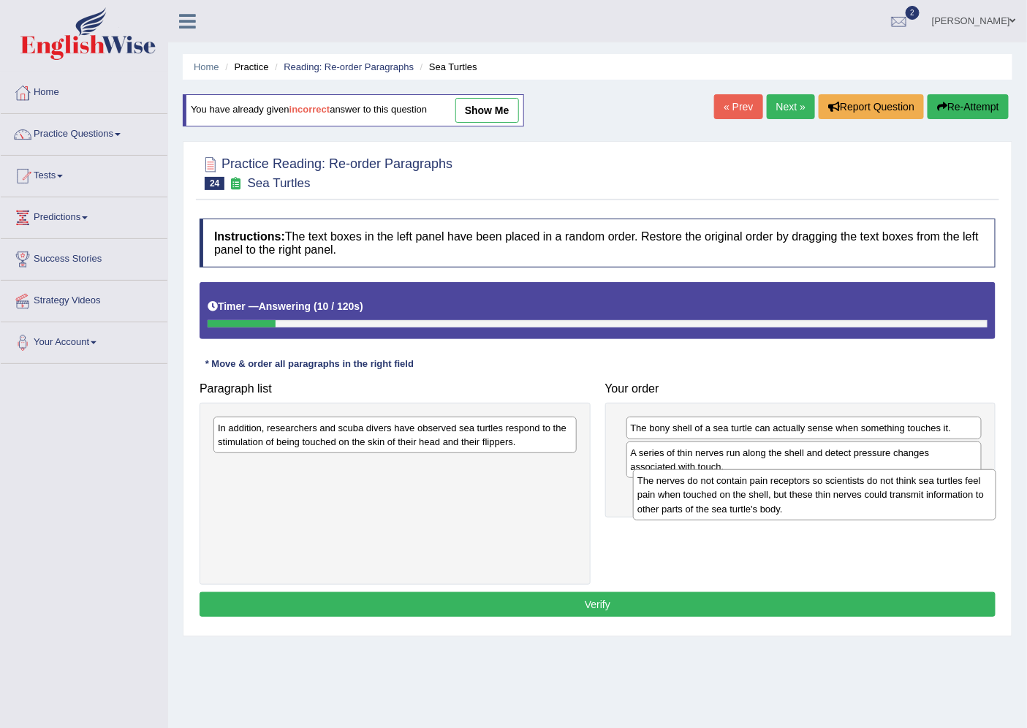
drag, startPoint x: 497, startPoint y: 464, endPoint x: 909, endPoint y: 478, distance: 411.8
click at [909, 478] on div "The nerves do not contain pain receptors so scientists do not think sea turtles…" at bounding box center [814, 494] width 363 height 51
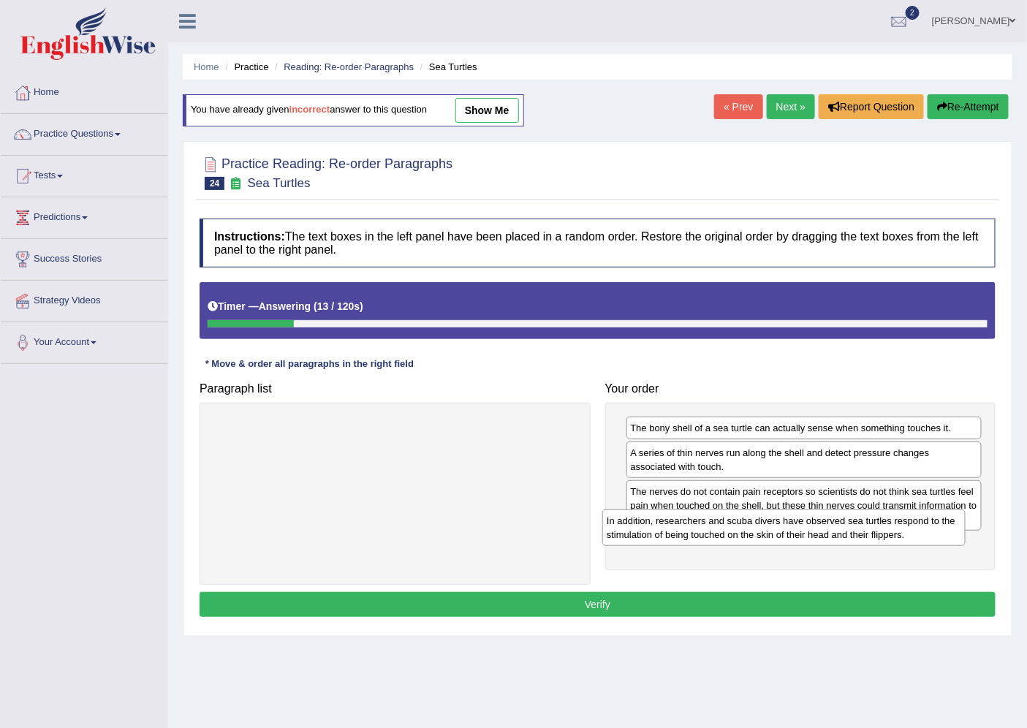
drag, startPoint x: 556, startPoint y: 428, endPoint x: 945, endPoint y: 521, distance: 399.8
click at [945, 521] on div "In addition, researchers and scuba divers have observed sea turtles respond to …" at bounding box center [783, 528] width 363 height 37
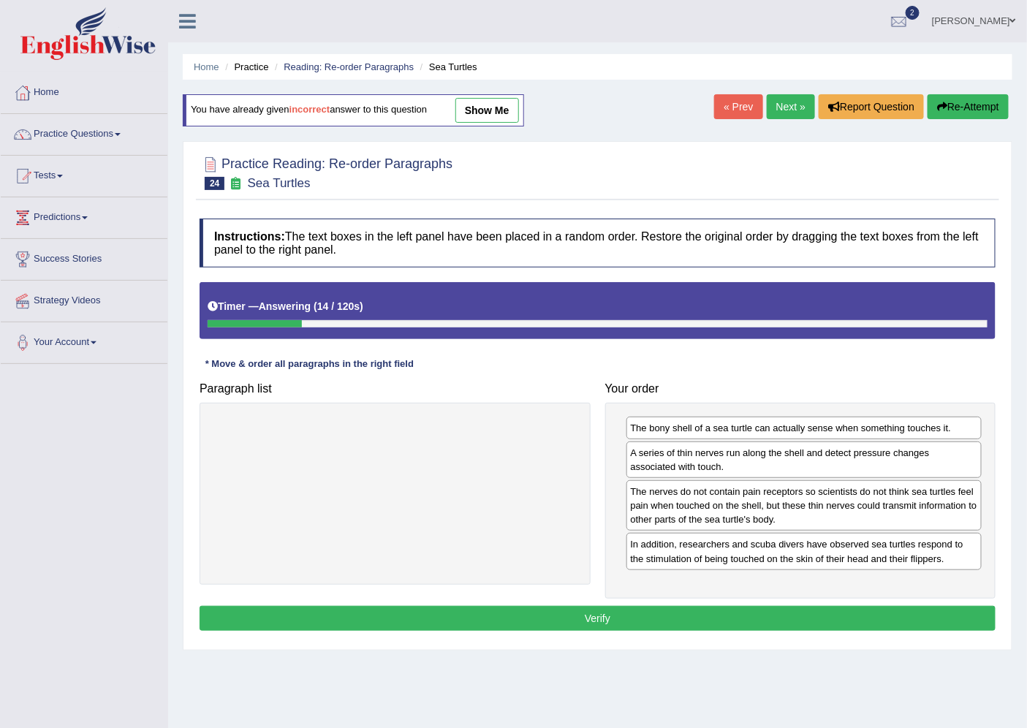
click at [844, 602] on div "Instructions: The text boxes in the left panel have been placed in a random ord…" at bounding box center [597, 426] width 803 height 431
click at [815, 612] on button "Verify" at bounding box center [598, 618] width 796 height 25
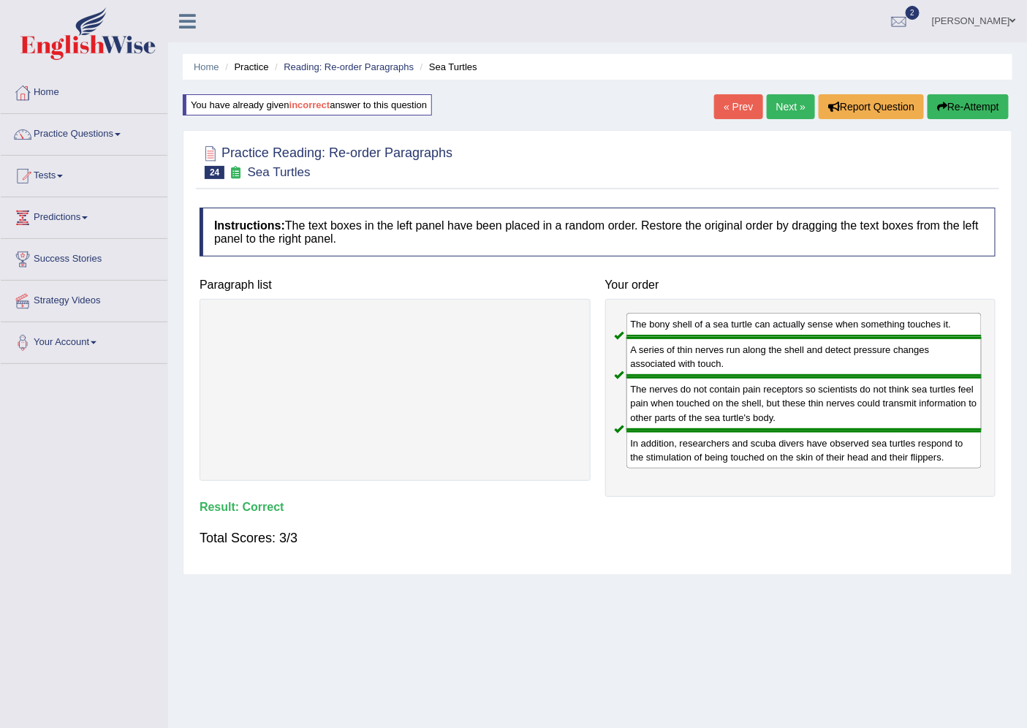
click at [781, 114] on link "Next »" at bounding box center [791, 106] width 48 height 25
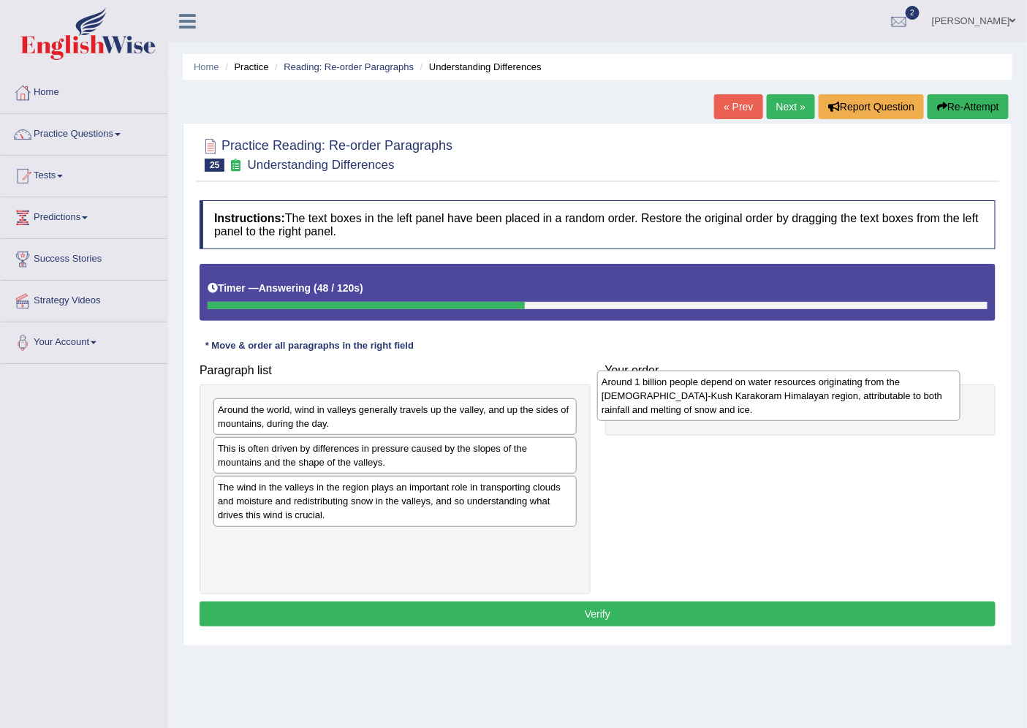
drag, startPoint x: 470, startPoint y: 502, endPoint x: 854, endPoint y: 396, distance: 398.2
click at [854, 396] on div "Around 1 billion people depend on water resources originating from the Hindu-Ku…" at bounding box center [778, 396] width 363 height 51
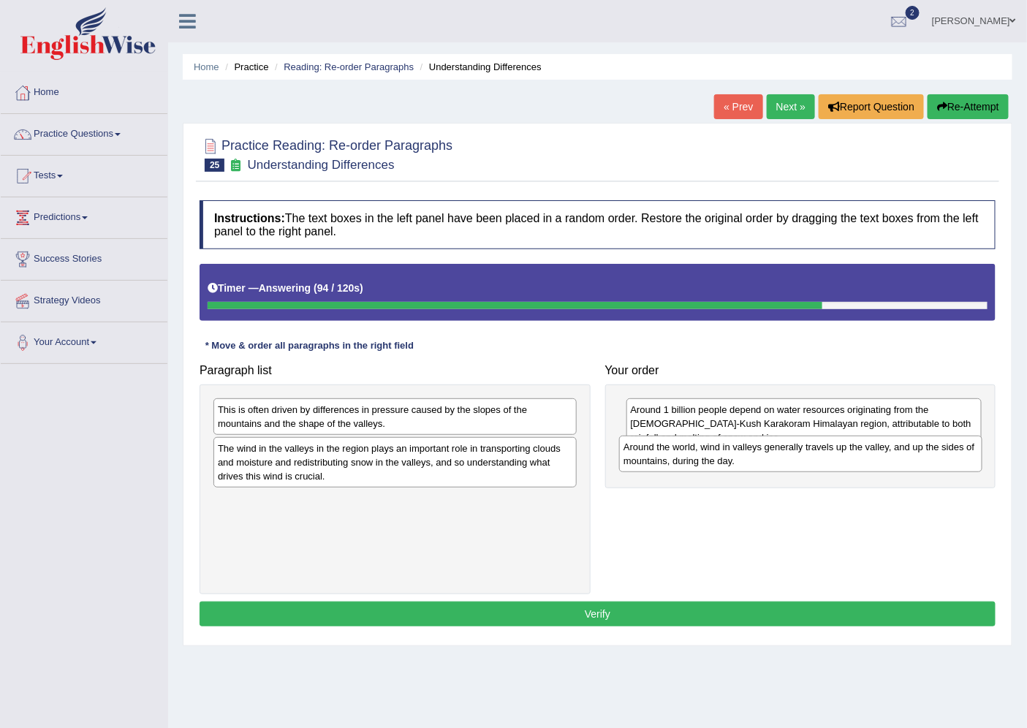
drag, startPoint x: 436, startPoint y: 410, endPoint x: 842, endPoint y: 447, distance: 407.4
click at [842, 447] on div "Around the world, wind in valleys generally travels up the valley, and up the s…" at bounding box center [800, 454] width 363 height 37
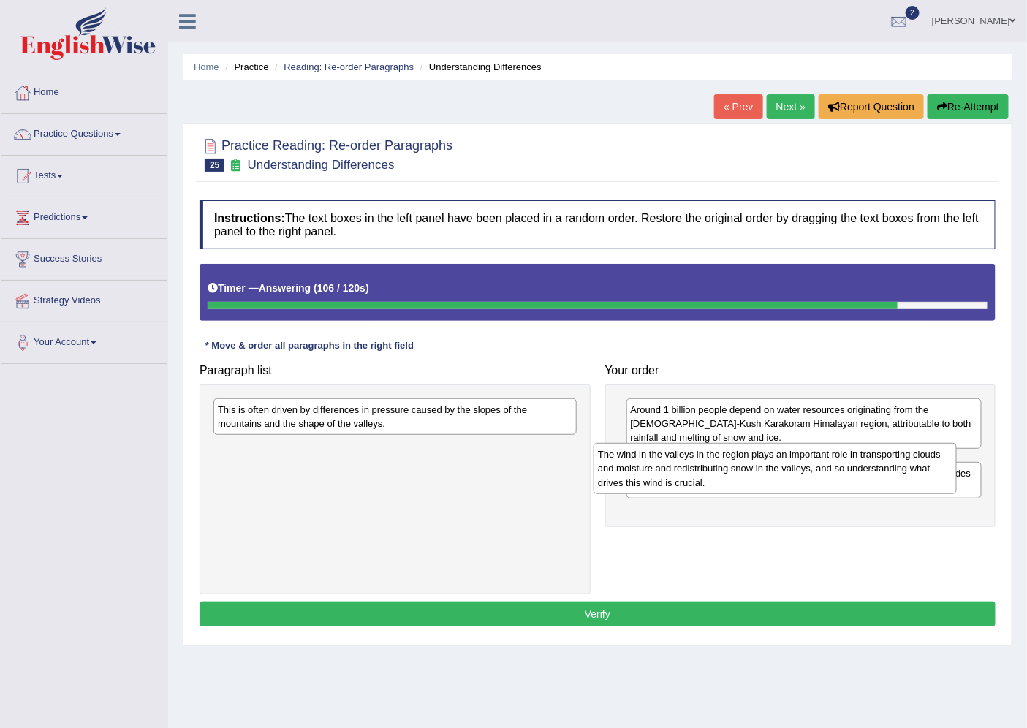
drag, startPoint x: 385, startPoint y: 450, endPoint x: 765, endPoint y: 456, distance: 380.2
click at [765, 456] on div "The wind in the valleys in the region plays an important role in transporting c…" at bounding box center [775, 468] width 363 height 51
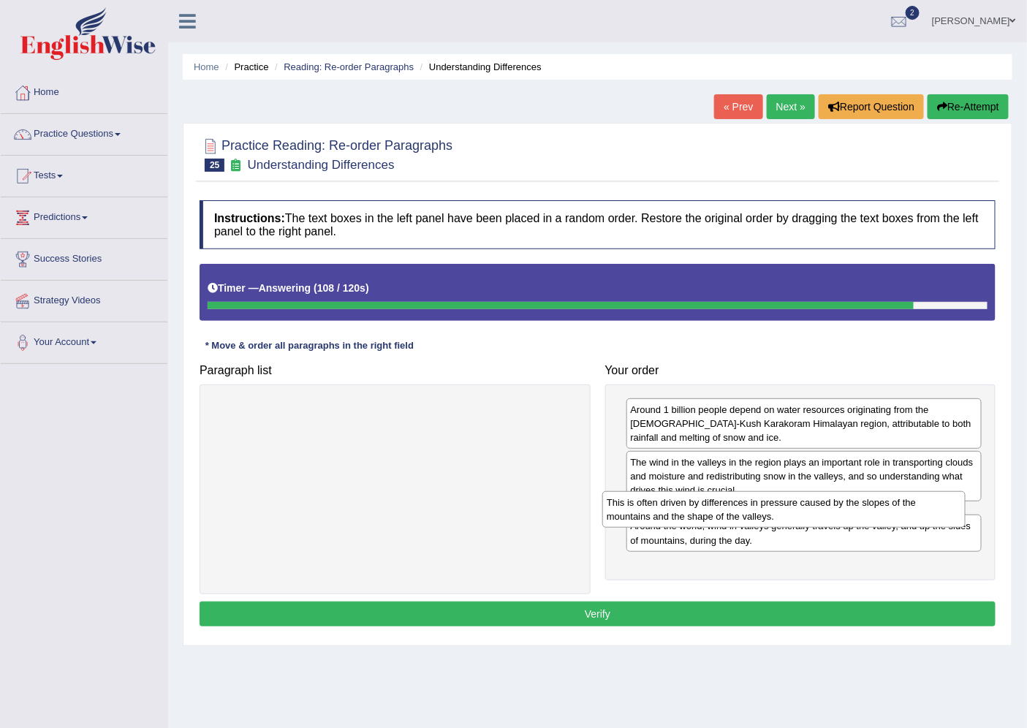
drag, startPoint x: 513, startPoint y: 419, endPoint x: 902, endPoint y: 512, distance: 399.8
click at [902, 512] on div "This is often driven by differences in pressure caused by the slopes of the mou…" at bounding box center [783, 509] width 363 height 37
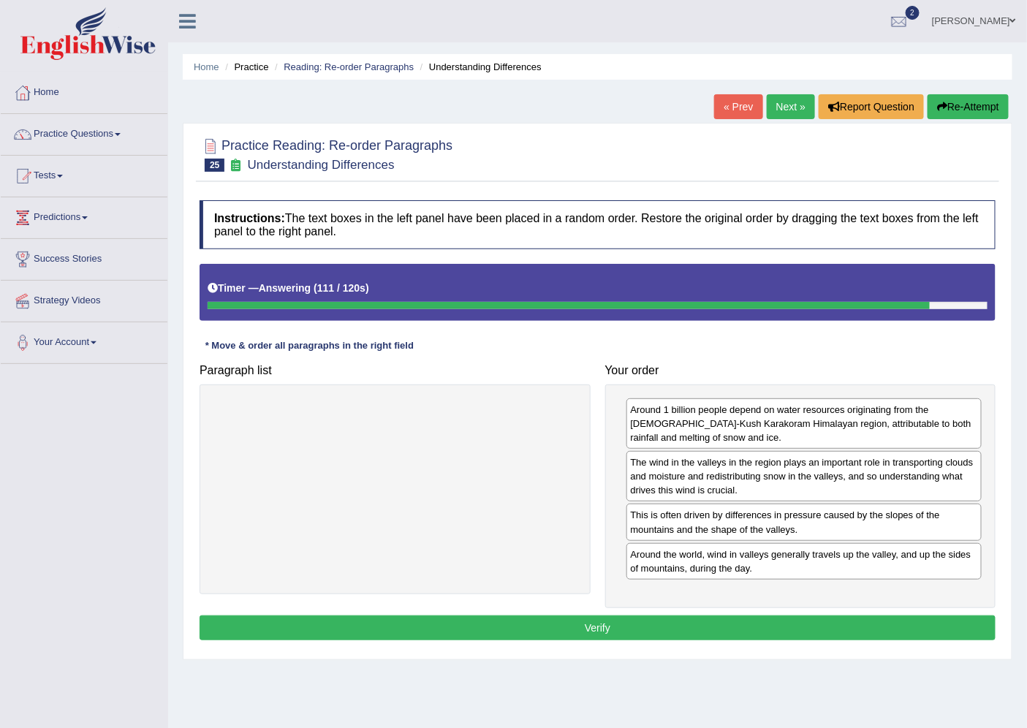
click at [737, 623] on button "Verify" at bounding box center [598, 628] width 796 height 25
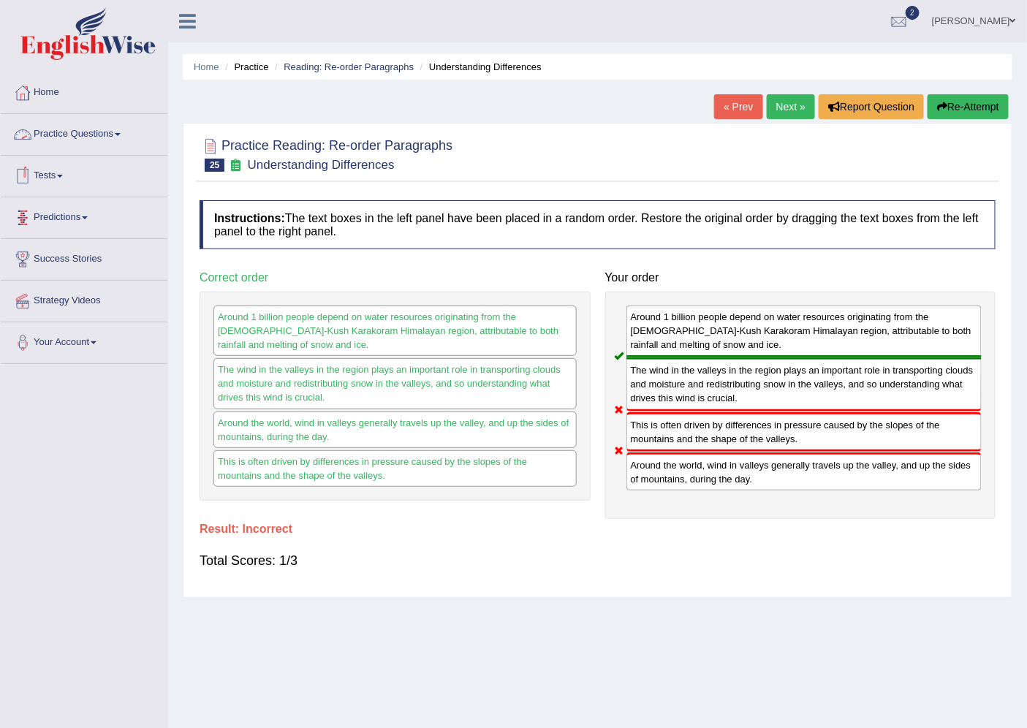
click at [116, 132] on link "Practice Questions" at bounding box center [84, 132] width 167 height 37
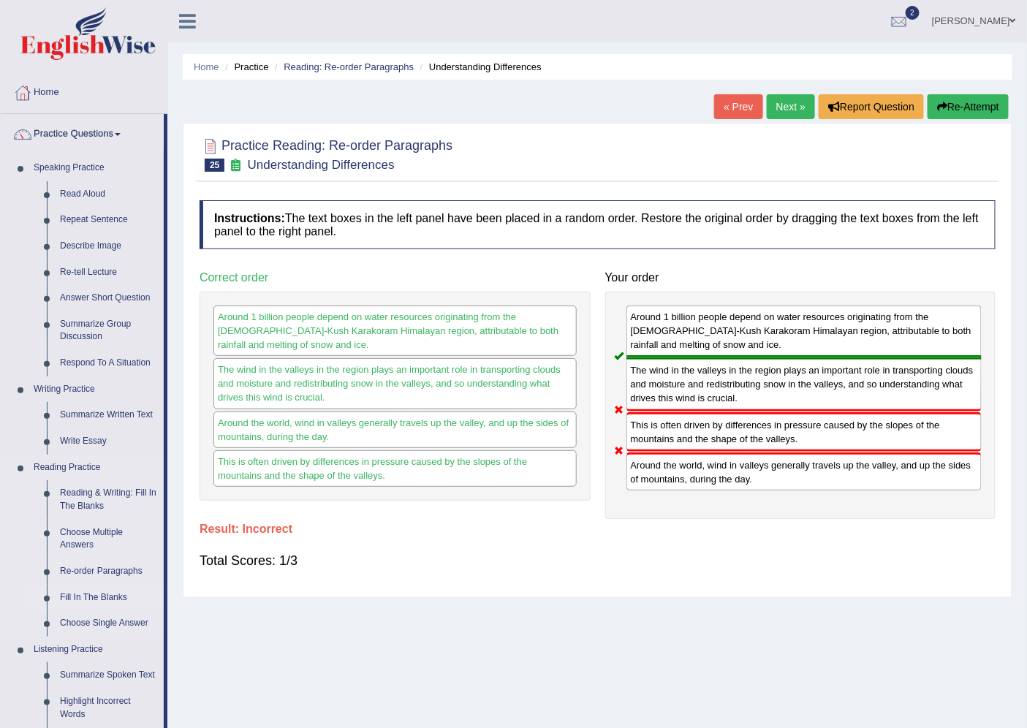
click at [64, 593] on link "Fill In The Blanks" at bounding box center [108, 598] width 110 height 26
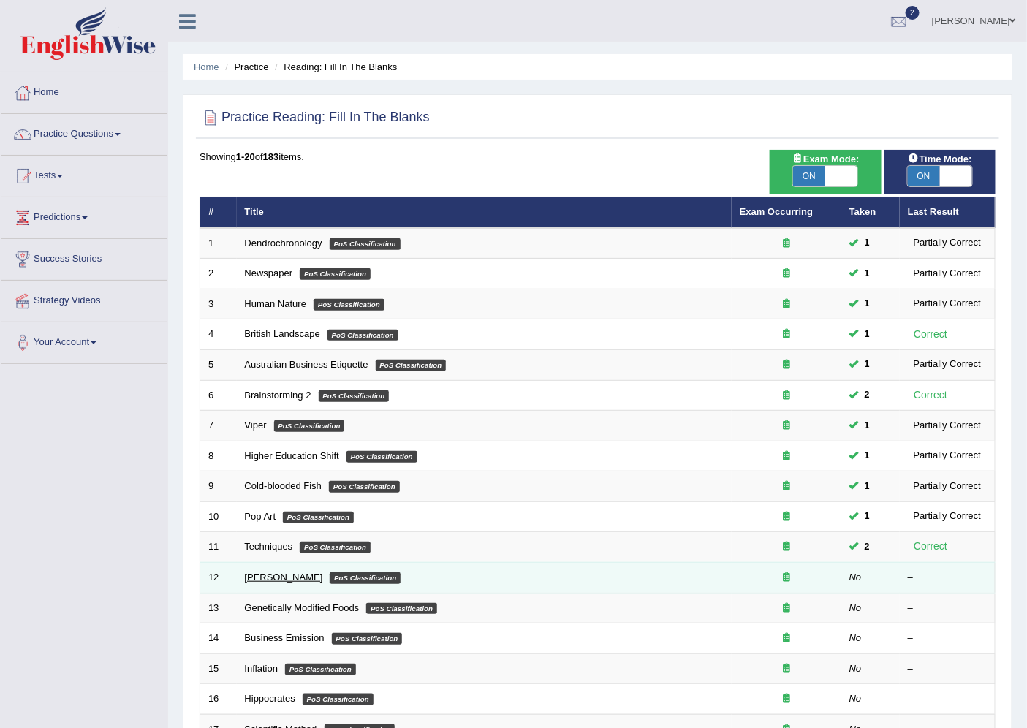
click at [260, 574] on link "[PERSON_NAME]" at bounding box center [284, 577] width 78 height 11
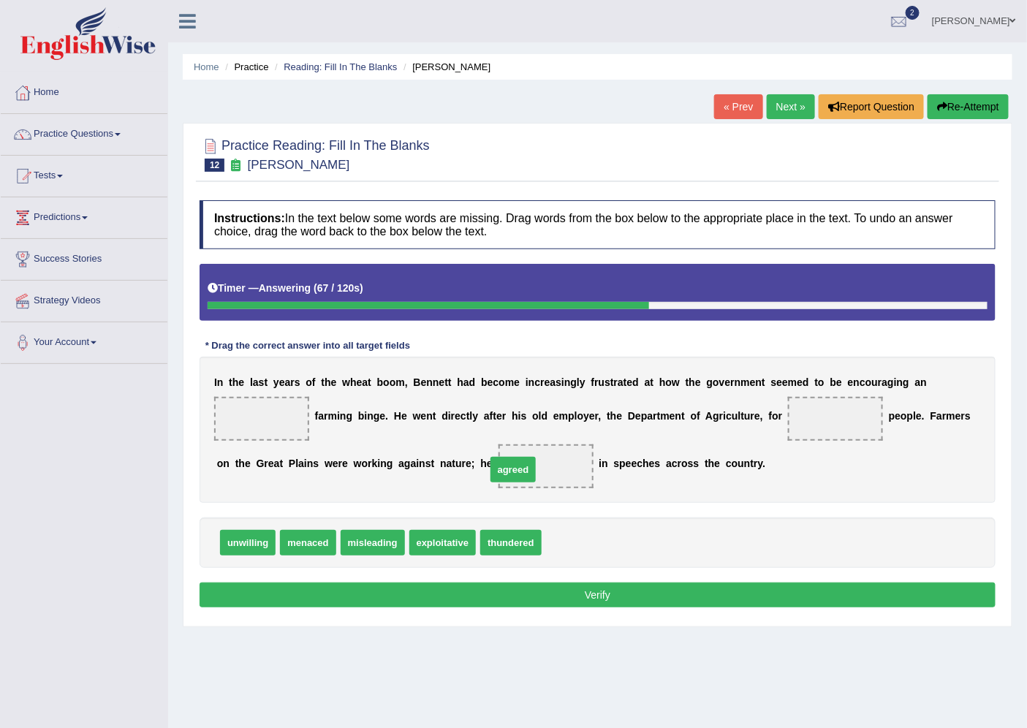
drag, startPoint x: 582, startPoint y: 537, endPoint x: 526, endPoint y: 464, distance: 91.8
drag, startPoint x: 371, startPoint y: 545, endPoint x: 800, endPoint y: 415, distance: 448.2
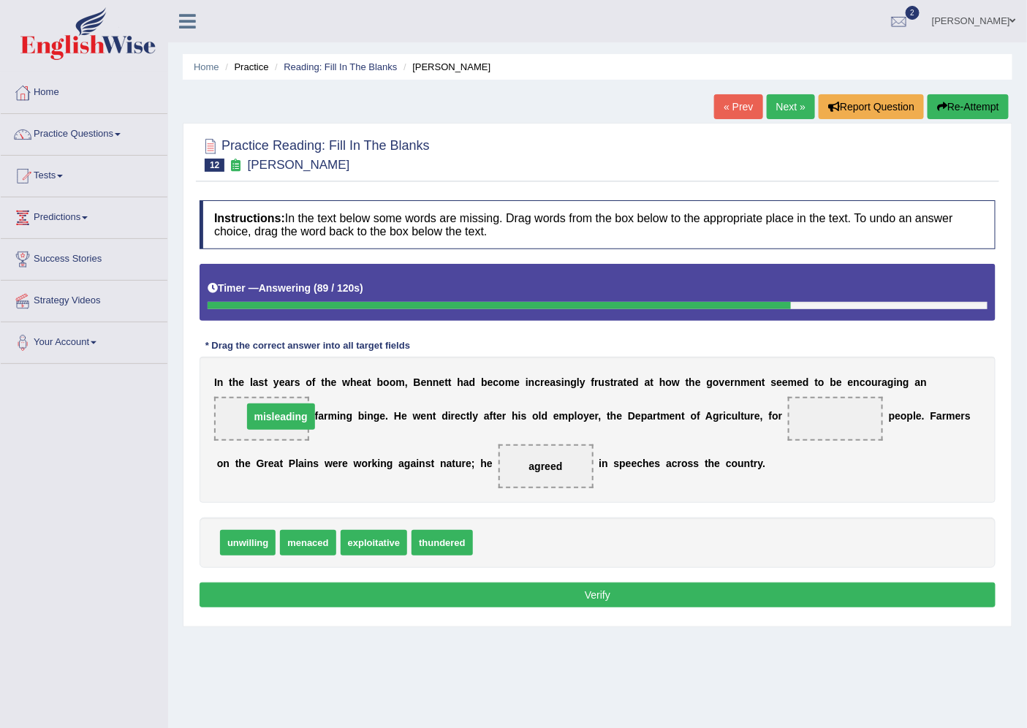
drag, startPoint x: 823, startPoint y: 417, endPoint x: 268, endPoint y: 415, distance: 554.9
drag, startPoint x: 266, startPoint y: 410, endPoint x: 718, endPoint y: 434, distance: 452.4
click at [718, 434] on div "I n t h e l a s t y e a r s o f t h e w h e a t b o o m , B e n n e t t h a d b…" at bounding box center [598, 430] width 796 height 146
drag, startPoint x: 263, startPoint y: 412, endPoint x: 843, endPoint y: 417, distance: 579.7
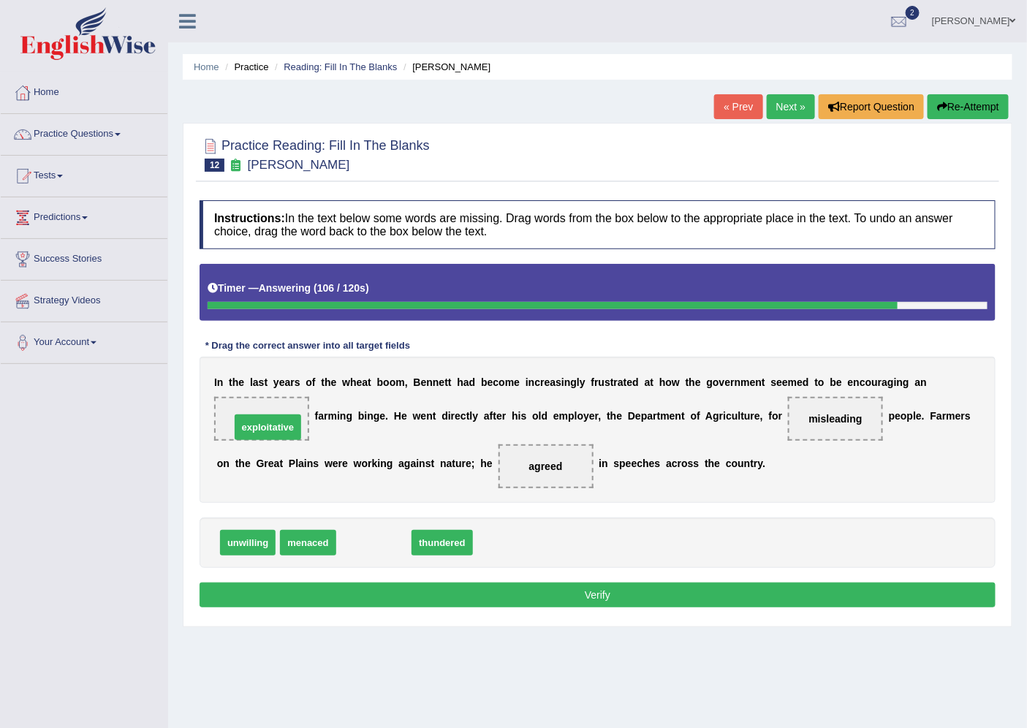
drag, startPoint x: 363, startPoint y: 534, endPoint x: 251, endPoint y: 406, distance: 170.5
click at [300, 588] on button "Verify" at bounding box center [598, 595] width 796 height 25
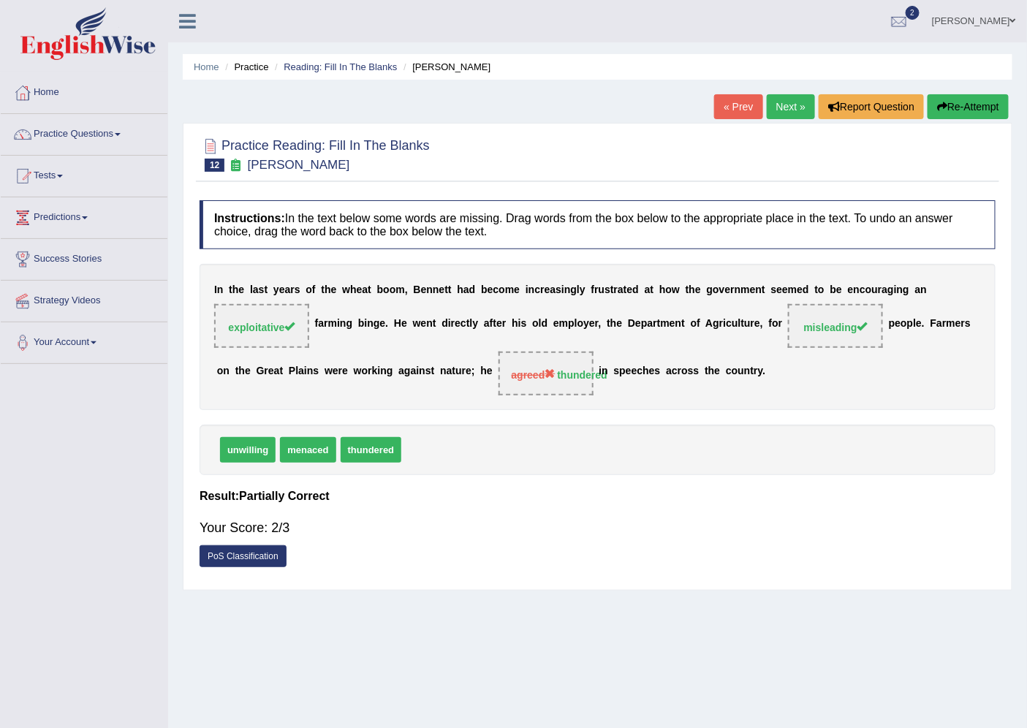
click at [795, 104] on link "Next »" at bounding box center [791, 106] width 48 height 25
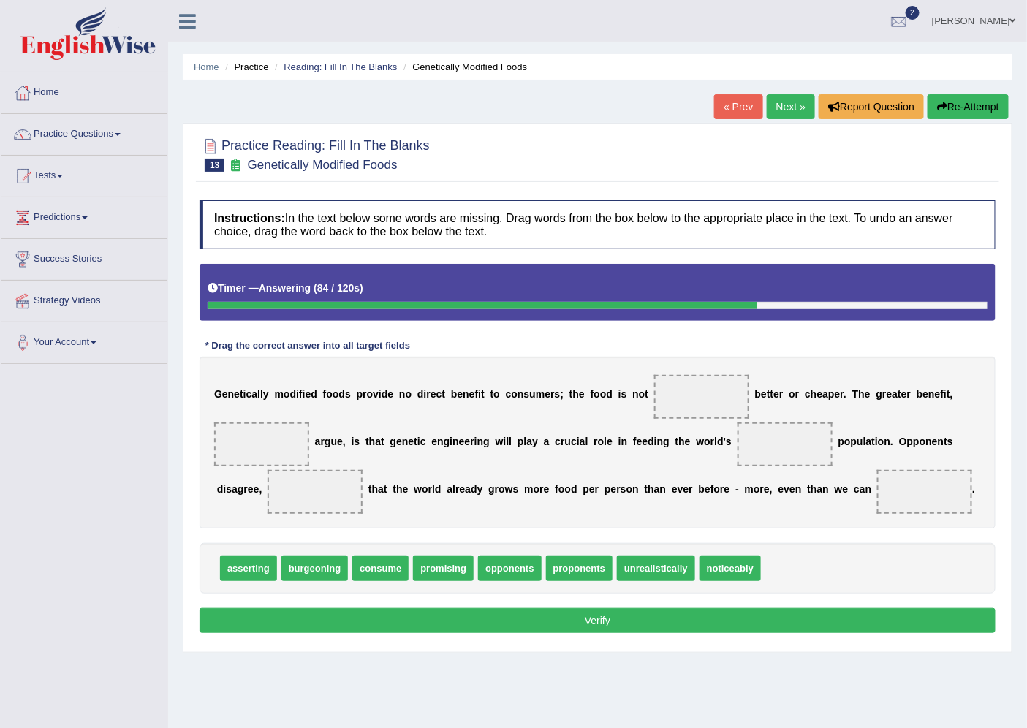
click at [0, 624] on div "Toggle navigation Home Practice Questions Speaking Practice Read Aloud Repeat S…" at bounding box center [513, 380] width 1027 height 760
drag, startPoint x: 369, startPoint y: 567, endPoint x: 689, endPoint y: 388, distance: 365.9
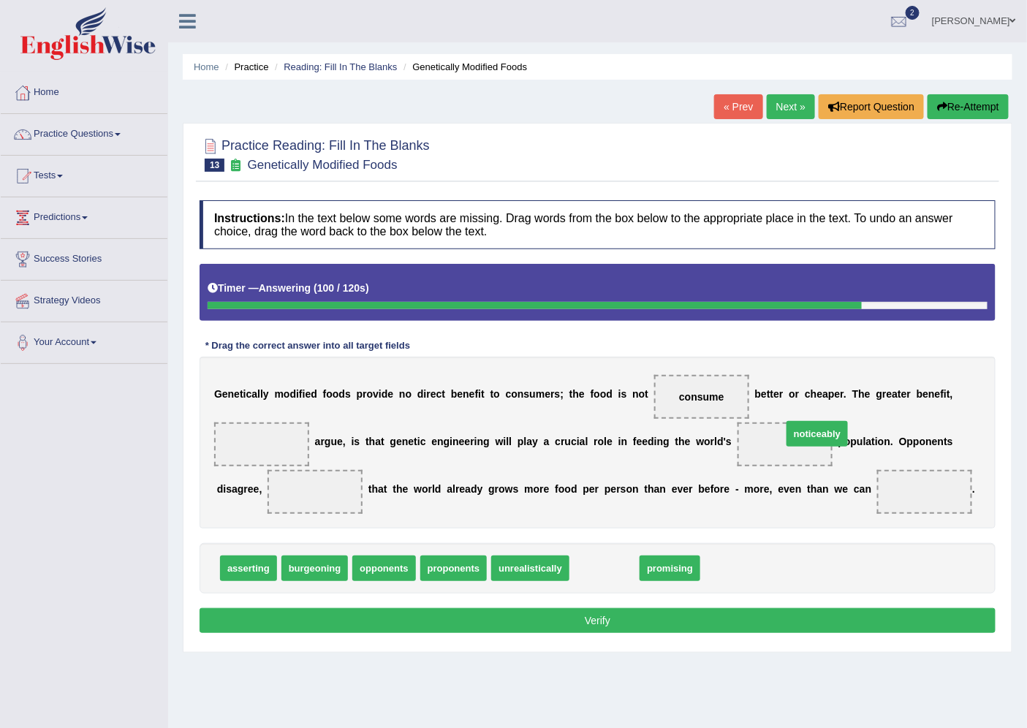
drag, startPoint x: 589, startPoint y: 568, endPoint x: 726, endPoint y: 498, distance: 153.7
drag, startPoint x: 610, startPoint y: 569, endPoint x: 319, endPoint y: 494, distance: 301.1
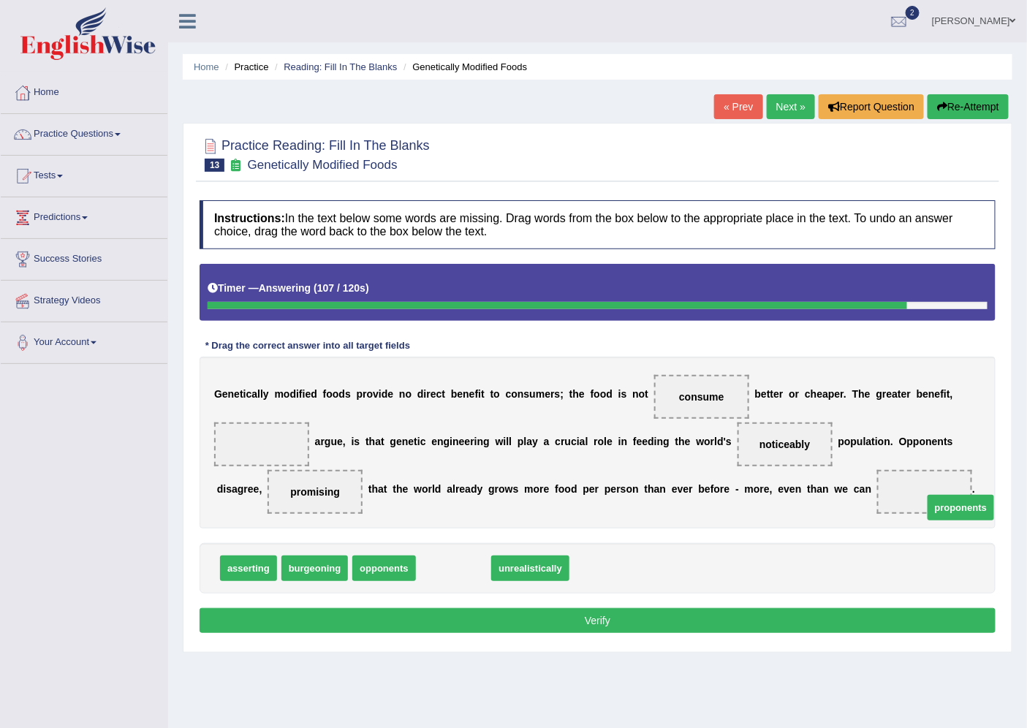
drag, startPoint x: 462, startPoint y: 567, endPoint x: 939, endPoint y: 488, distance: 483.1
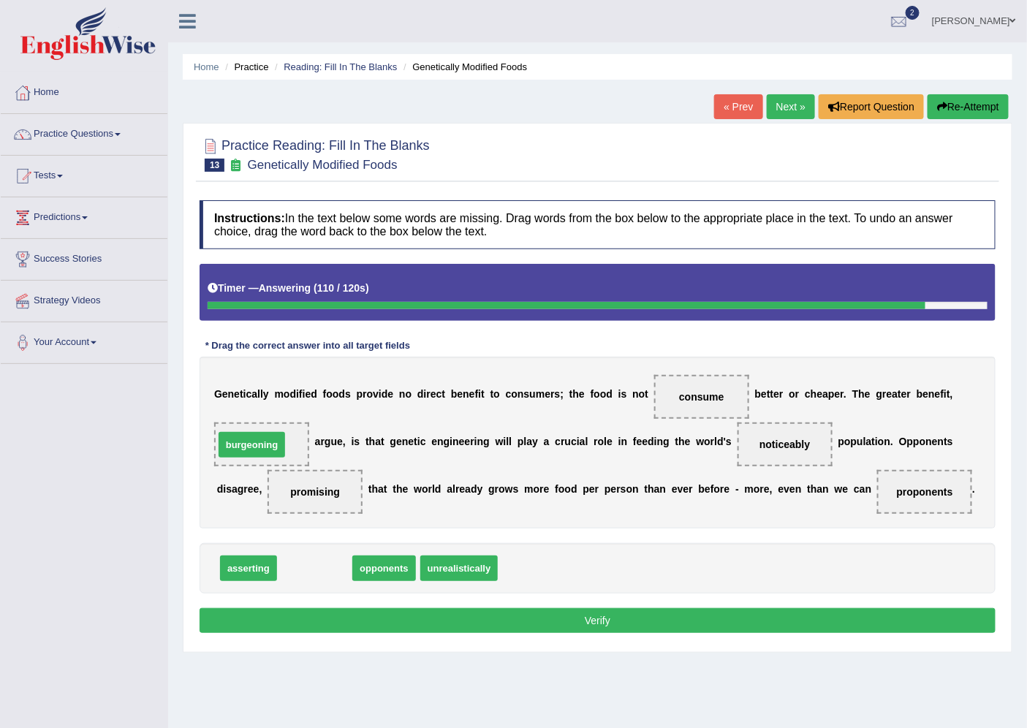
drag, startPoint x: 306, startPoint y: 561, endPoint x: 263, endPoint y: 444, distance: 124.4
drag, startPoint x: 331, startPoint y: 566, endPoint x: 297, endPoint y: 441, distance: 129.6
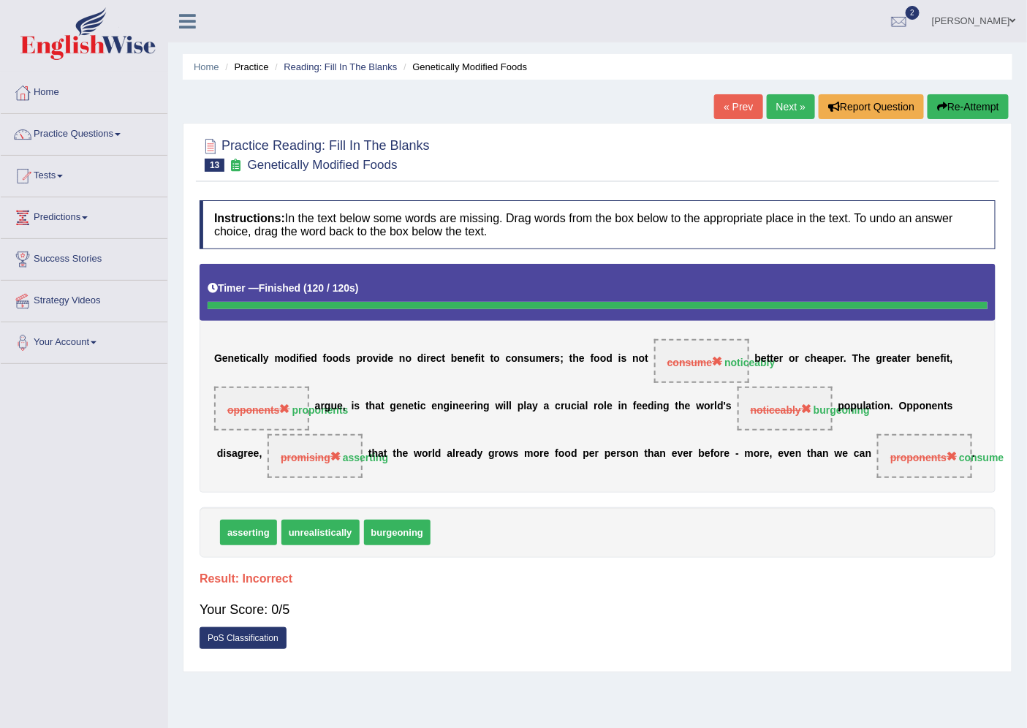
click at [46, 179] on link "Tests" at bounding box center [84, 174] width 167 height 37
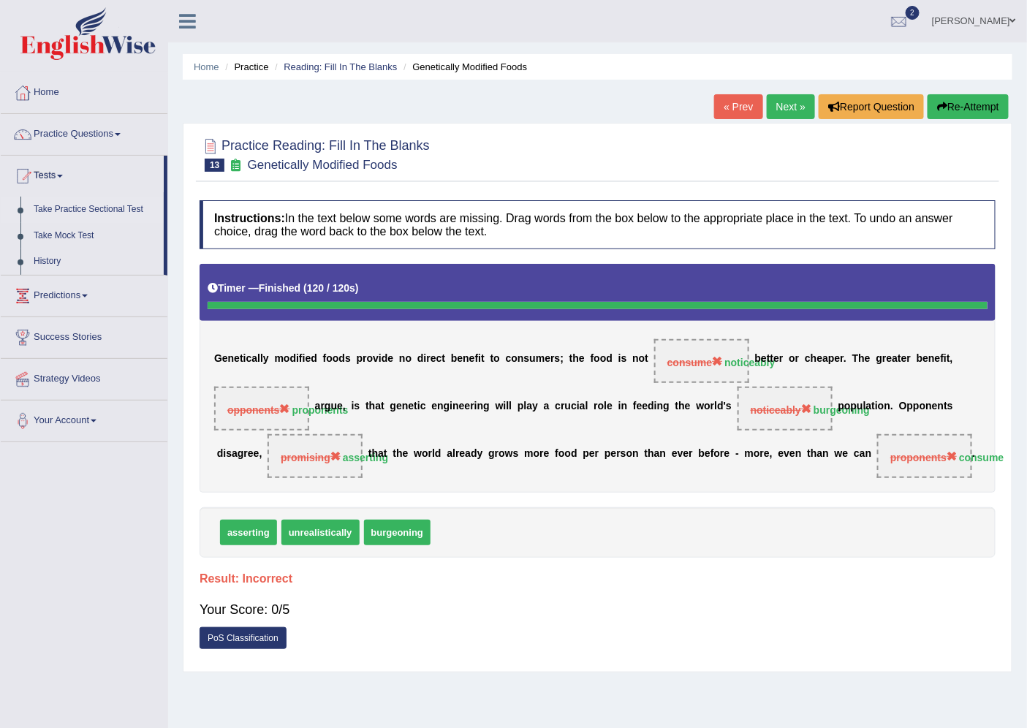
click at [84, 205] on link "Take Practice Sectional Test" at bounding box center [95, 210] width 137 height 26
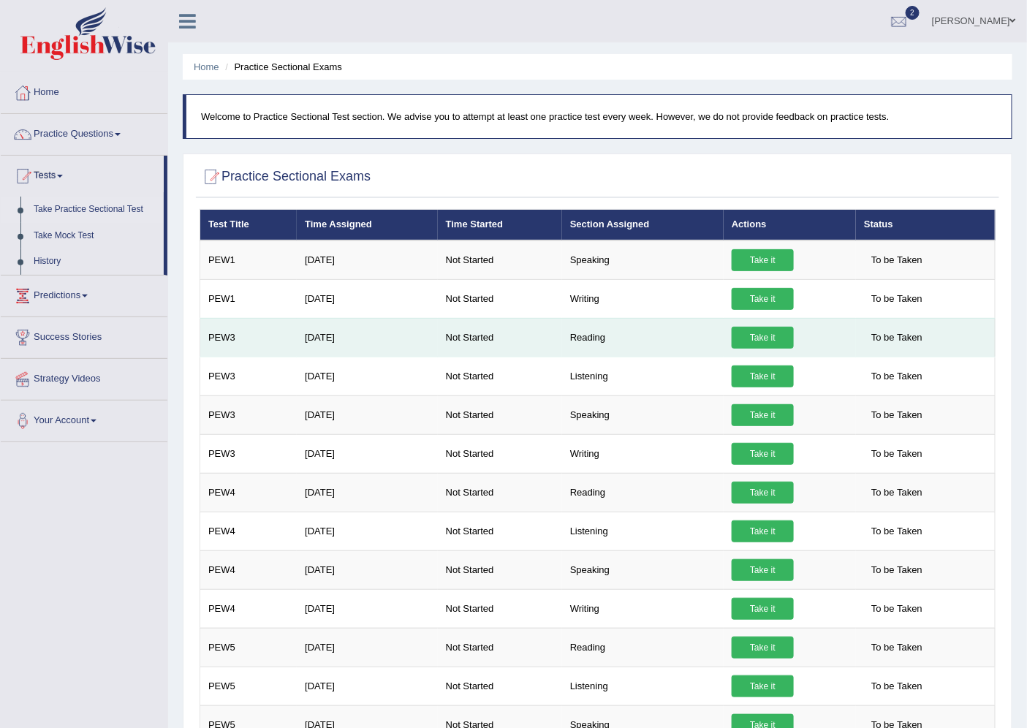
click at [759, 330] on link "Take it" at bounding box center [763, 338] width 62 height 22
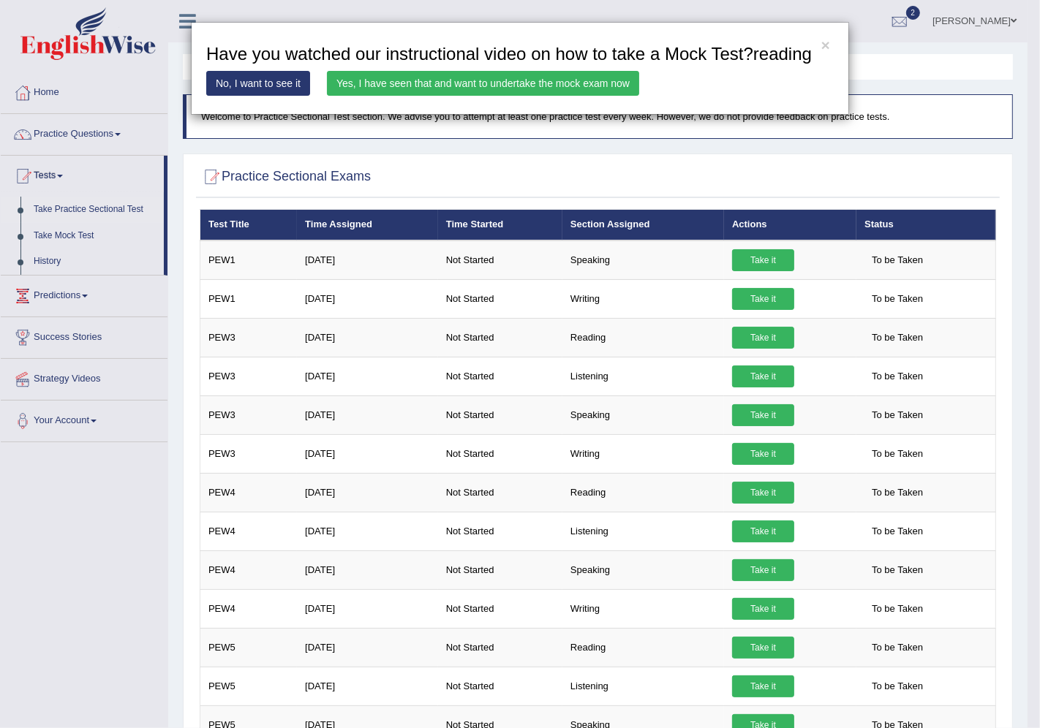
click at [602, 82] on link "Yes, I have seen that and want to undertake the mock exam now" at bounding box center [483, 83] width 312 height 25
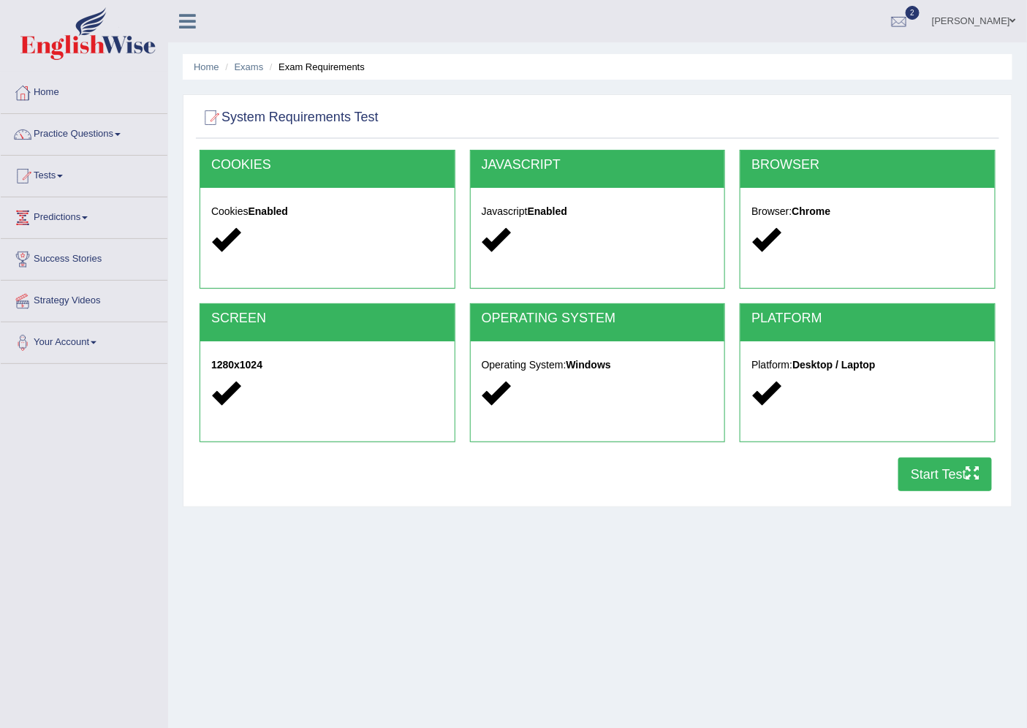
drag, startPoint x: 953, startPoint y: 461, endPoint x: 945, endPoint y: 441, distance: 22.0
click at [947, 453] on div "COOKIES Cookies Enabled JAVASCRIPT Javascript Enabled BROWSER Browser: Chrome S…" at bounding box center [597, 324] width 803 height 349
click at [914, 468] on button "Start Test" at bounding box center [945, 475] width 94 height 34
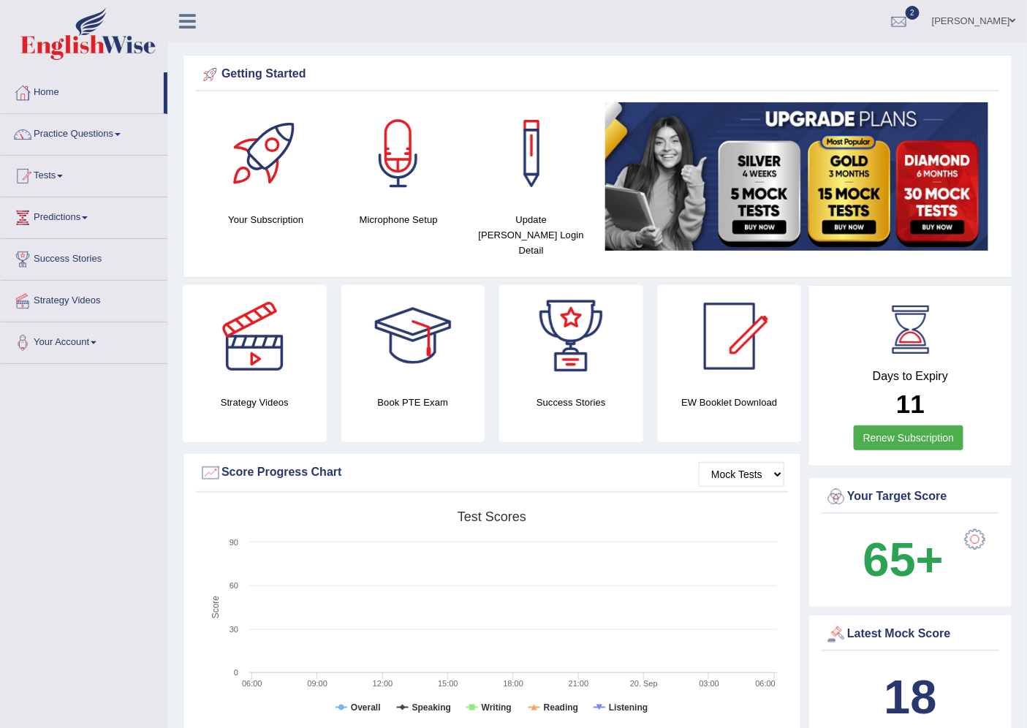
click at [96, 139] on link "Practice Questions" at bounding box center [84, 132] width 167 height 37
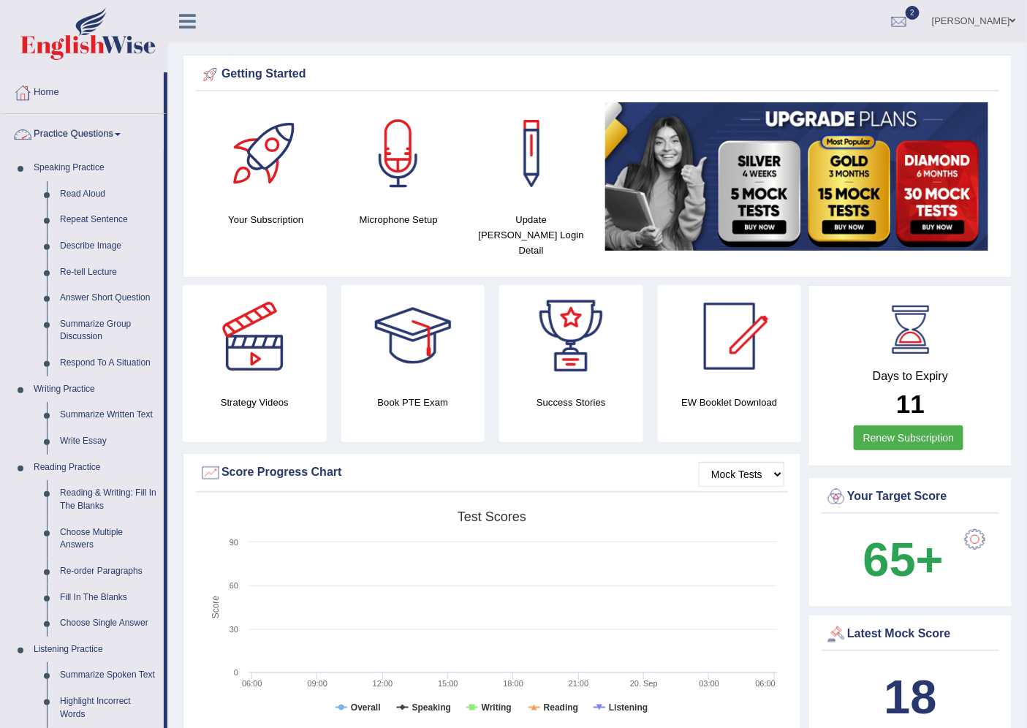
click at [91, 126] on link "Practice Questions" at bounding box center [82, 132] width 163 height 37
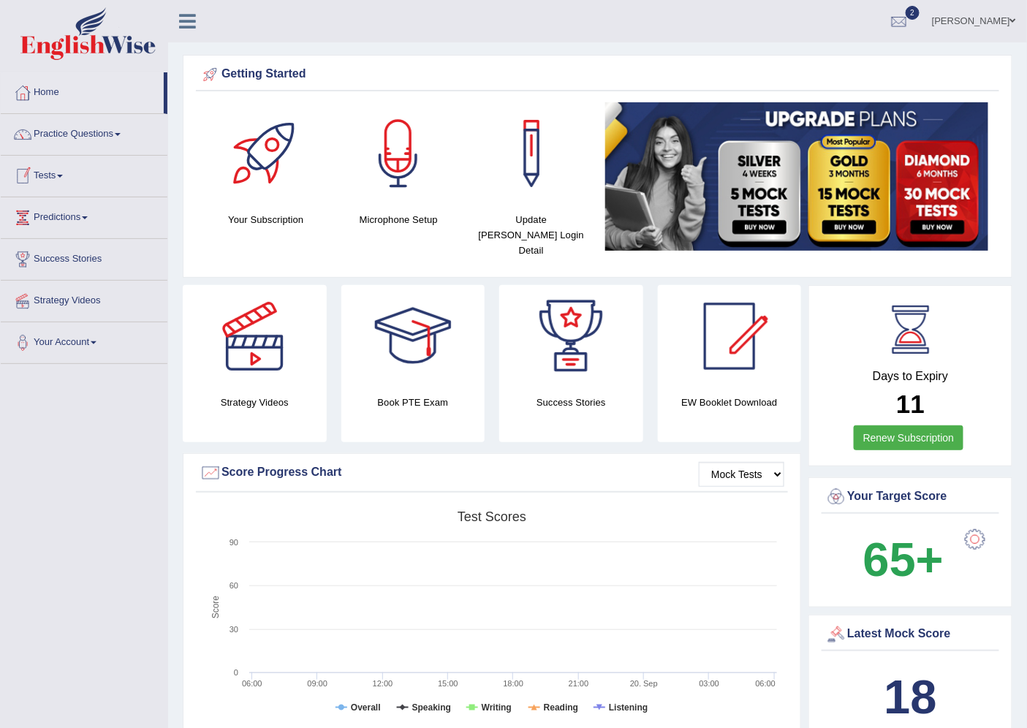
click at [53, 183] on link "Tests" at bounding box center [84, 174] width 167 height 37
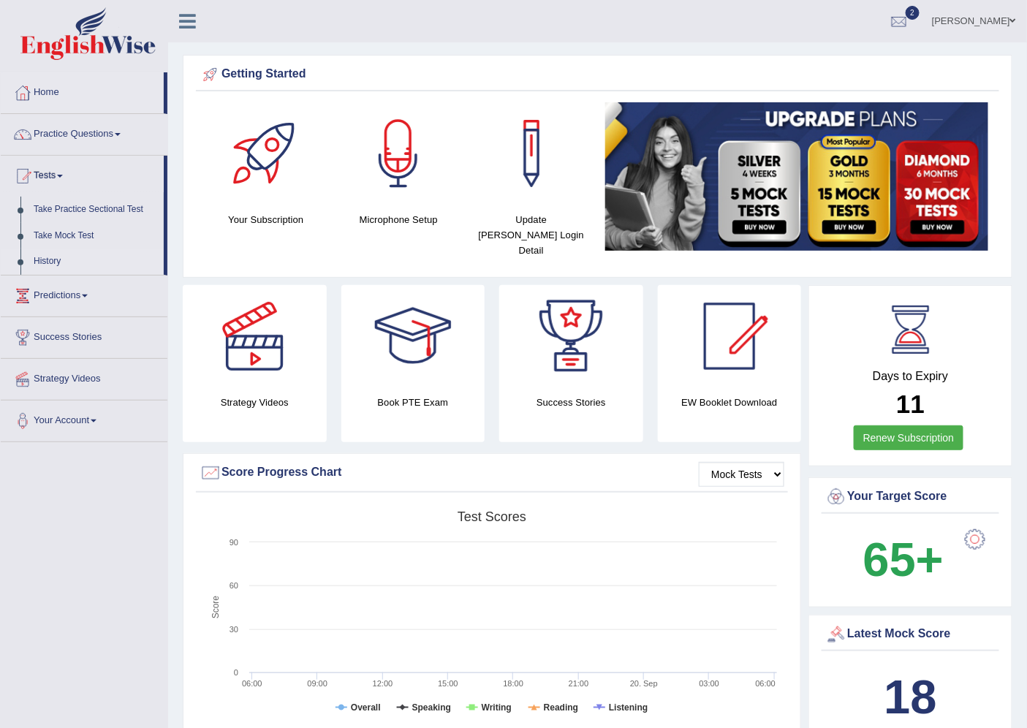
click at [56, 257] on link "History" at bounding box center [95, 262] width 137 height 26
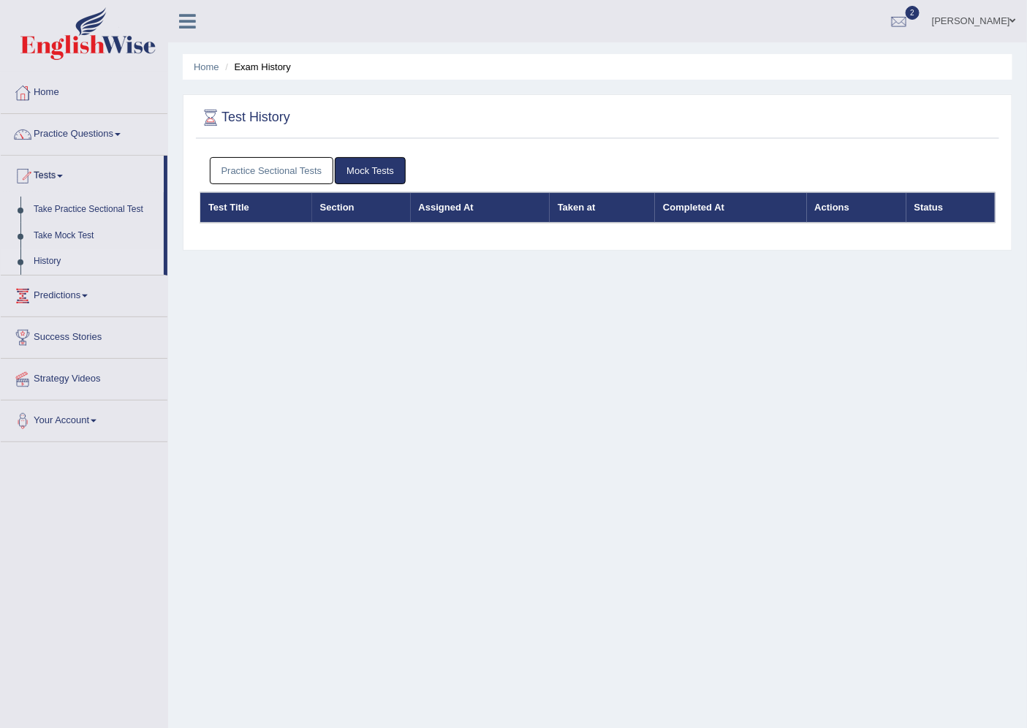
click at [231, 175] on link "Practice Sectional Tests" at bounding box center [272, 170] width 124 height 27
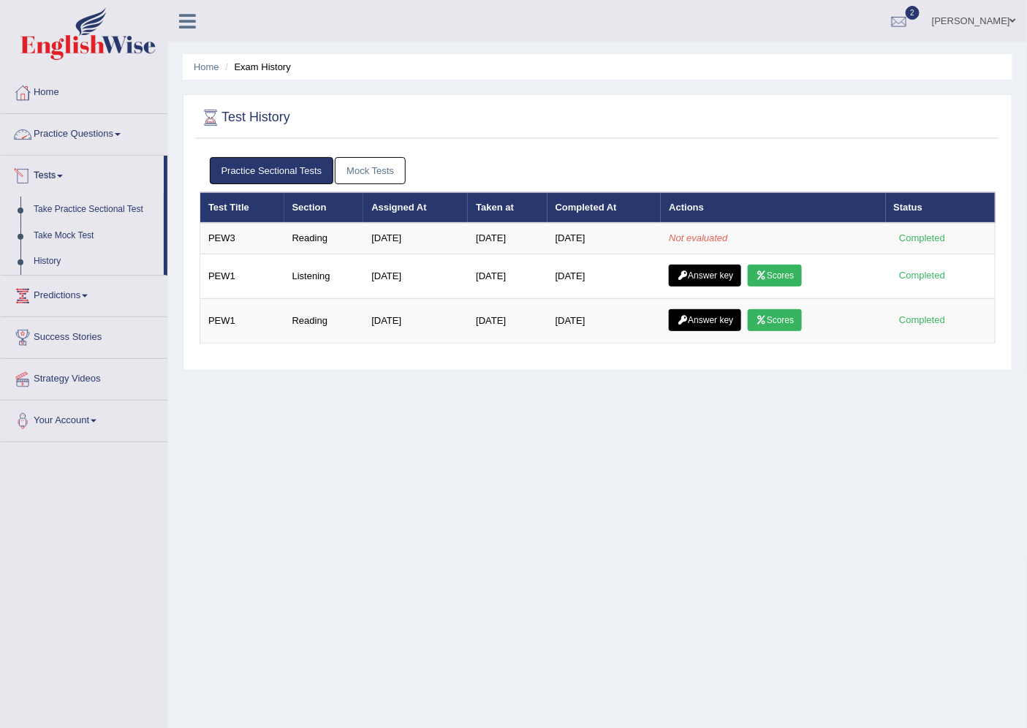
click at [47, 132] on link "Practice Questions" at bounding box center [84, 132] width 167 height 37
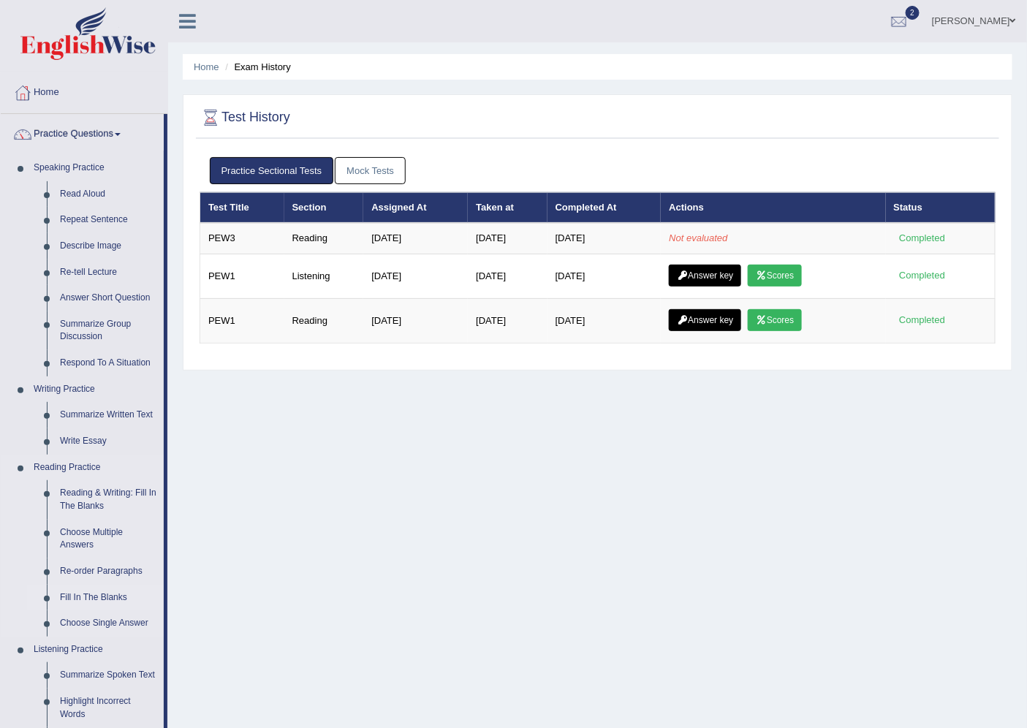
click at [96, 593] on link "Fill In The Blanks" at bounding box center [108, 598] width 110 height 26
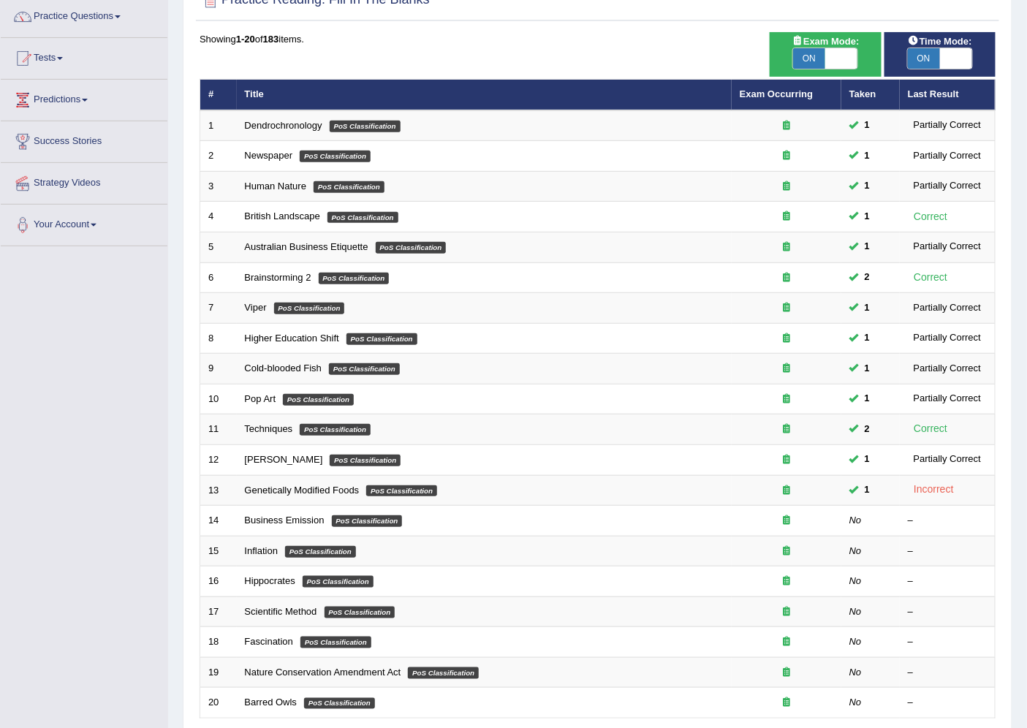
scroll to position [120, 0]
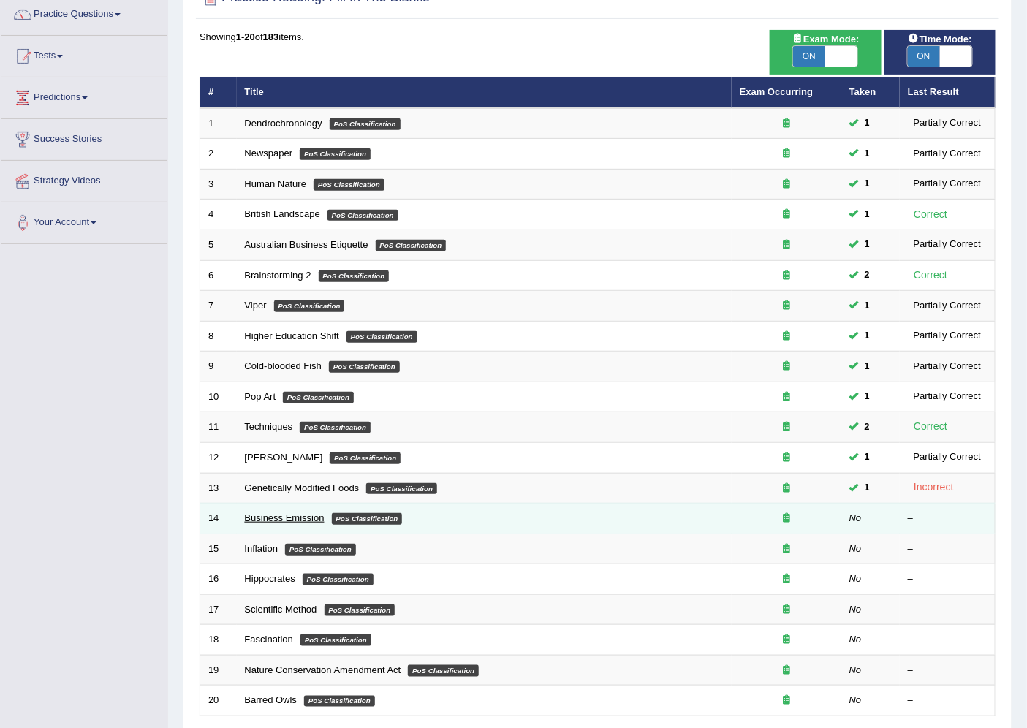
click at [308, 515] on link "Business Emission" at bounding box center [285, 517] width 80 height 11
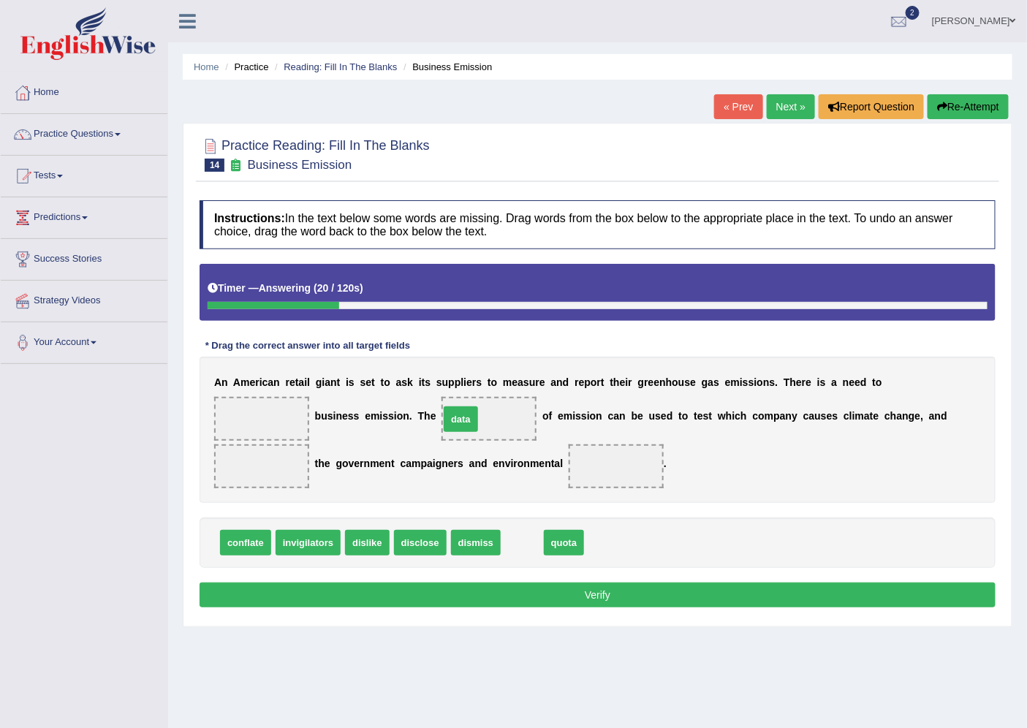
drag, startPoint x: 519, startPoint y: 537, endPoint x: 458, endPoint y: 413, distance: 138.0
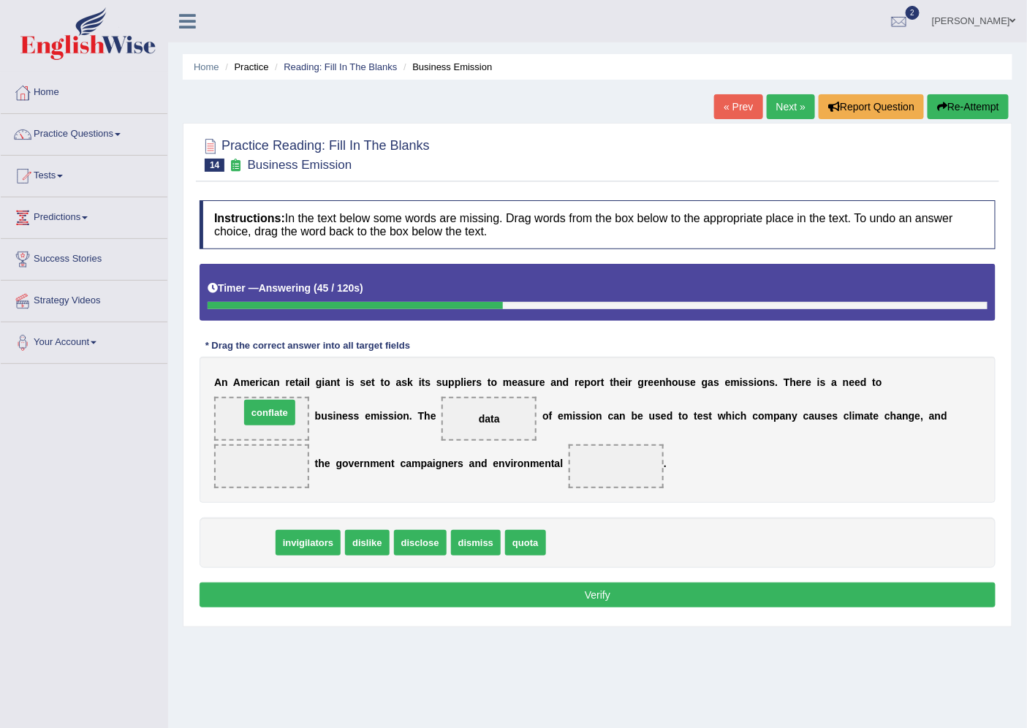
drag, startPoint x: 238, startPoint y: 539, endPoint x: 262, endPoint y: 408, distance: 132.9
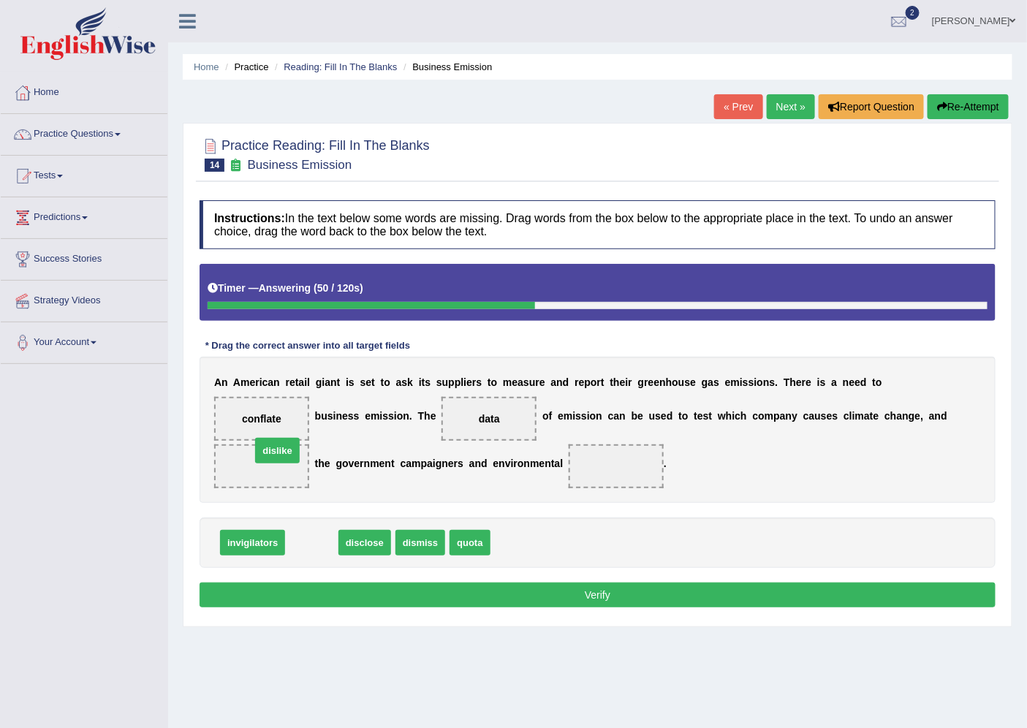
drag, startPoint x: 309, startPoint y: 539, endPoint x: 272, endPoint y: 444, distance: 101.1
drag, startPoint x: 462, startPoint y: 541, endPoint x: 244, endPoint y: 415, distance: 251.9
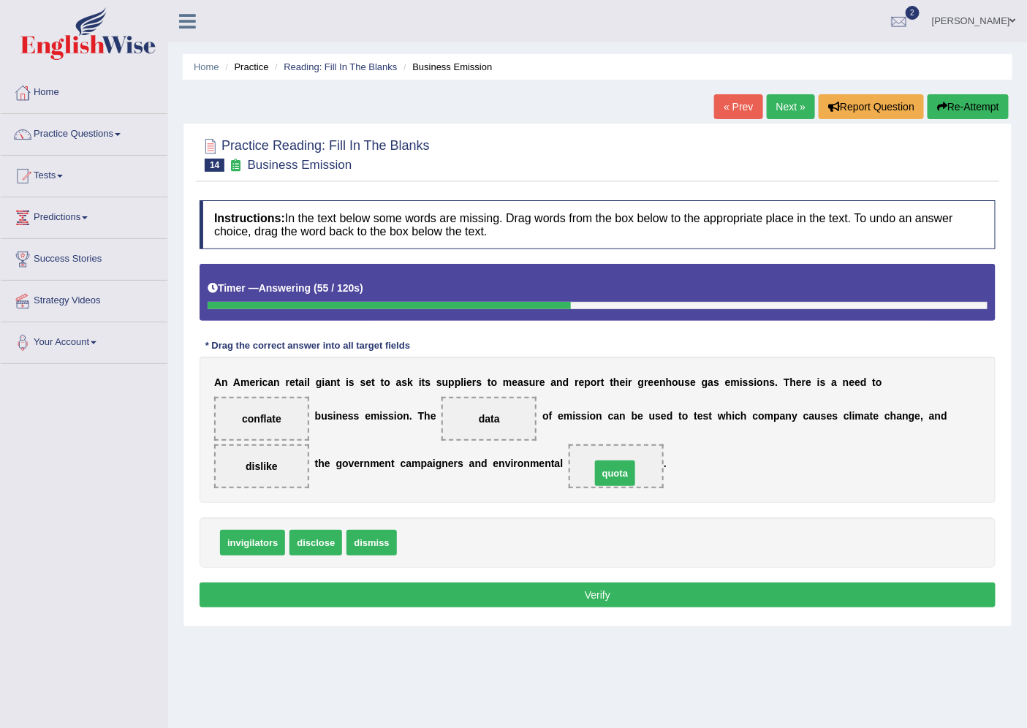
drag, startPoint x: 442, startPoint y: 541, endPoint x: 617, endPoint y: 475, distance: 187.4
drag, startPoint x: 575, startPoint y: 603, endPoint x: 572, endPoint y: 586, distance: 17.2
click at [572, 590] on button "Verify" at bounding box center [598, 595] width 796 height 25
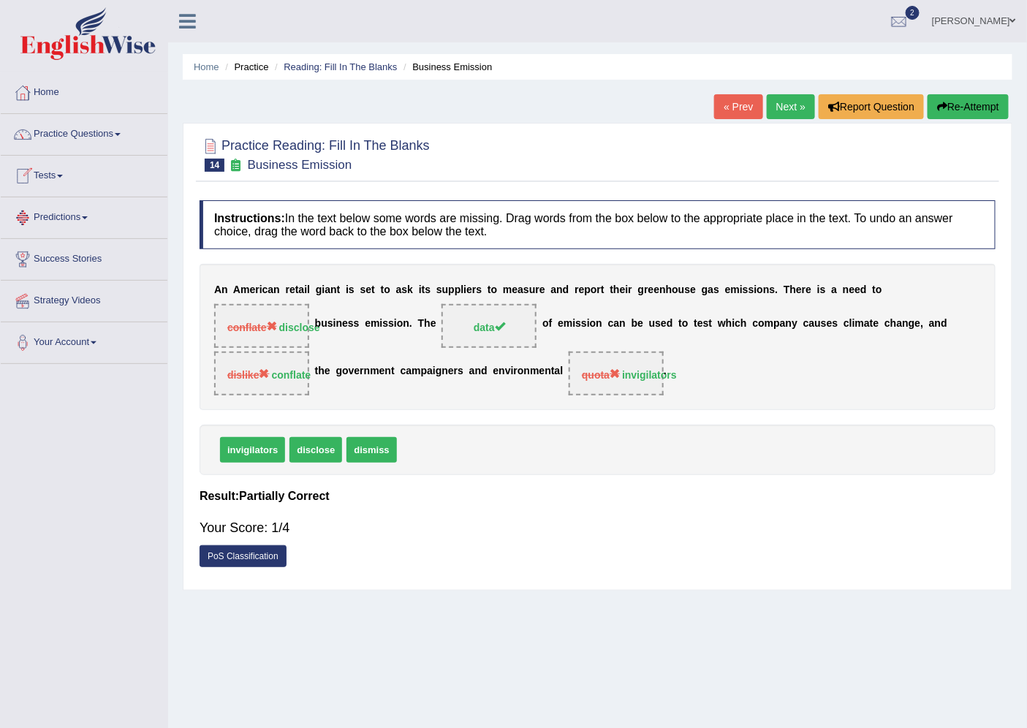
click at [49, 179] on link "Tests" at bounding box center [84, 174] width 167 height 37
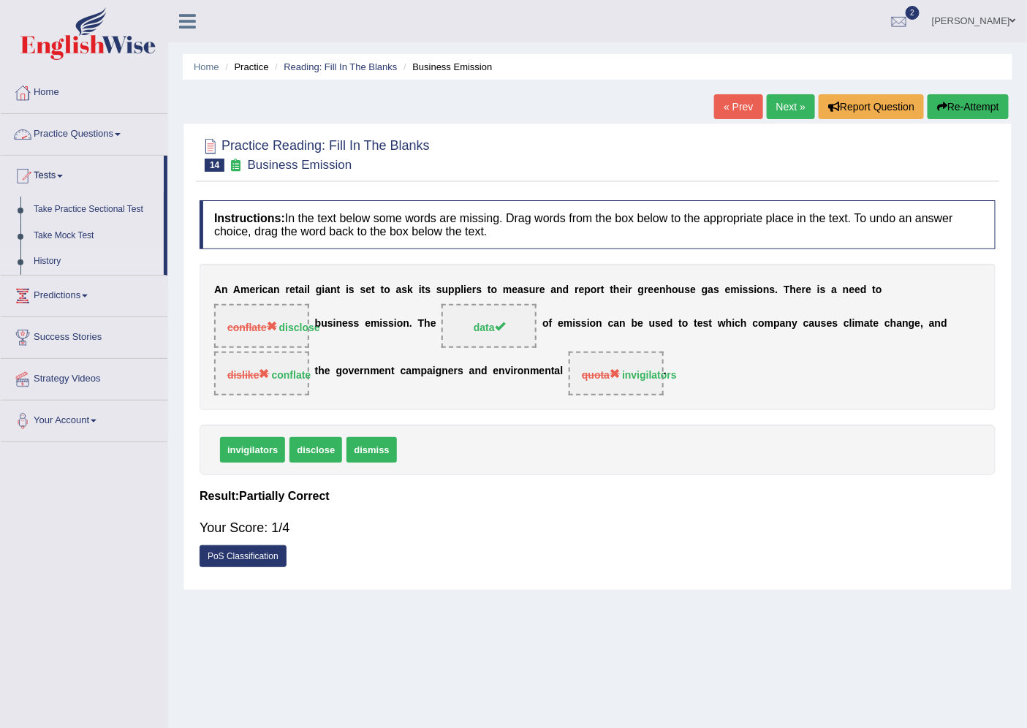
click at [53, 258] on link "History" at bounding box center [95, 262] width 137 height 26
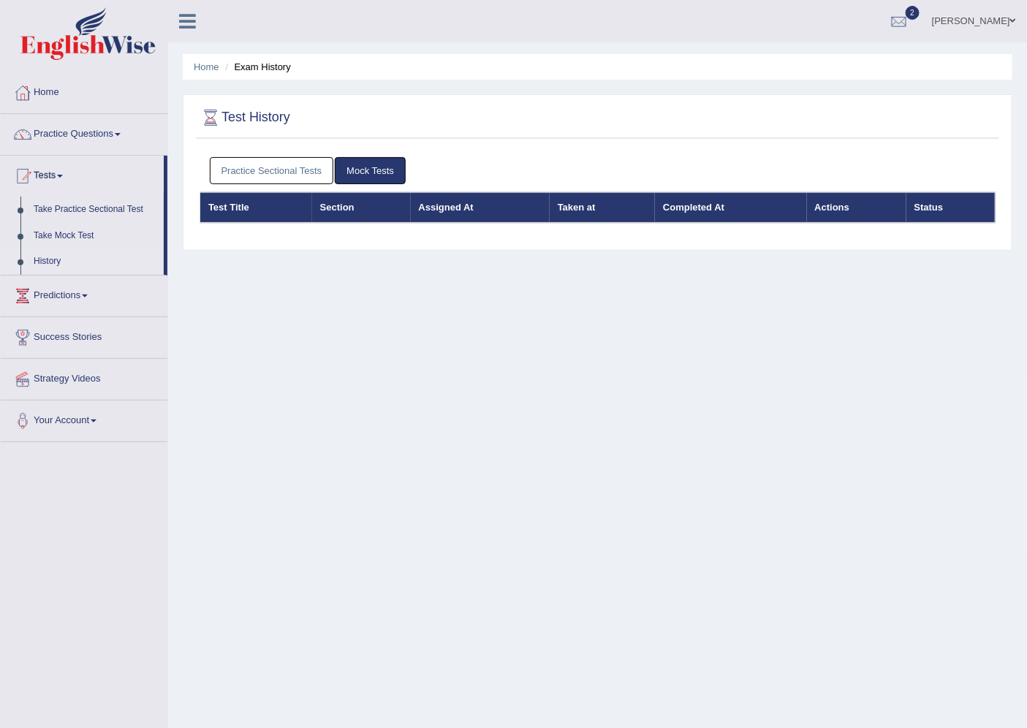
click at [241, 169] on link "Practice Sectional Tests" at bounding box center [272, 170] width 124 height 27
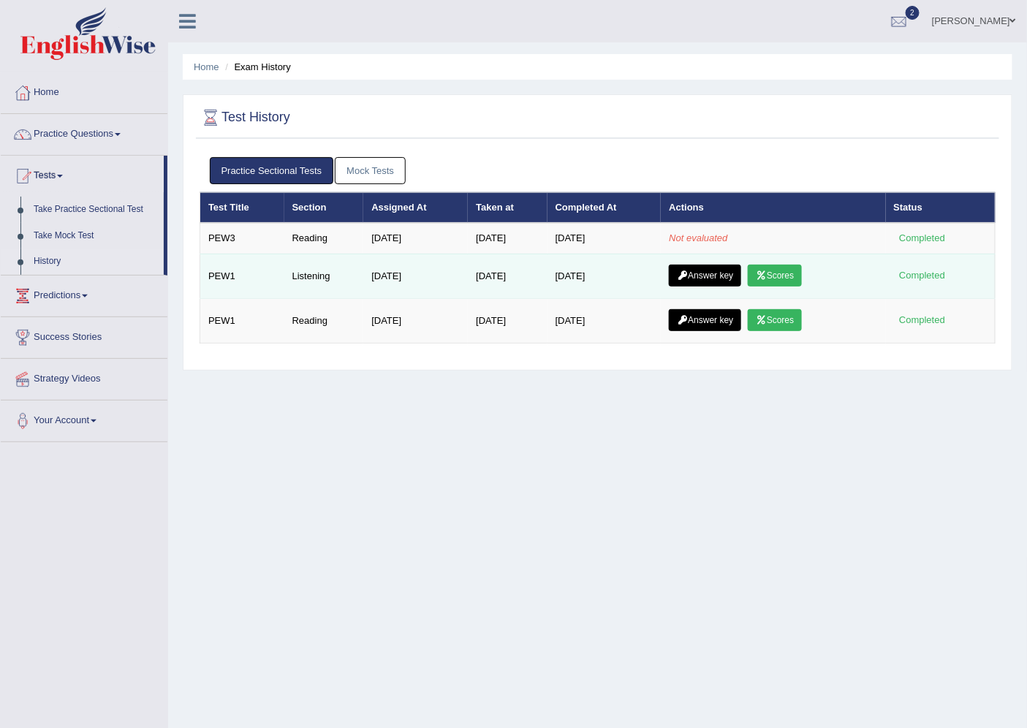
click at [767, 271] on icon at bounding box center [761, 275] width 11 height 9
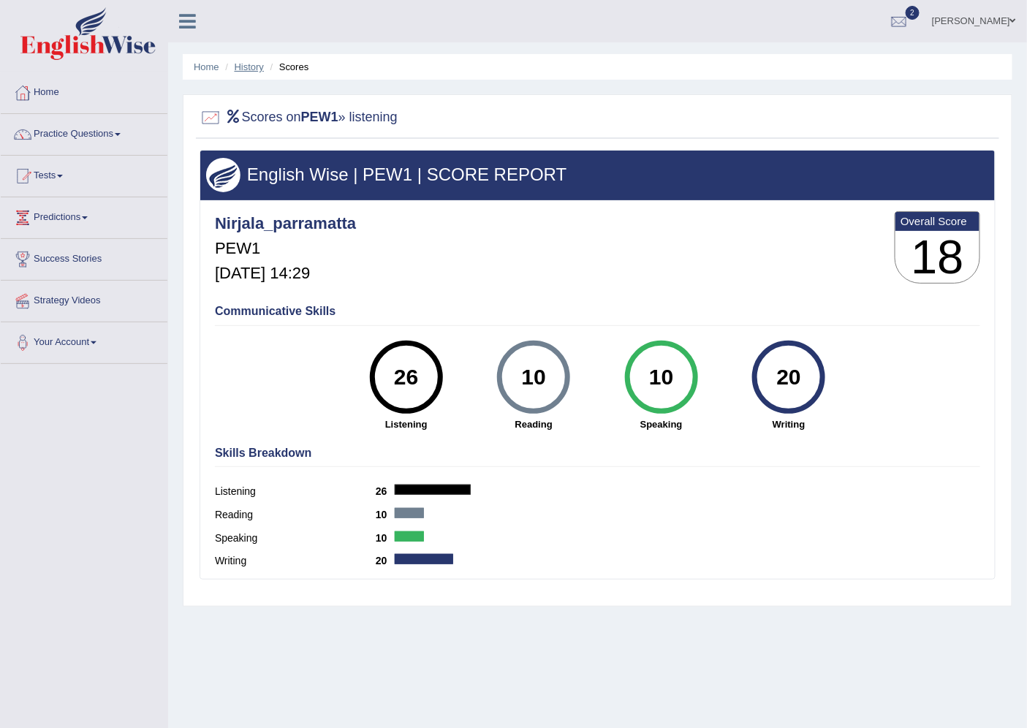
click at [244, 70] on link "History" at bounding box center [249, 66] width 29 height 11
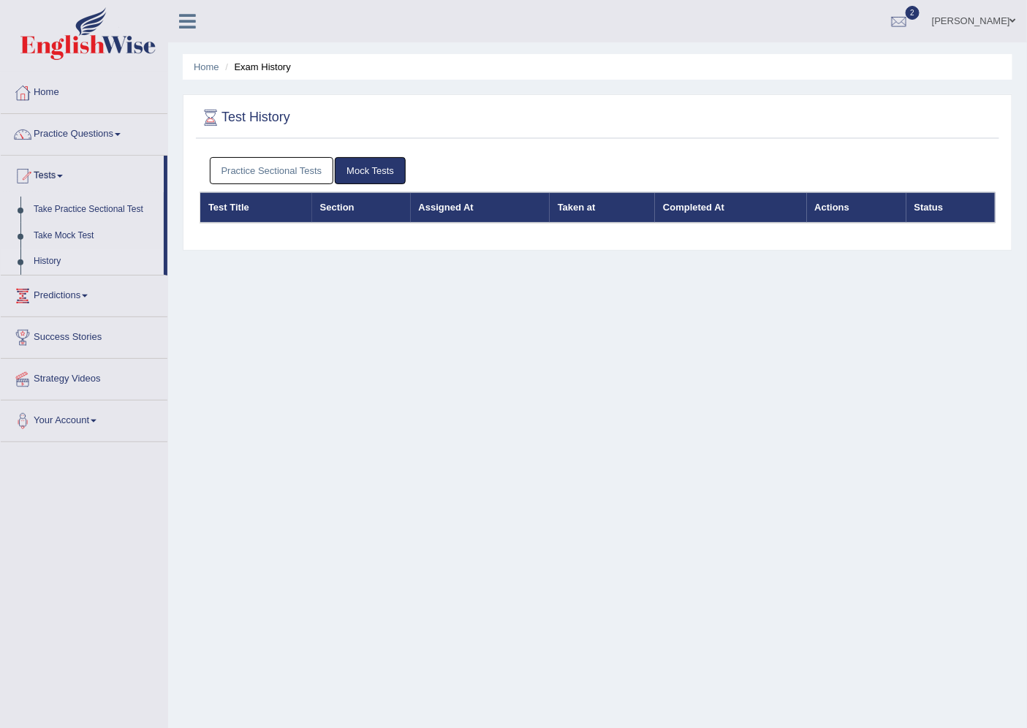
click at [283, 171] on link "Practice Sectional Tests" at bounding box center [272, 170] width 124 height 27
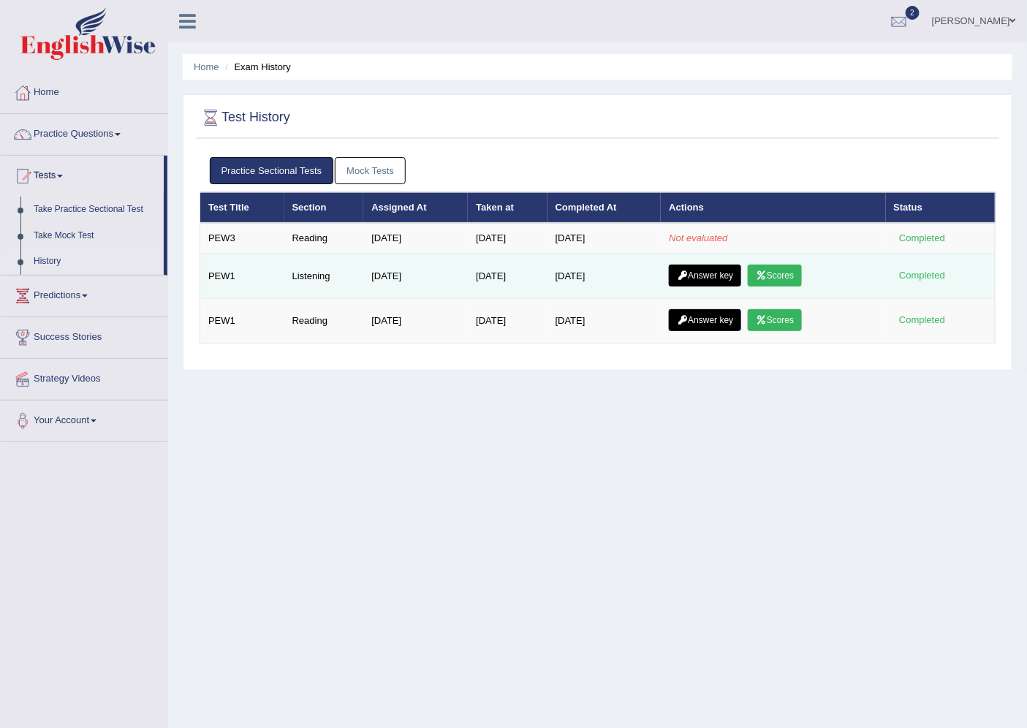
click at [721, 267] on link "Answer key" at bounding box center [705, 276] width 72 height 22
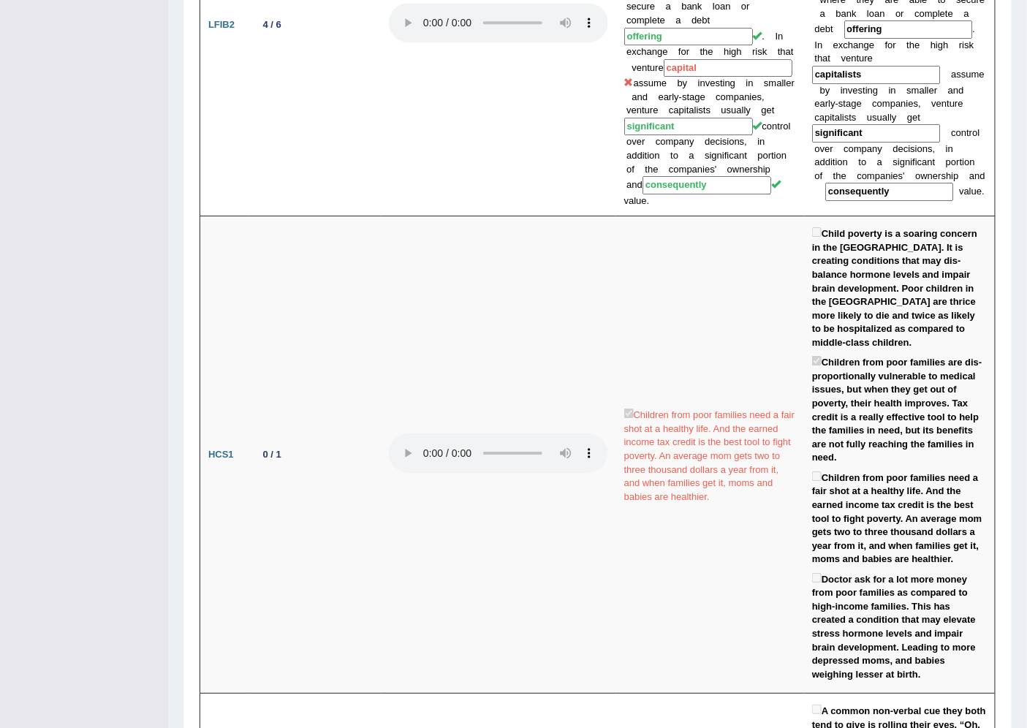
scroll to position [1556, 0]
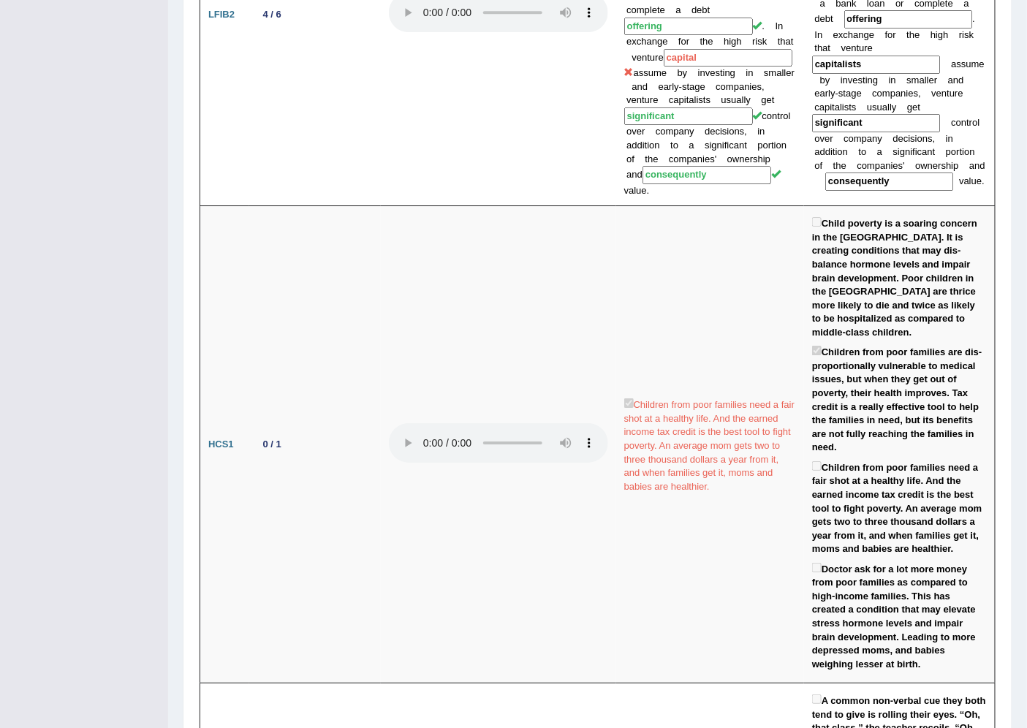
drag, startPoint x: 1022, startPoint y: 316, endPoint x: 1014, endPoint y: 332, distance: 18.0
click at [1014, 332] on div "Home History Answer Key Answer Key for PEW1 » Listening Scores Speaking Writing…" at bounding box center [597, 736] width 859 height 4585
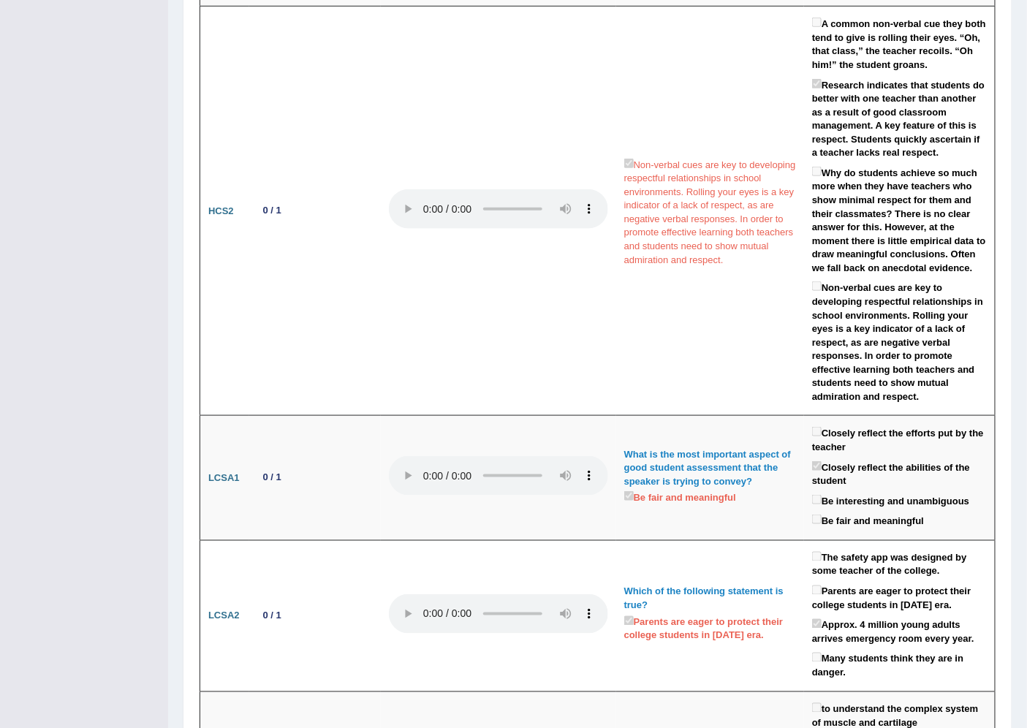
scroll to position [2238, 0]
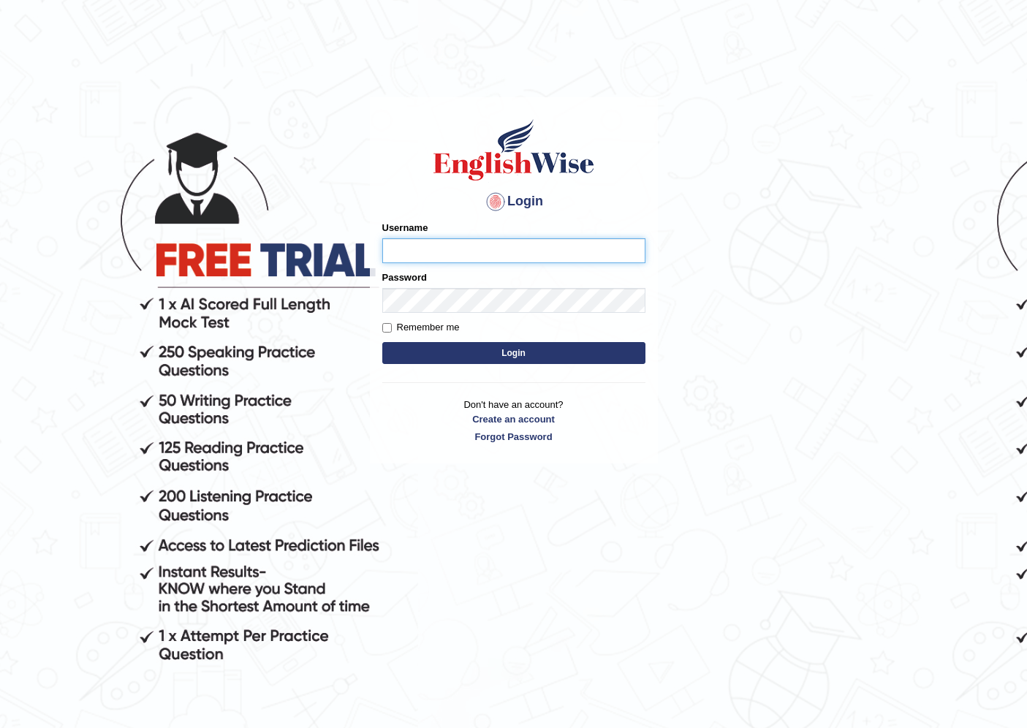
type input "nirjala_parramatta"
